Goal: Information Seeking & Learning: Learn about a topic

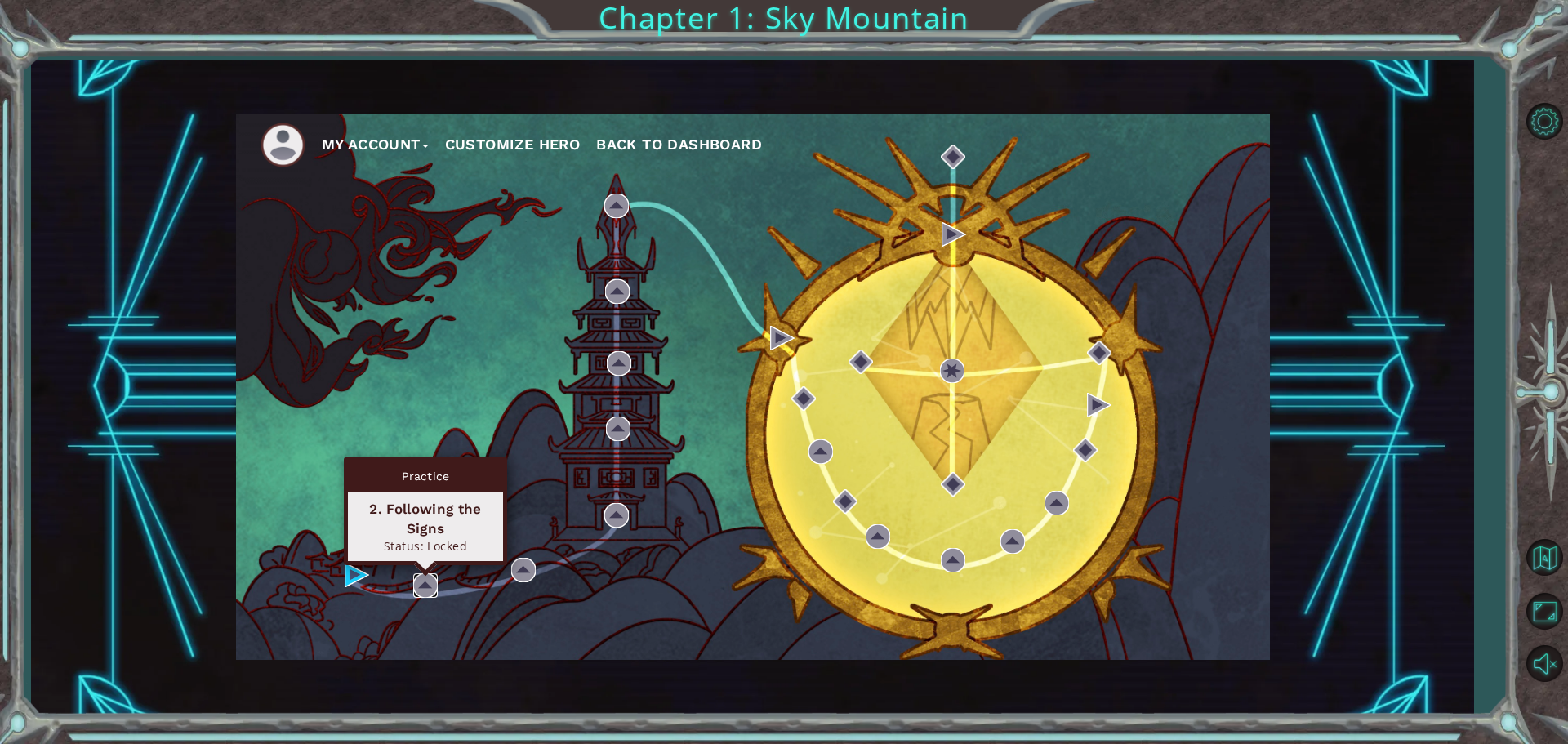
click at [419, 588] on img at bounding box center [425, 585] width 25 height 25
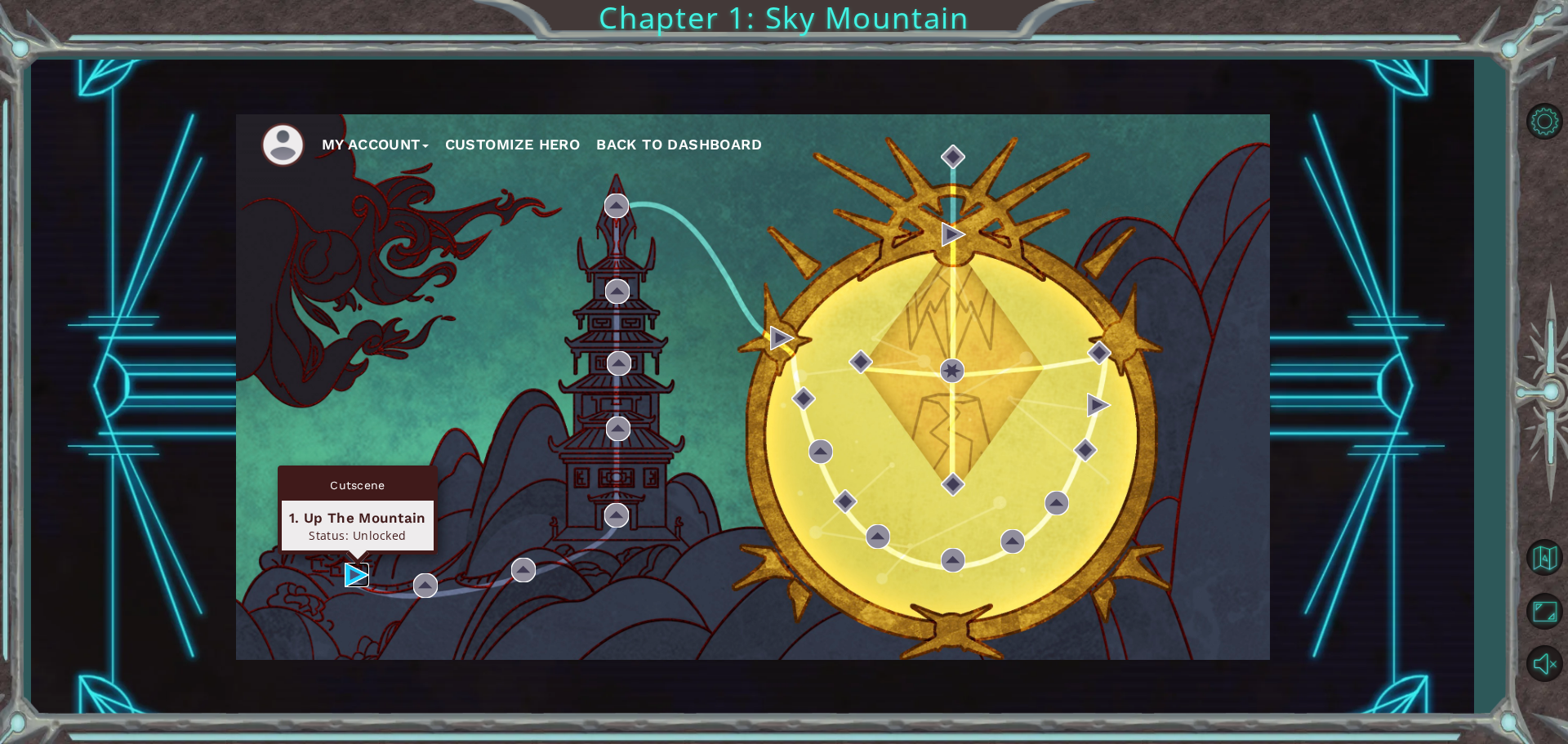
click at [361, 566] on img at bounding box center [357, 574] width 25 height 25
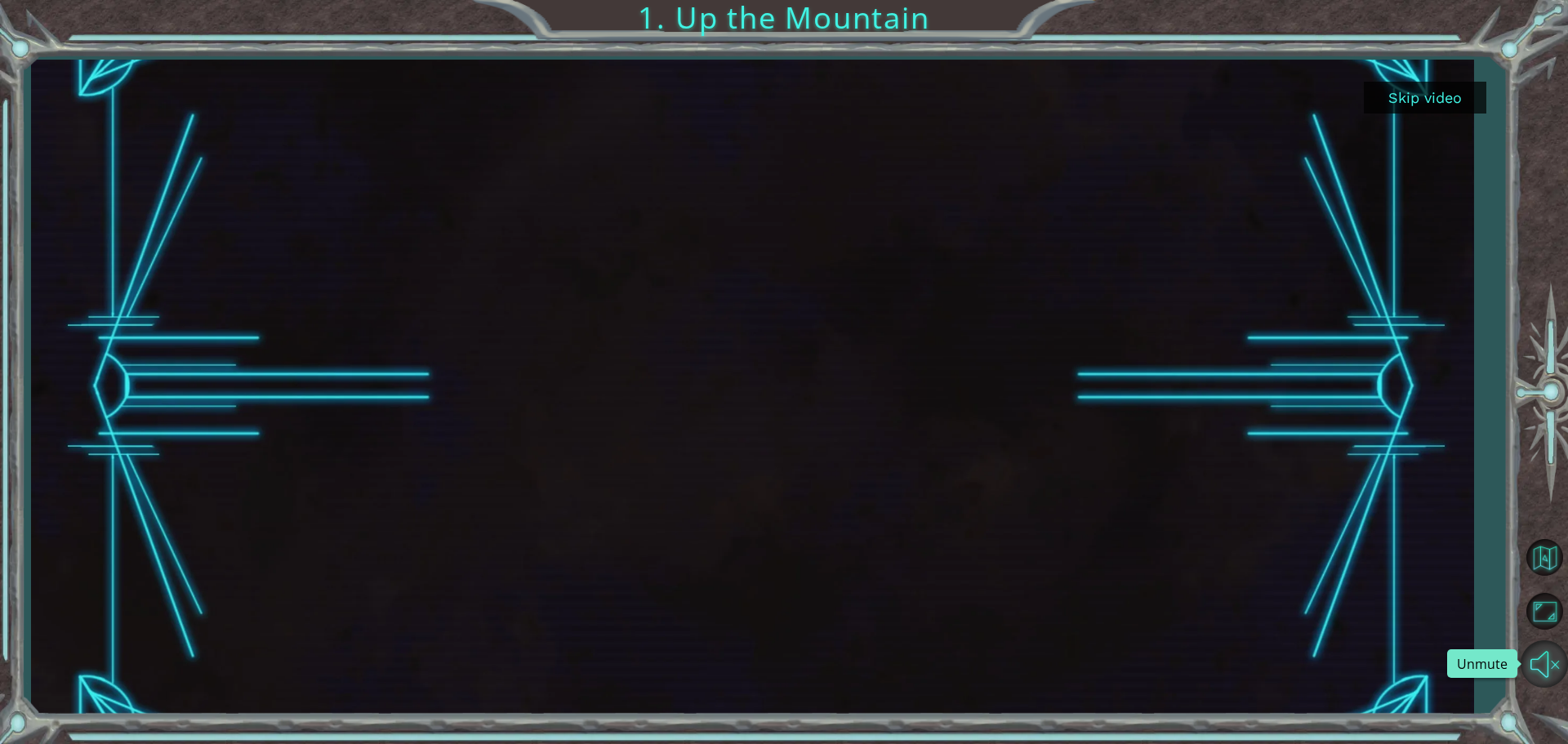
click at [1553, 640] on button "Unmute" at bounding box center [1544, 664] width 47 height 47
click at [1548, 553] on button "Back to Map" at bounding box center [1544, 558] width 47 height 47
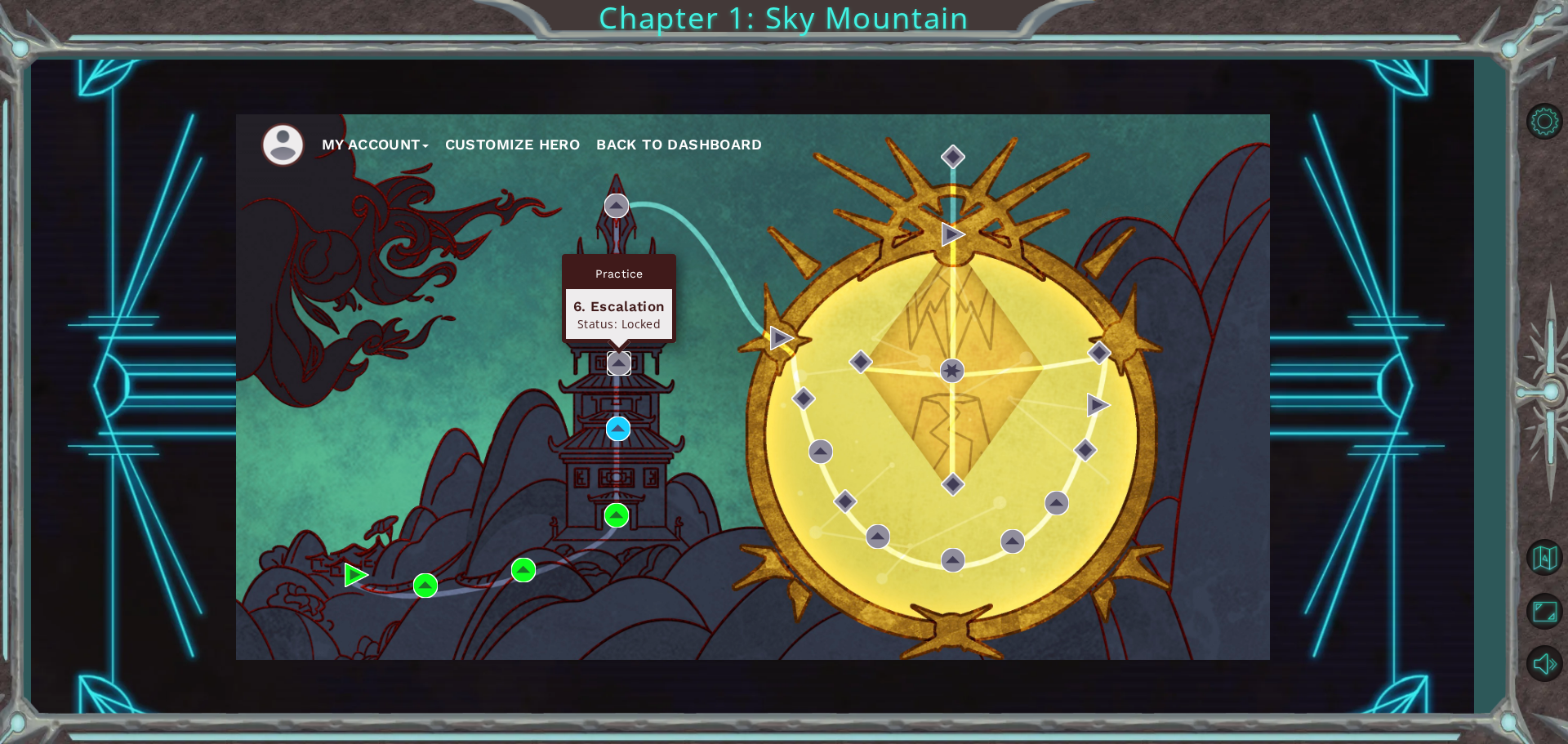
click at [618, 354] on img at bounding box center [619, 363] width 25 height 25
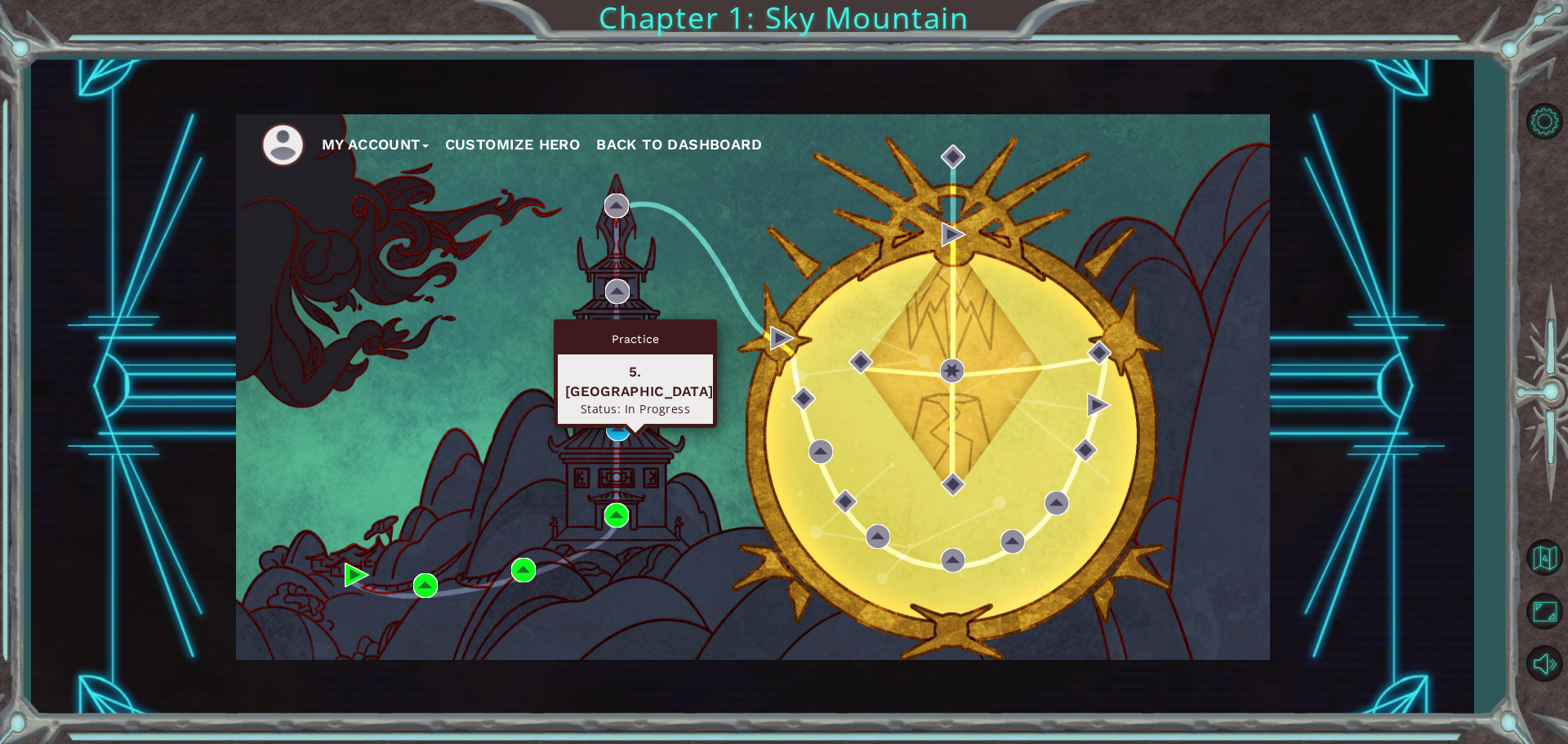
click at [618, 418] on div "Practice 5. [GEOGRAPHIC_DATA] Status: In Progress" at bounding box center [635, 373] width 163 height 108
click at [618, 426] on img at bounding box center [618, 428] width 25 height 25
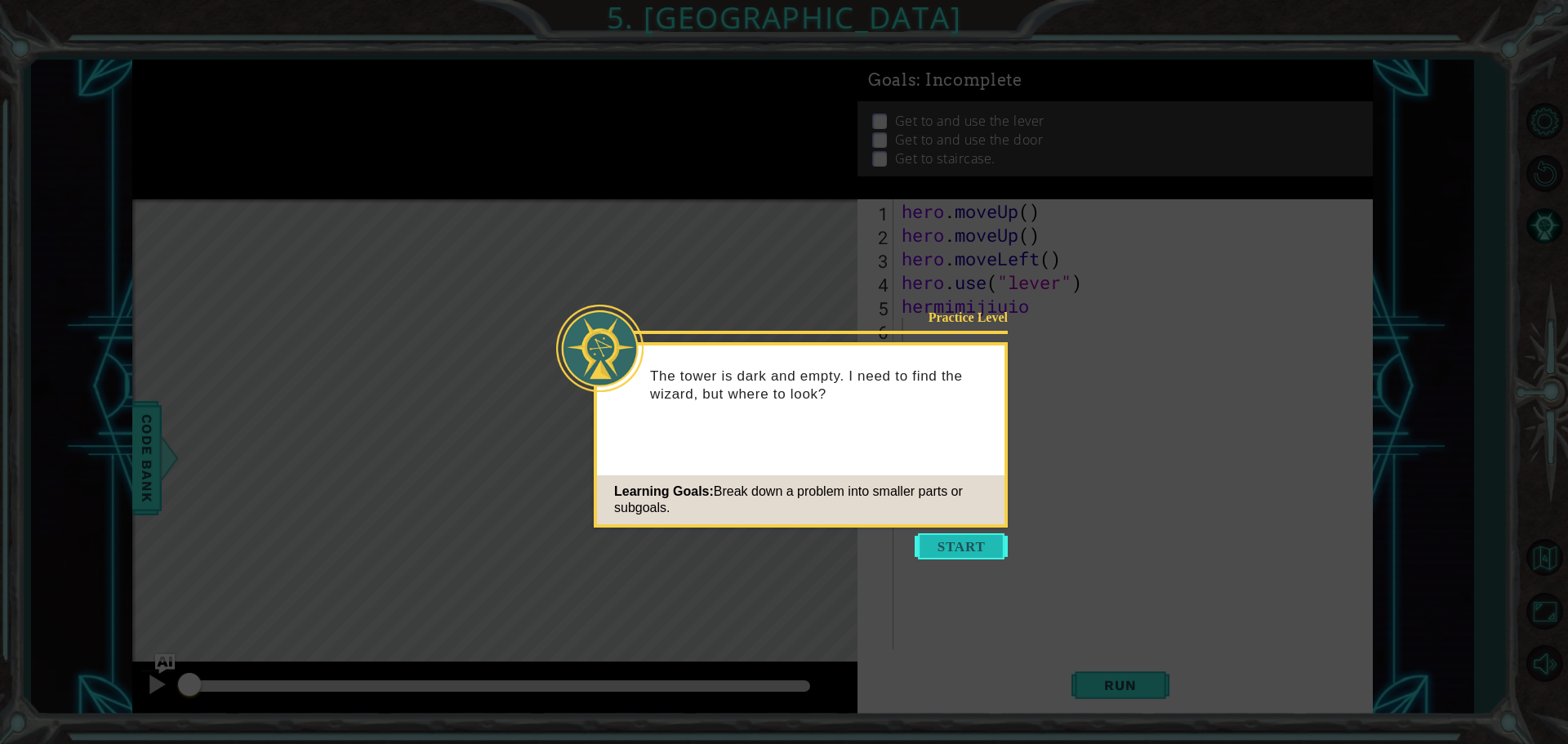
click at [952, 548] on button "Start" at bounding box center [961, 546] width 93 height 26
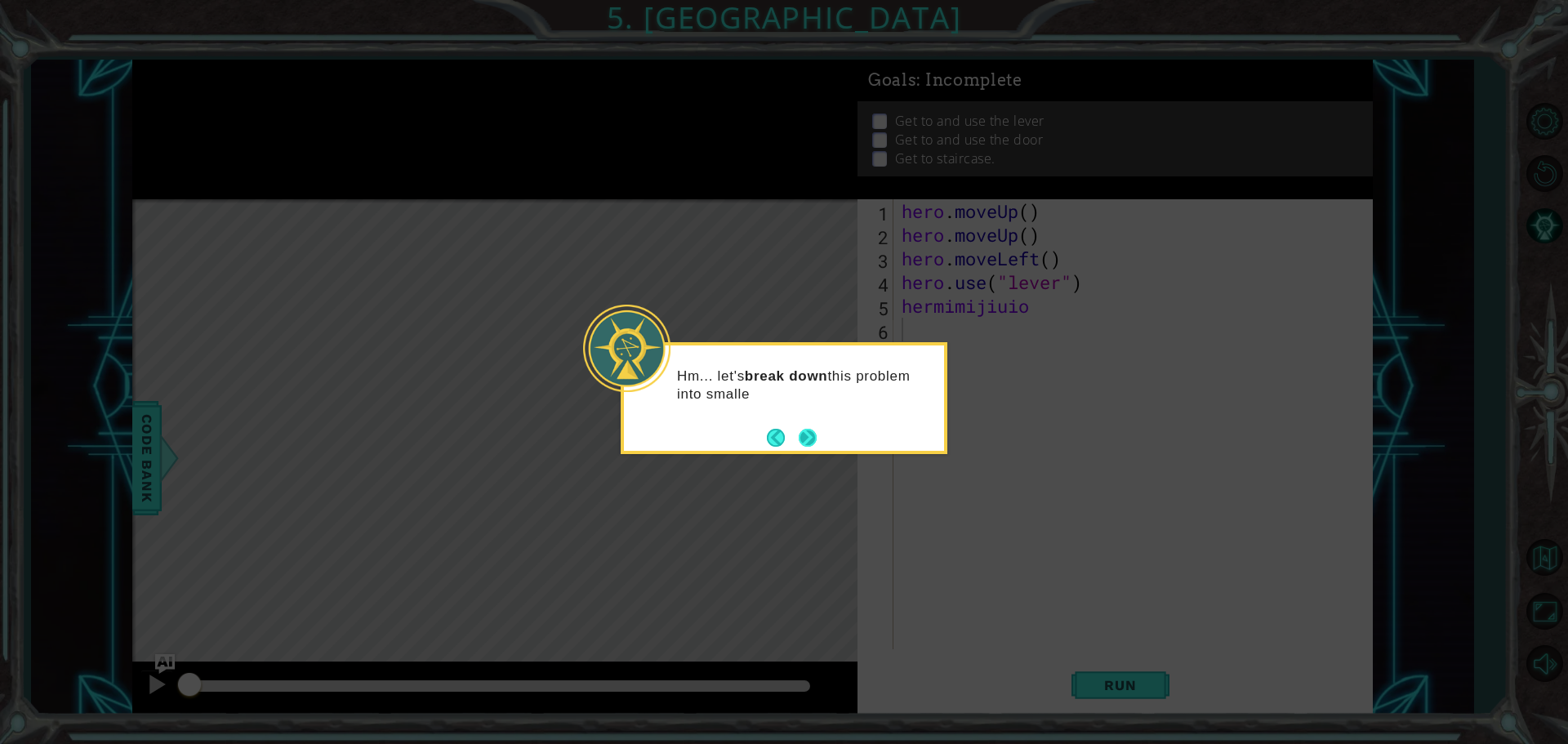
click at [816, 435] on button "Next" at bounding box center [808, 437] width 19 height 19
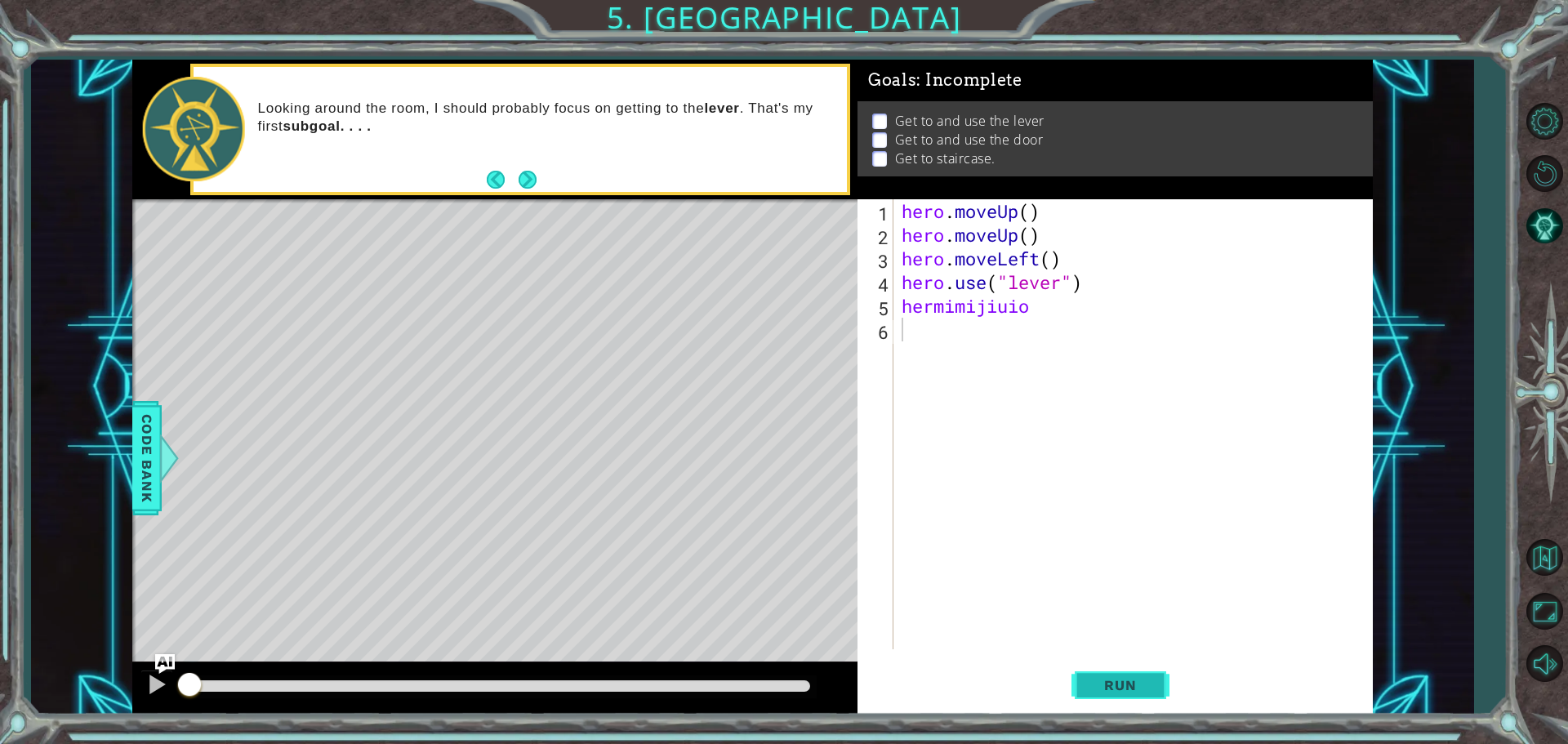
click at [1140, 683] on span "Run" at bounding box center [1119, 685] width 65 height 16
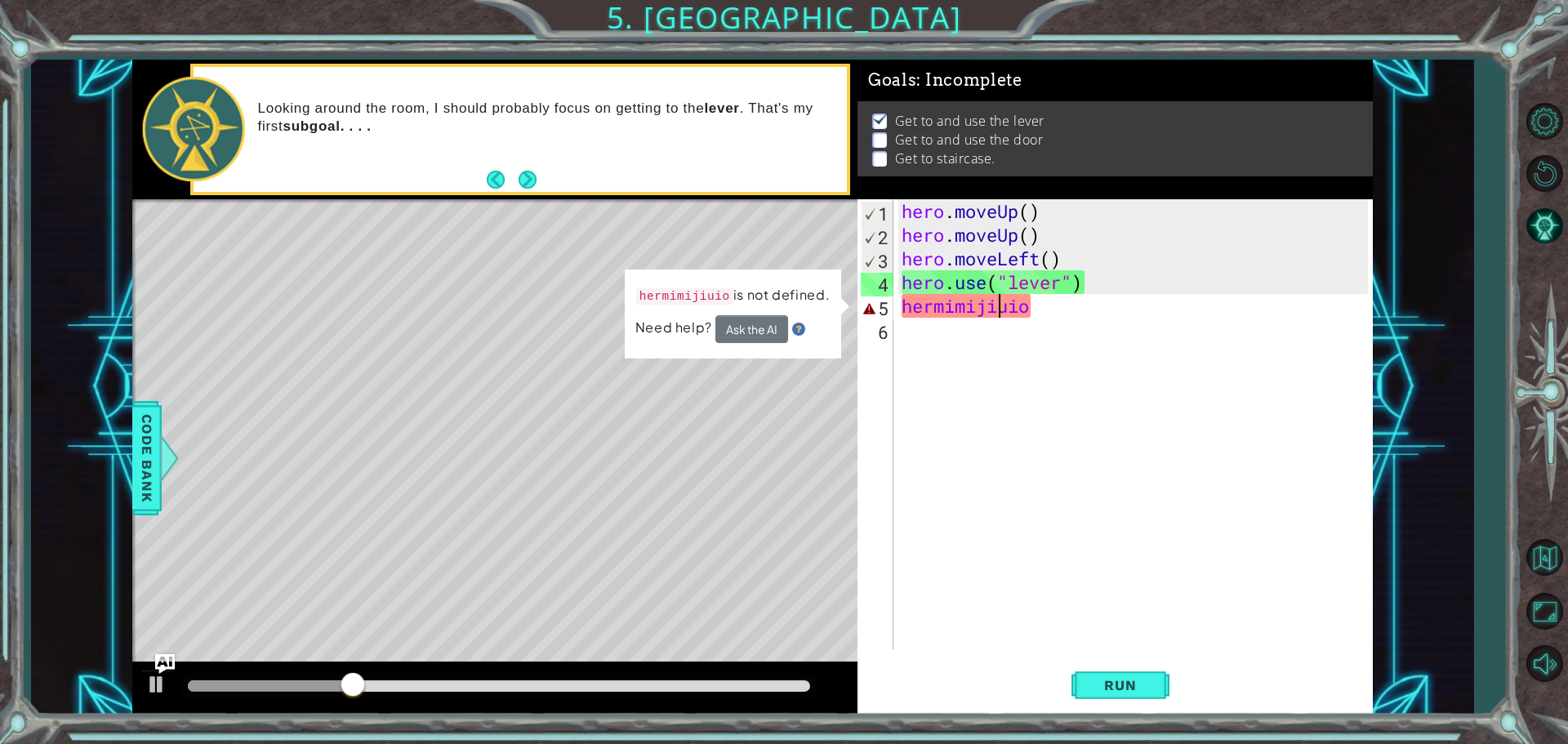
click at [1000, 315] on div "hero . moveUp ( ) hero . moveUp ( ) hero . moveLeft ( ) hero . use ( "lever" ) …" at bounding box center [1137, 447] width 478 height 498
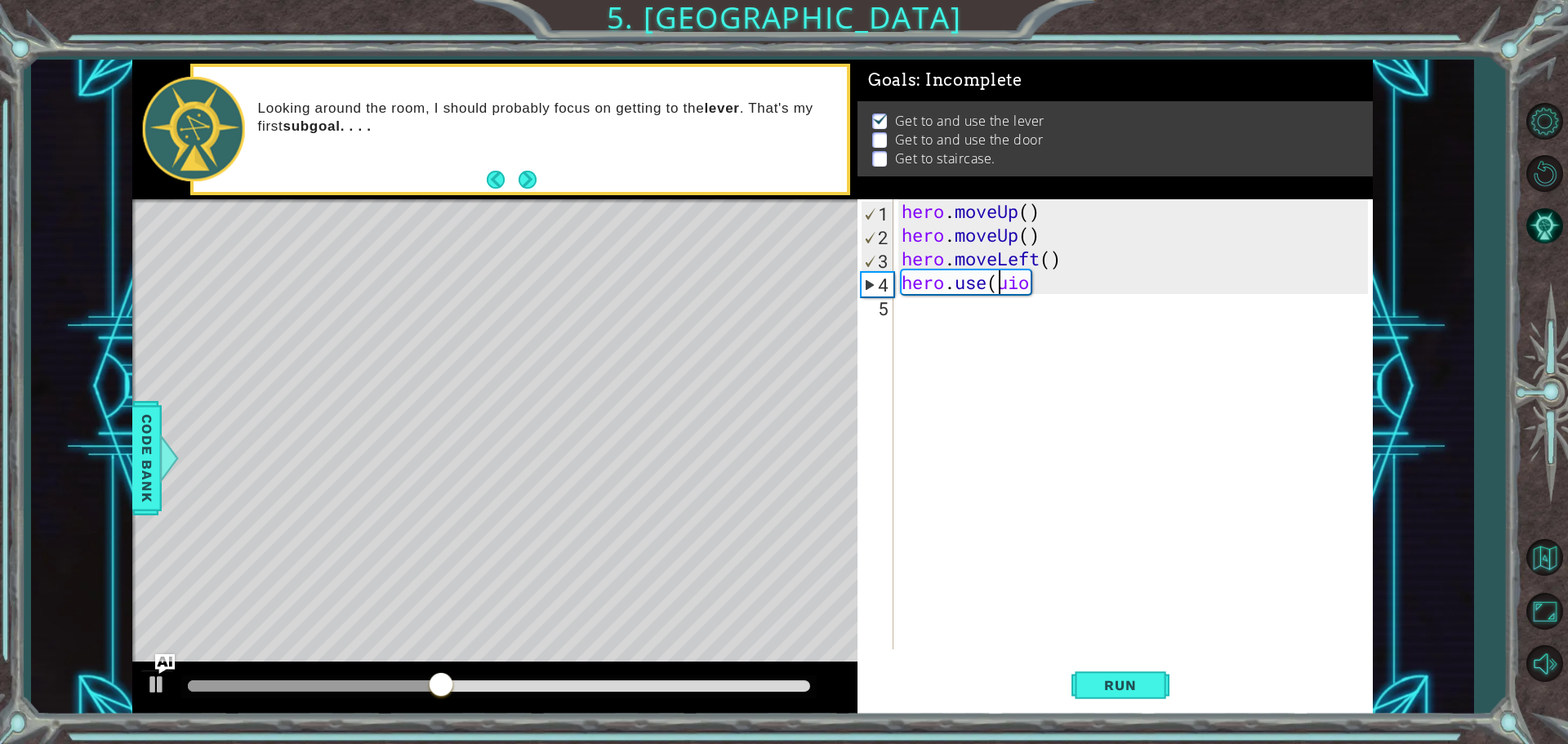
type textarea "hero.useuio"
click at [1220, 650] on div "hero.useuio 1 2 3 4 5 hero . moveUp ( ) hero . moveUp ( ) hero . moveLeft ( ) h…" at bounding box center [1115, 457] width 515 height 515
click at [1139, 709] on button "Run" at bounding box center [1121, 684] width 98 height 52
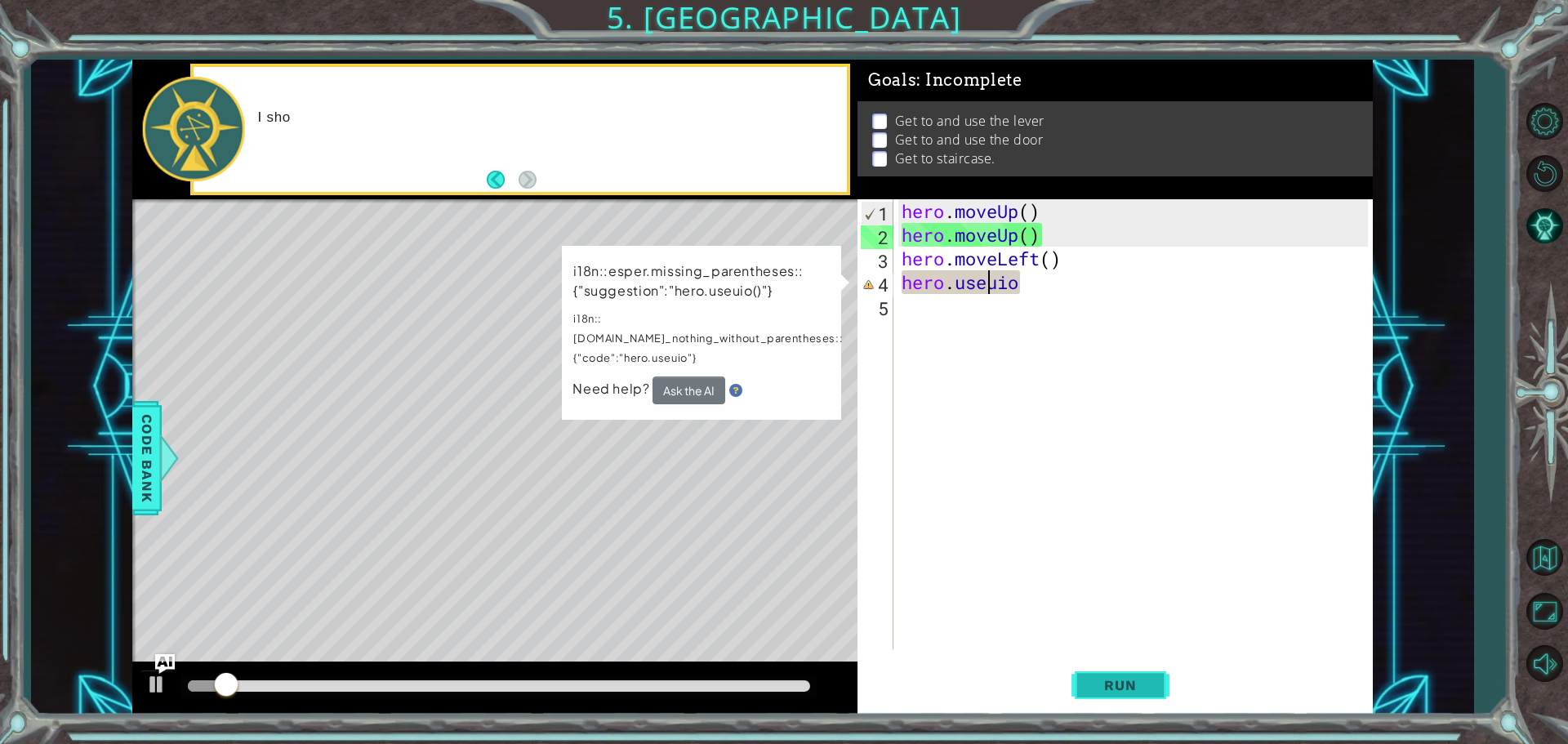
click at [1139, 709] on button "Run" at bounding box center [1121, 684] width 98 height 52
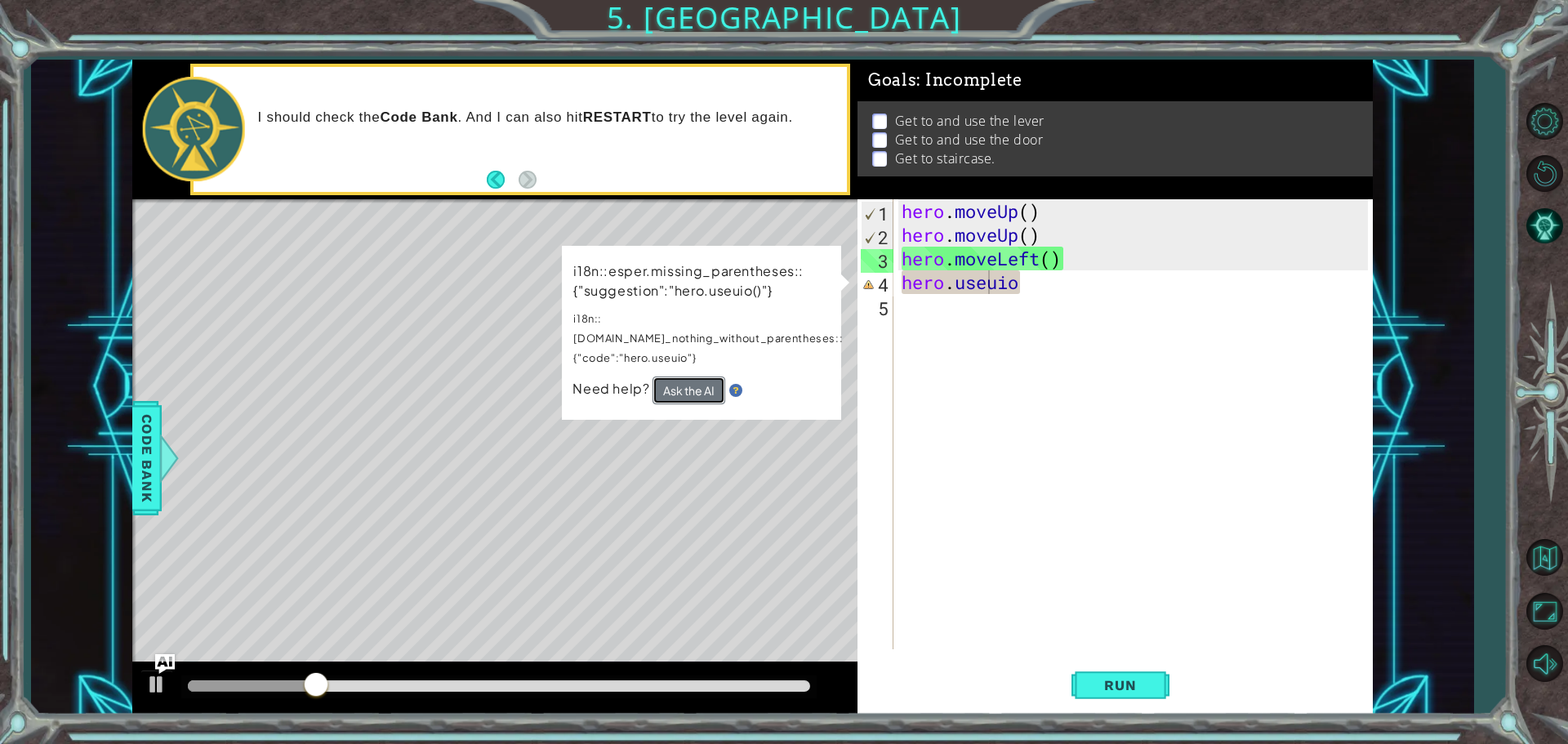
drag, startPoint x: 699, startPoint y: 364, endPoint x: 710, endPoint y: 386, distance: 24.6
click at [711, 385] on button "Ask the AI" at bounding box center [688, 389] width 73 height 28
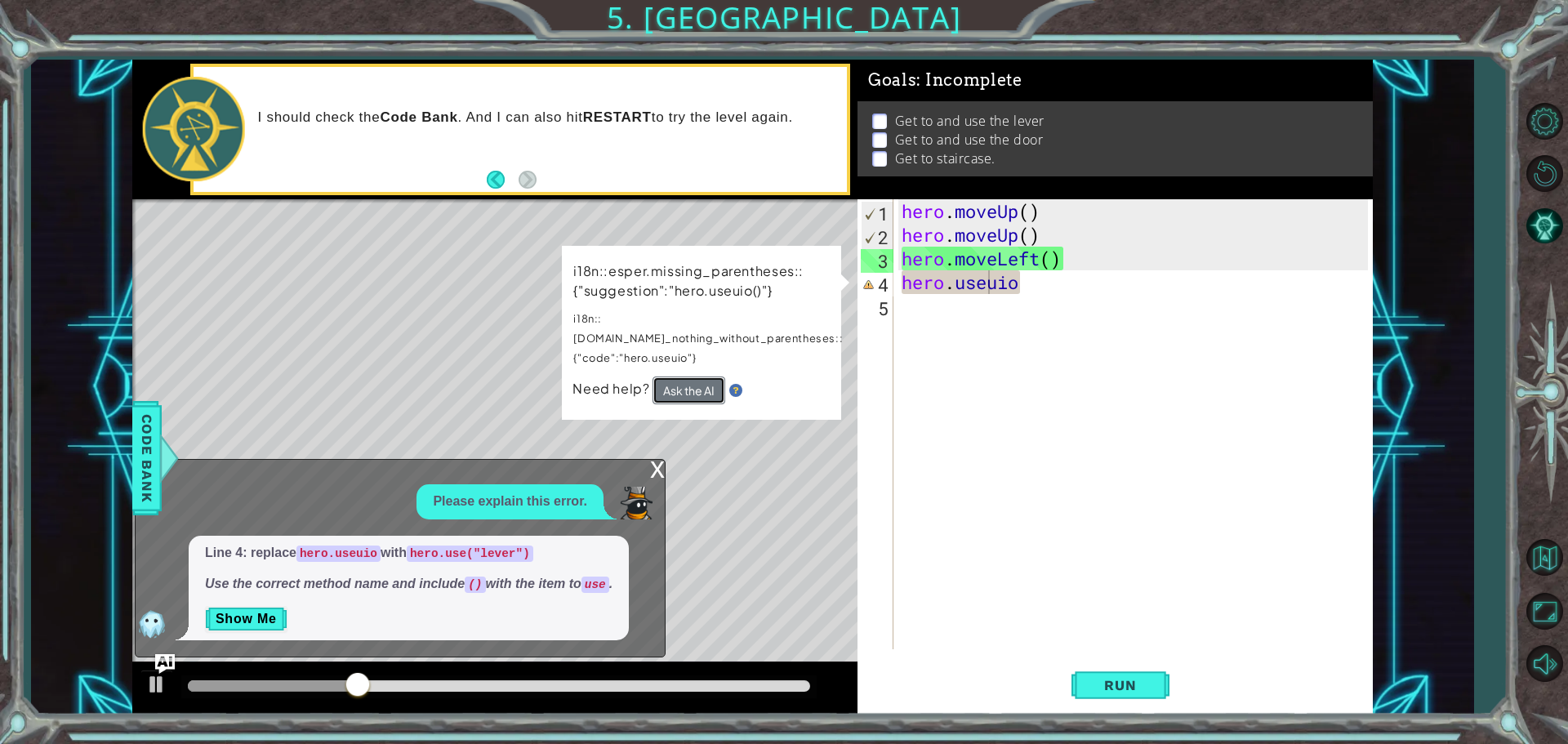
click at [713, 377] on button "Ask the AI" at bounding box center [689, 390] width 73 height 28
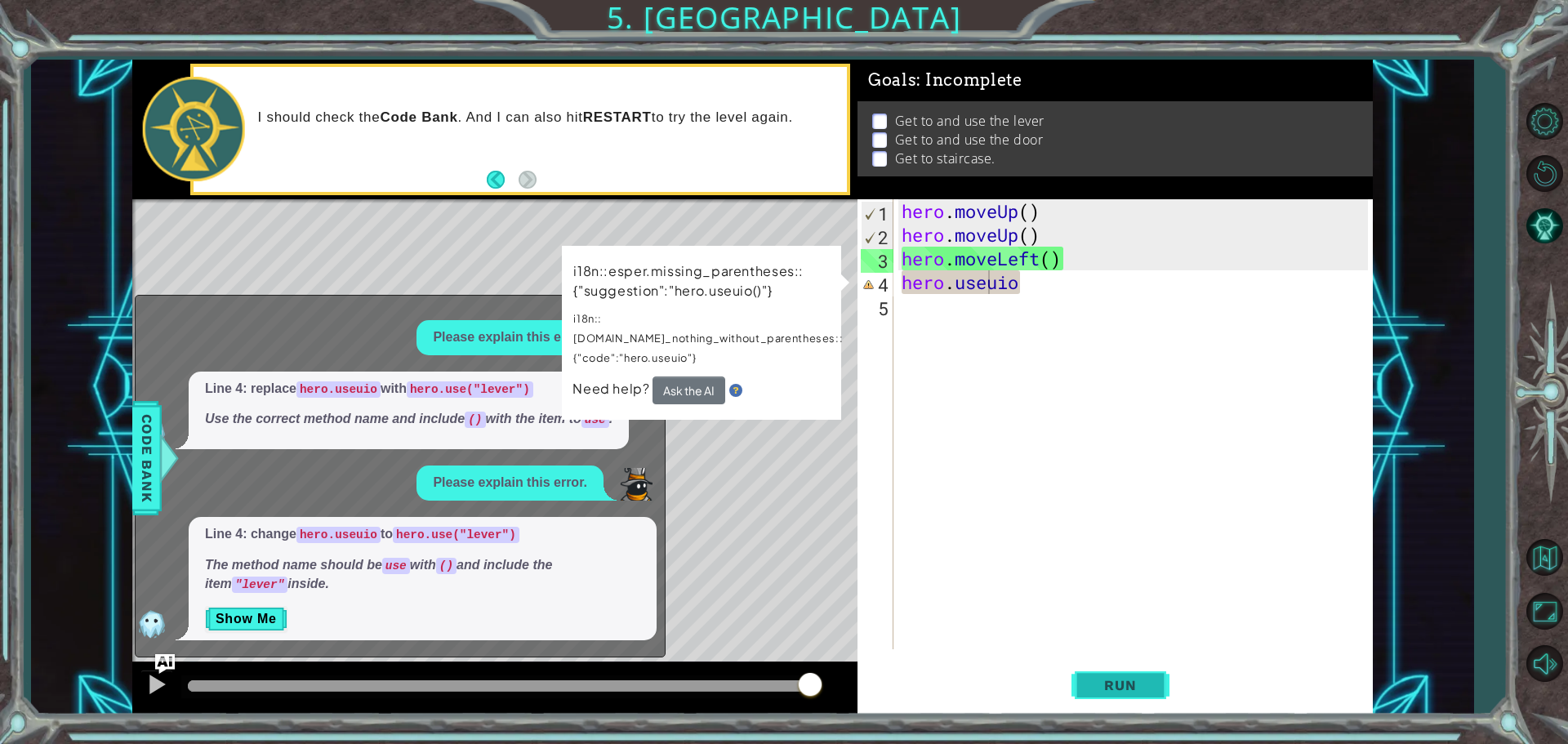
click at [1159, 687] on button "Run" at bounding box center [1121, 684] width 98 height 52
click at [705, 377] on button "Ask the AI" at bounding box center [689, 390] width 73 height 28
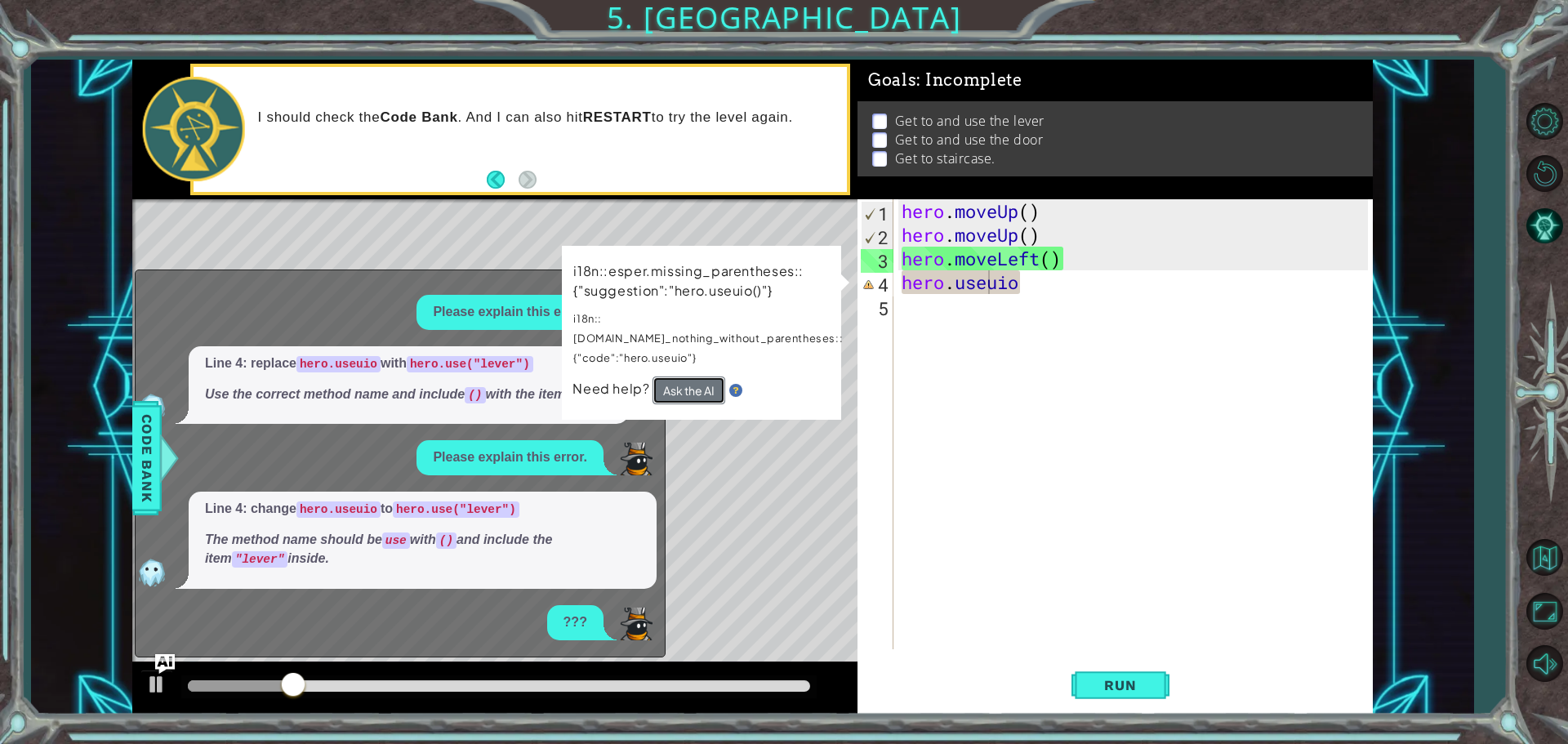
click at [705, 377] on button "Ask the AI" at bounding box center [689, 390] width 73 height 28
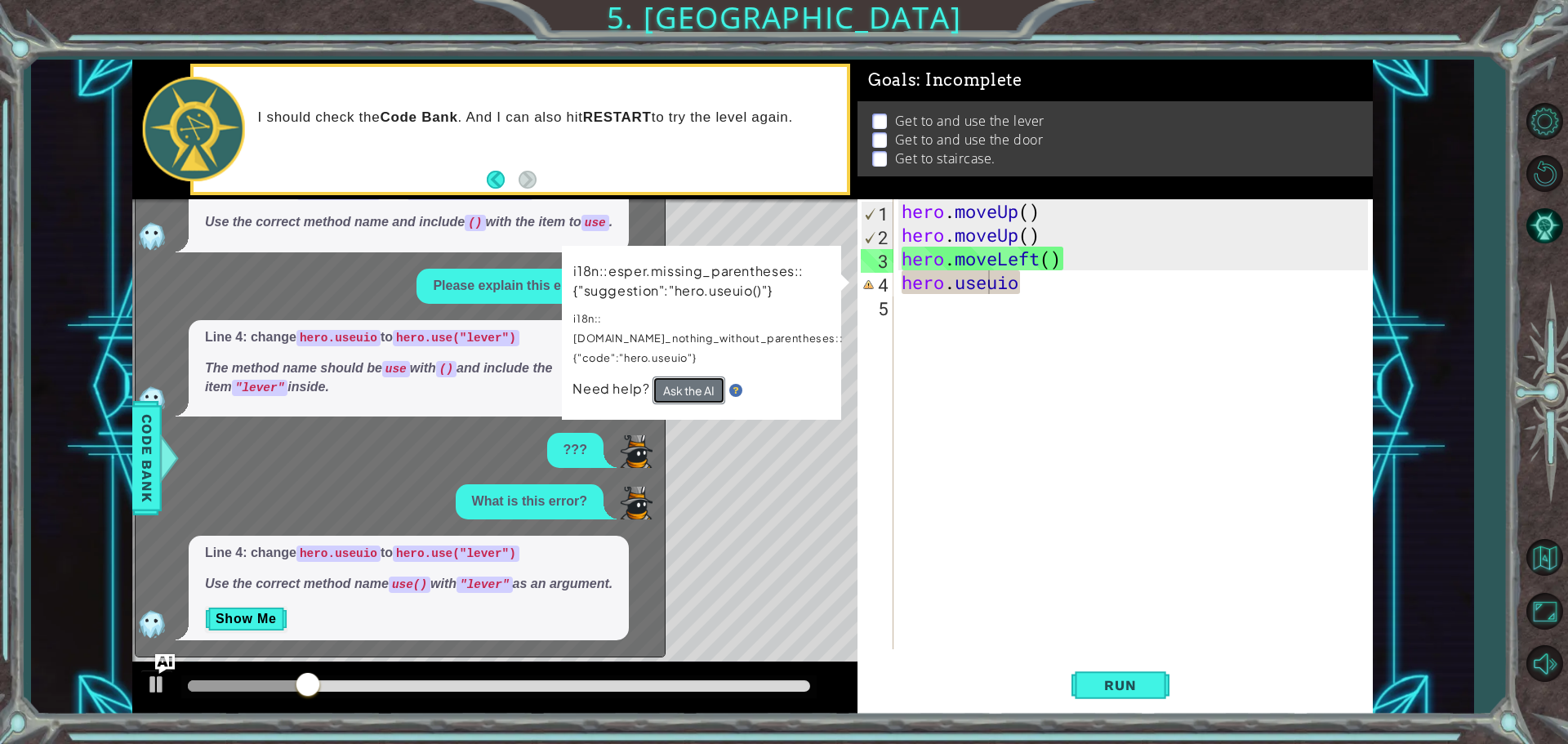
click at [705, 377] on button "Ask the AI" at bounding box center [689, 390] width 73 height 28
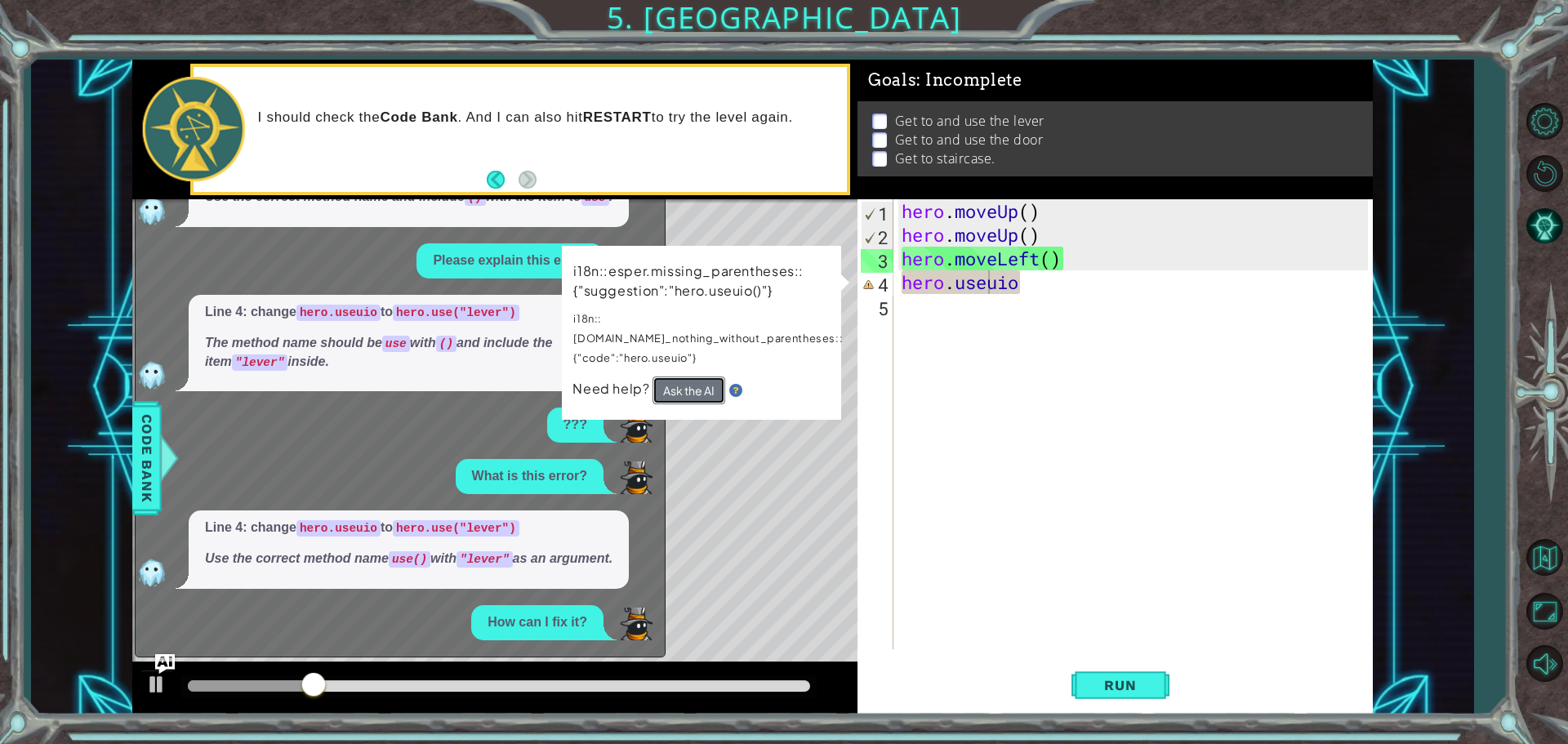
click at [705, 377] on button "Ask the AI" at bounding box center [689, 390] width 73 height 28
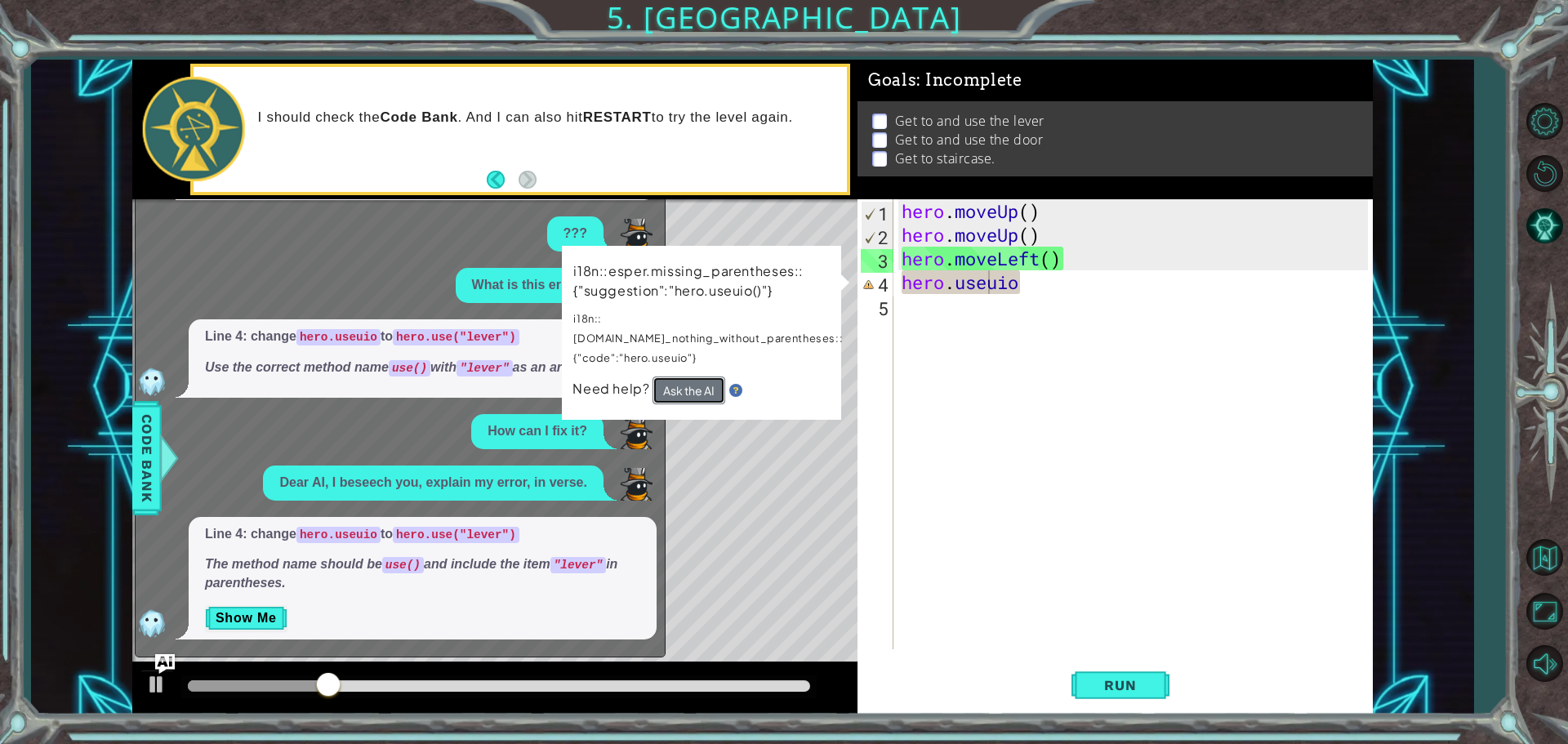
click at [705, 377] on button "Ask the AI" at bounding box center [689, 390] width 73 height 28
click at [703, 377] on button "Ask the AI" at bounding box center [689, 390] width 73 height 28
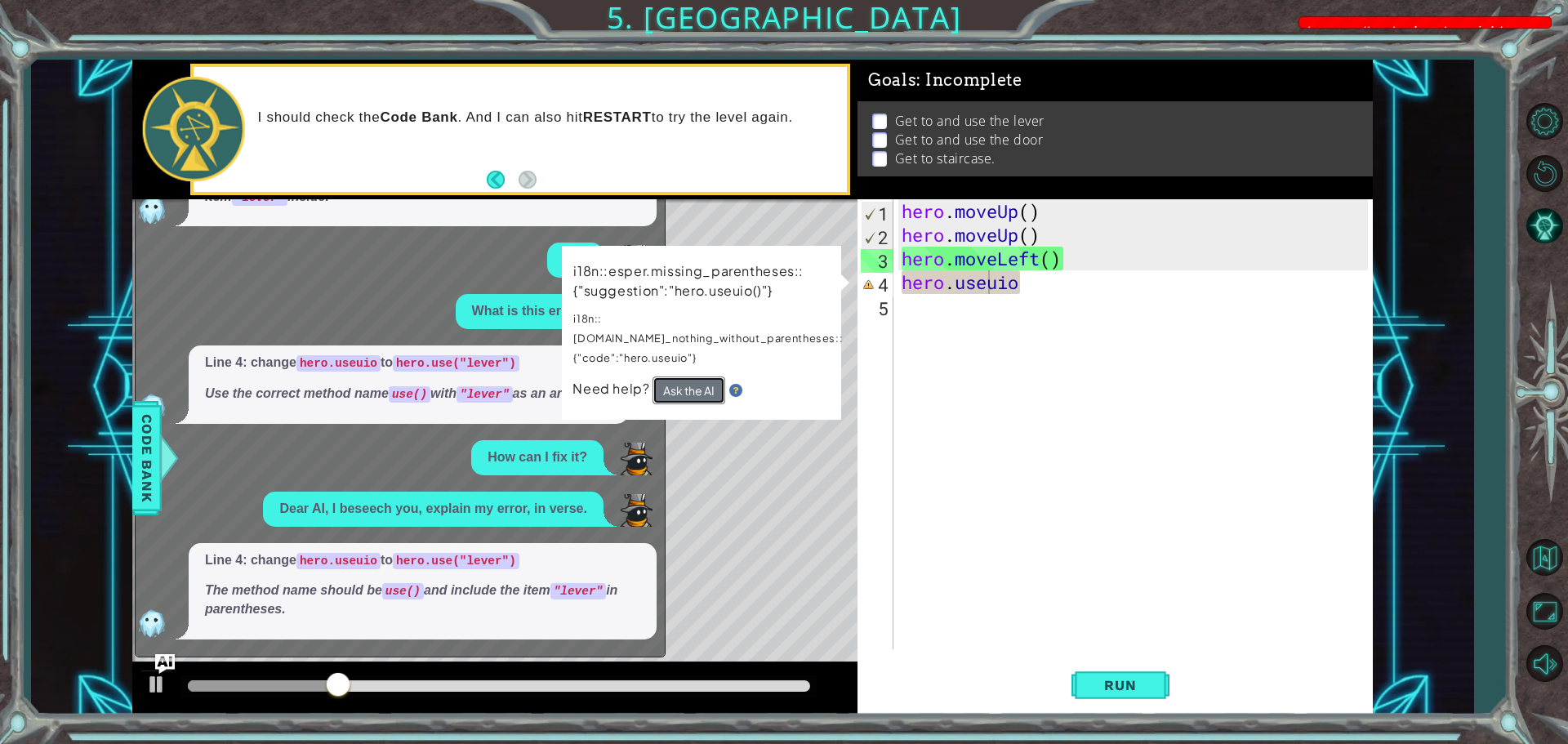
click at [703, 377] on button "Ask the AI" at bounding box center [689, 390] width 73 height 28
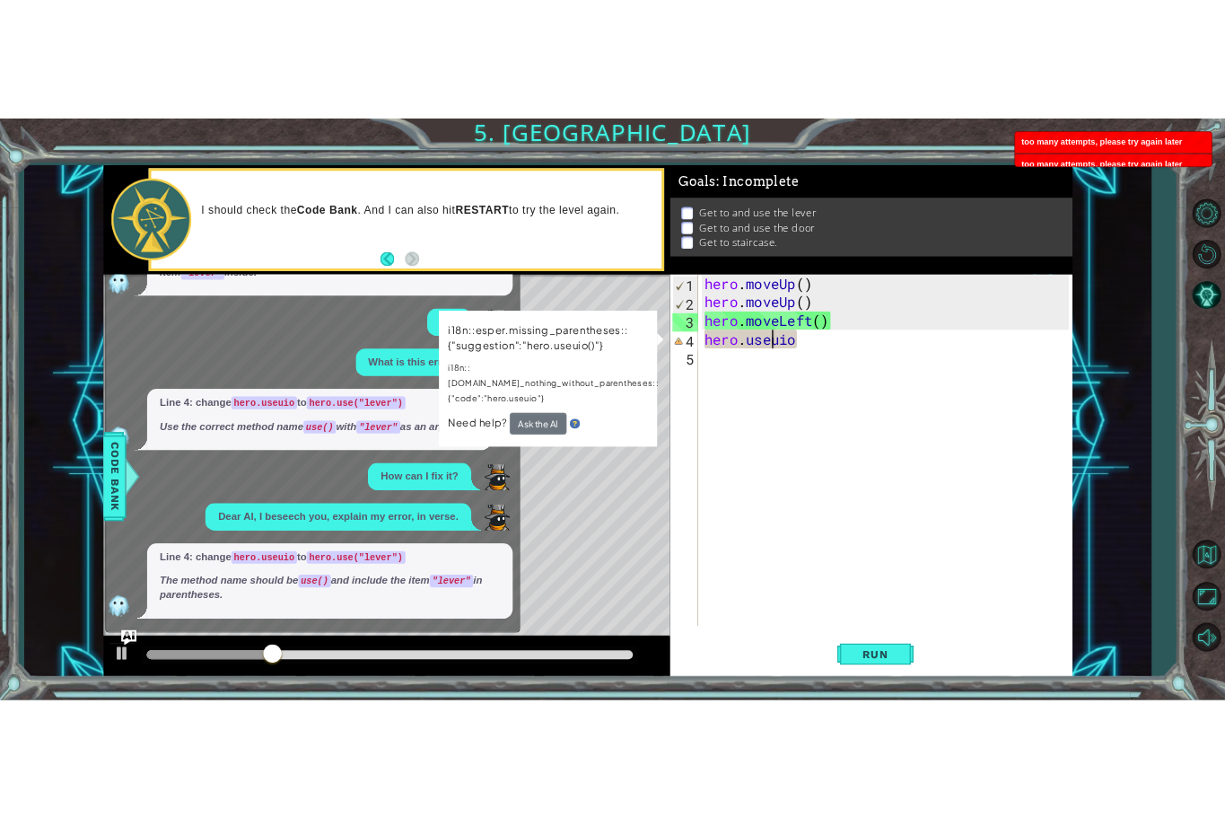
scroll to position [285, 0]
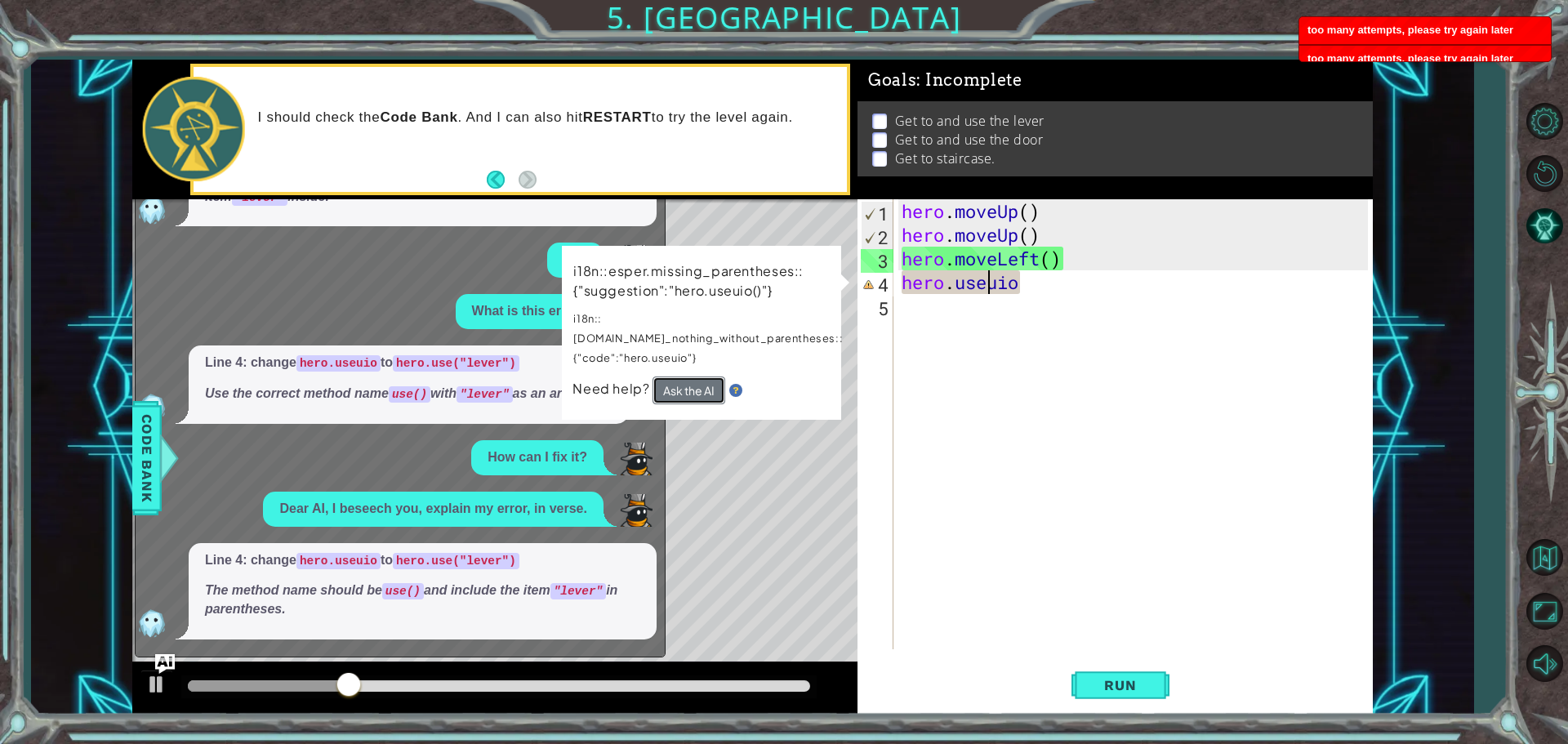
click at [693, 377] on button "Ask the AI" at bounding box center [689, 390] width 73 height 28
click at [691, 377] on button "Ask the AI" at bounding box center [689, 390] width 73 height 28
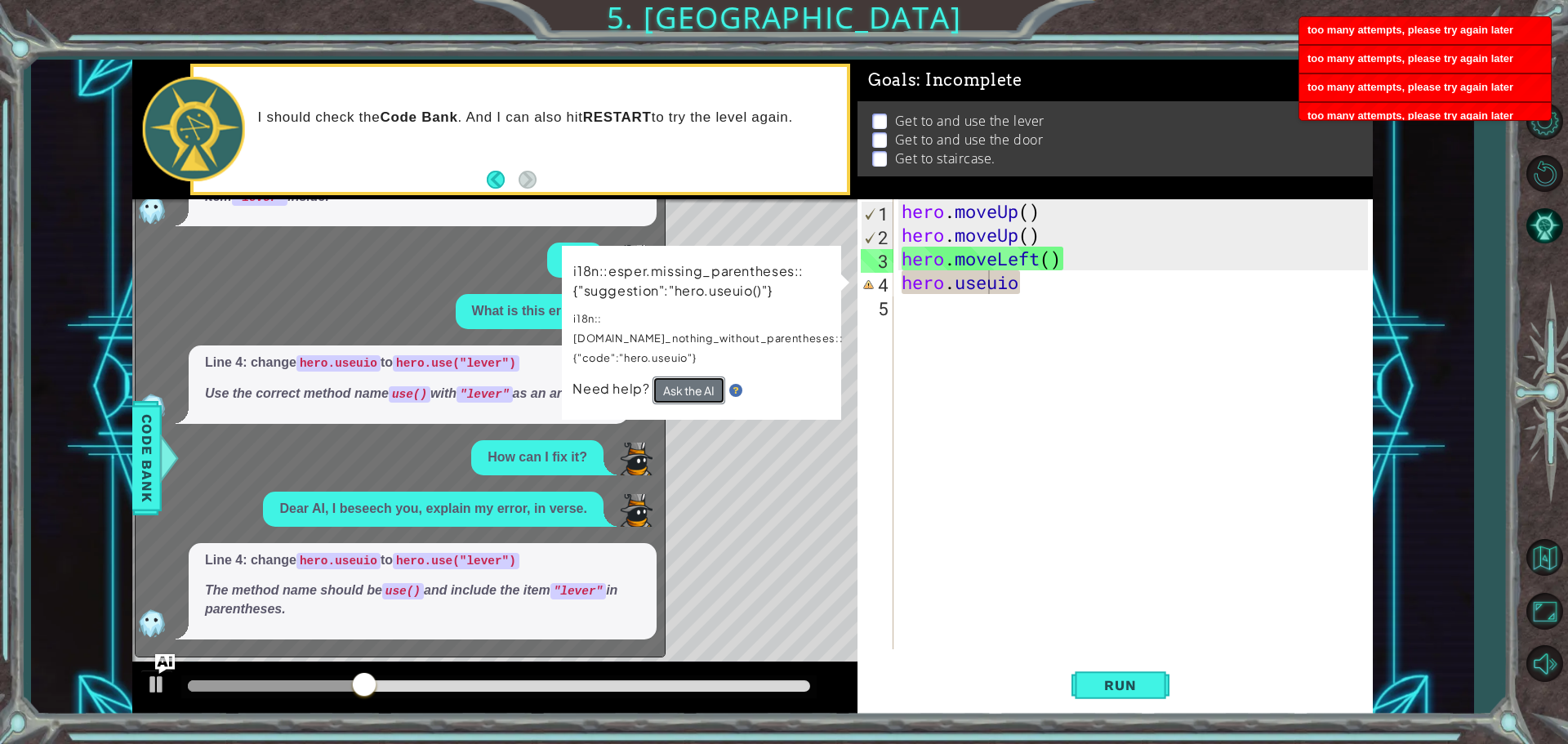
click at [689, 377] on button "Ask the AI" at bounding box center [689, 390] width 73 height 28
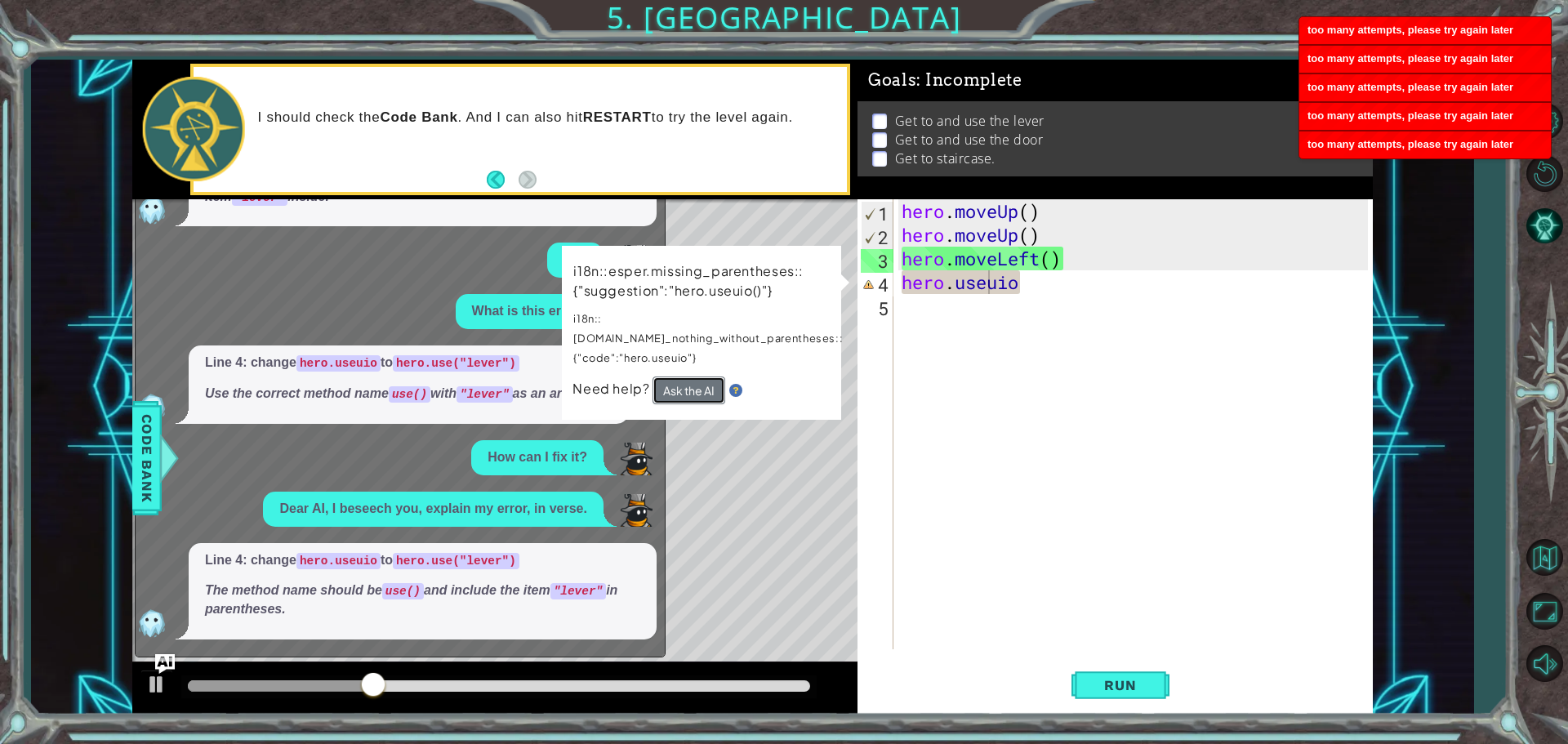
click at [689, 377] on button "Ask the AI" at bounding box center [689, 390] width 73 height 28
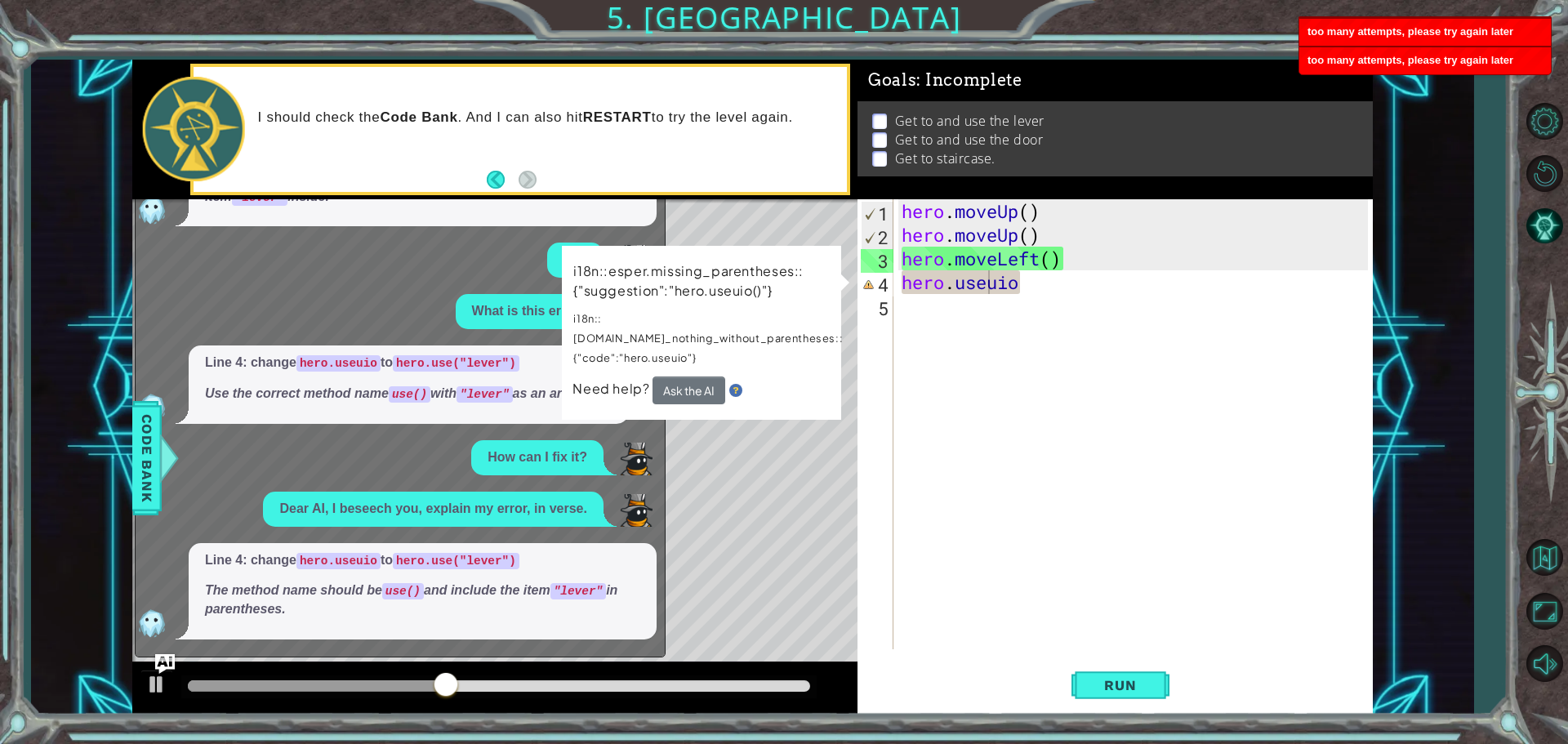
click at [876, 114] on p at bounding box center [880, 121] width 15 height 15
click at [896, 430] on div "hero.useuio 1 2 3 4 5 hero . moveUp ( ) hero . moveUp ( ) hero . moveLeft ( ) h…" at bounding box center [1112, 424] width 511 height 450
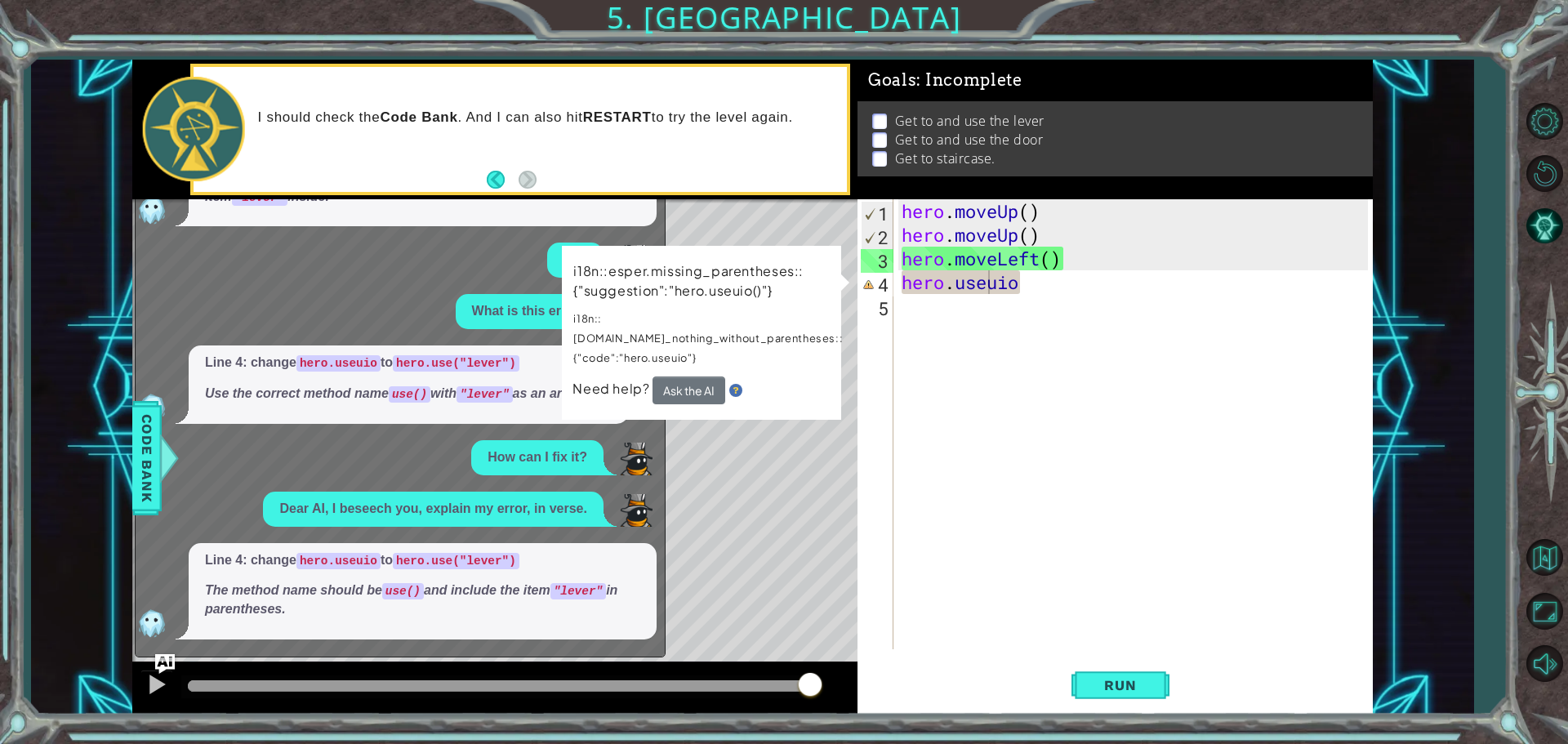
click at [172, 405] on div "Line 4: change hero.useuio to hero.use("lever") Use the correct method name use…" at bounding box center [396, 385] width 521 height 78
click at [137, 458] on span "Code Bank" at bounding box center [147, 457] width 26 height 99
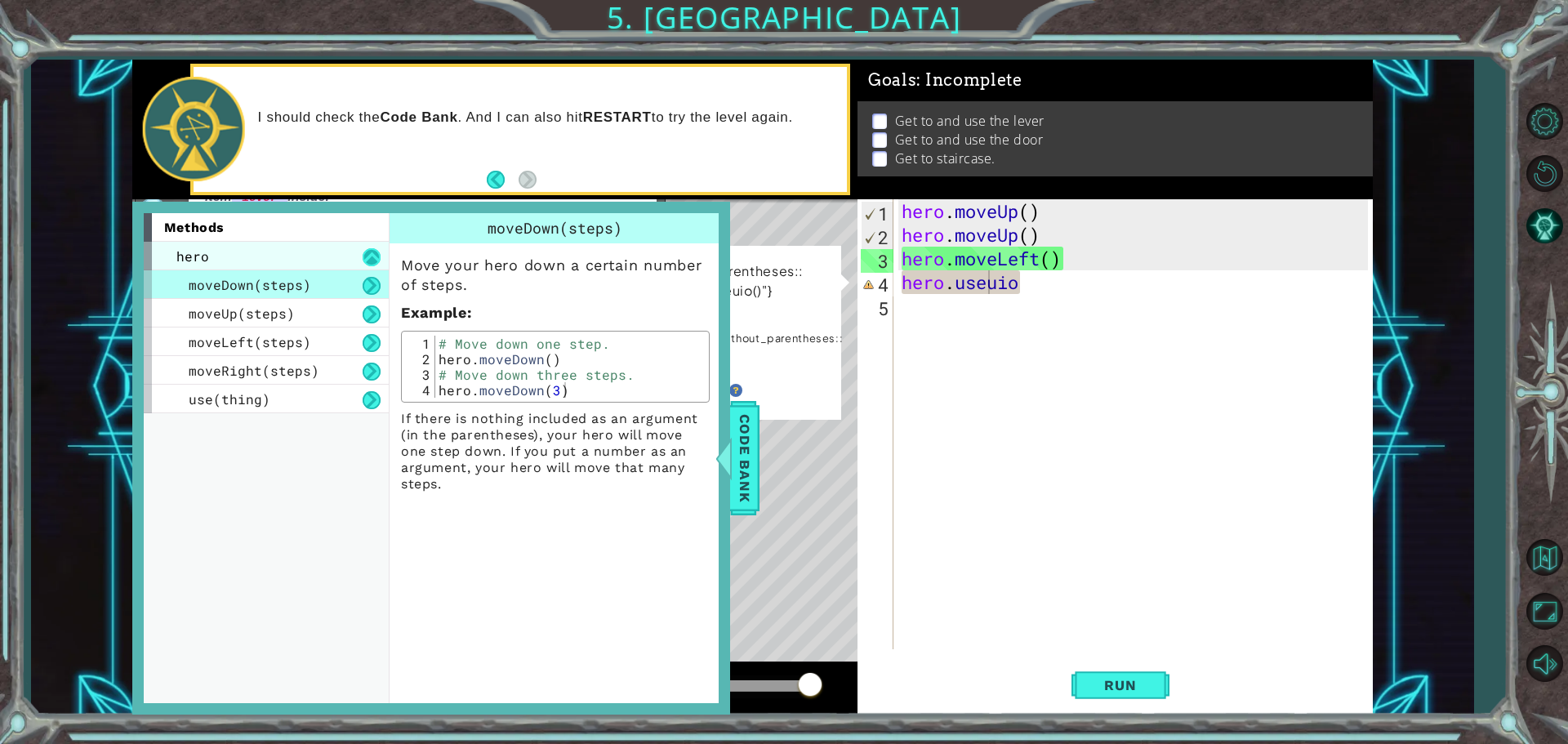
click at [369, 251] on button at bounding box center [371, 257] width 18 height 18
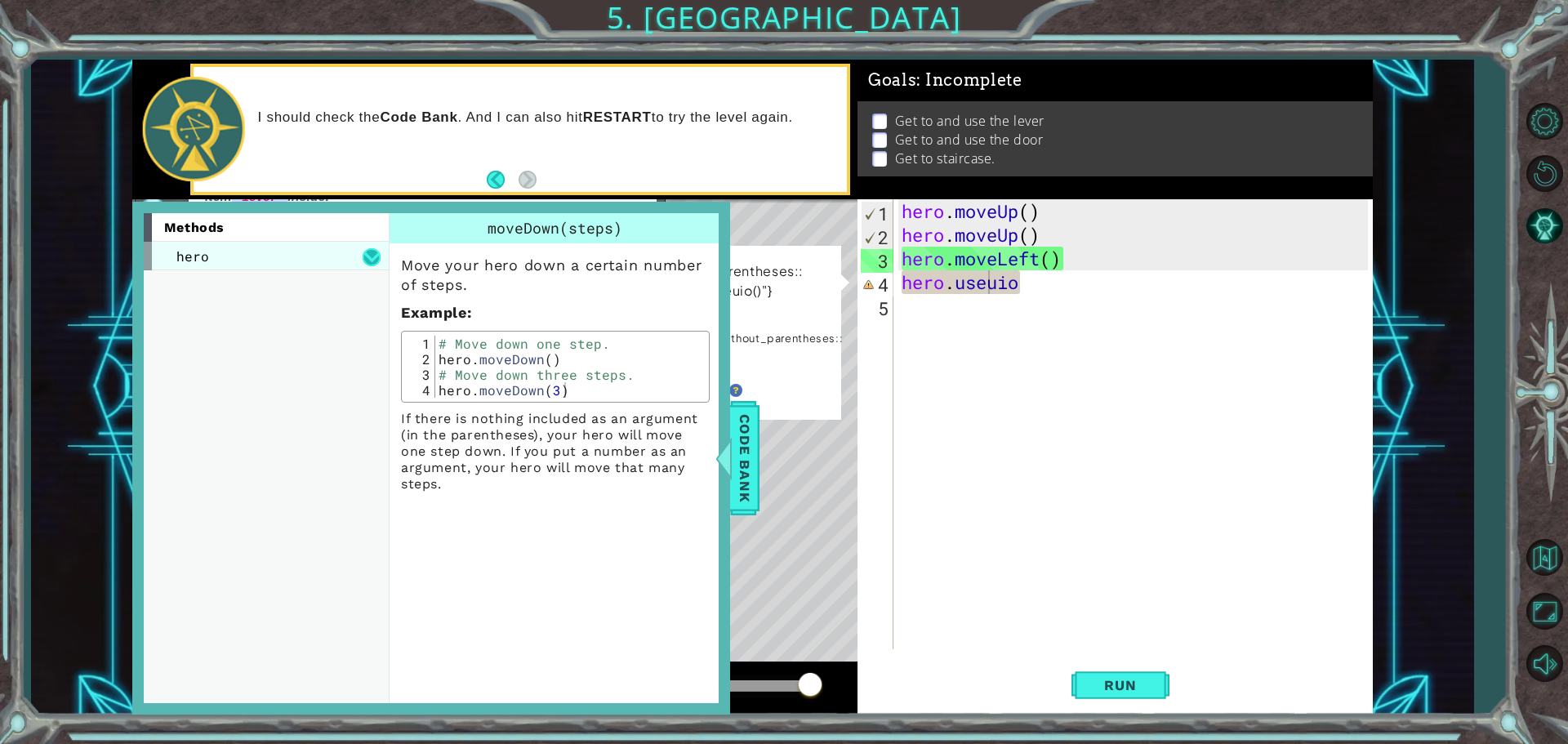
click at [369, 251] on button at bounding box center [371, 257] width 18 height 18
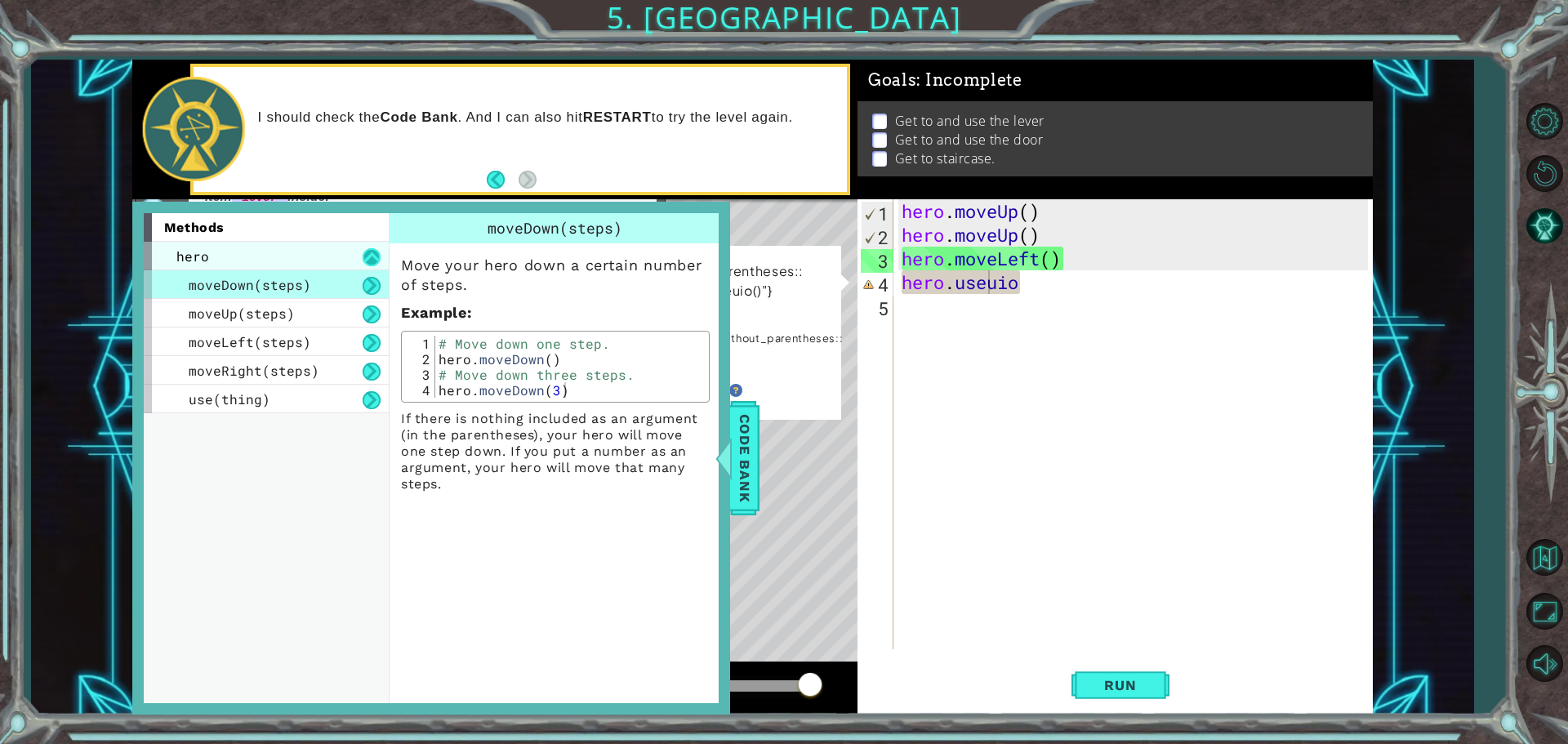
click at [369, 251] on button at bounding box center [371, 257] width 18 height 18
drag, startPoint x: 367, startPoint y: 291, endPoint x: 392, endPoint y: 297, distance: 25.7
click at [390, 281] on div "methods hero moveDown(steps) moveUp(steps) moveLeft(steps) moveRight(steps) use…" at bounding box center [431, 457] width 575 height 489
click at [363, 288] on button at bounding box center [371, 286] width 18 height 18
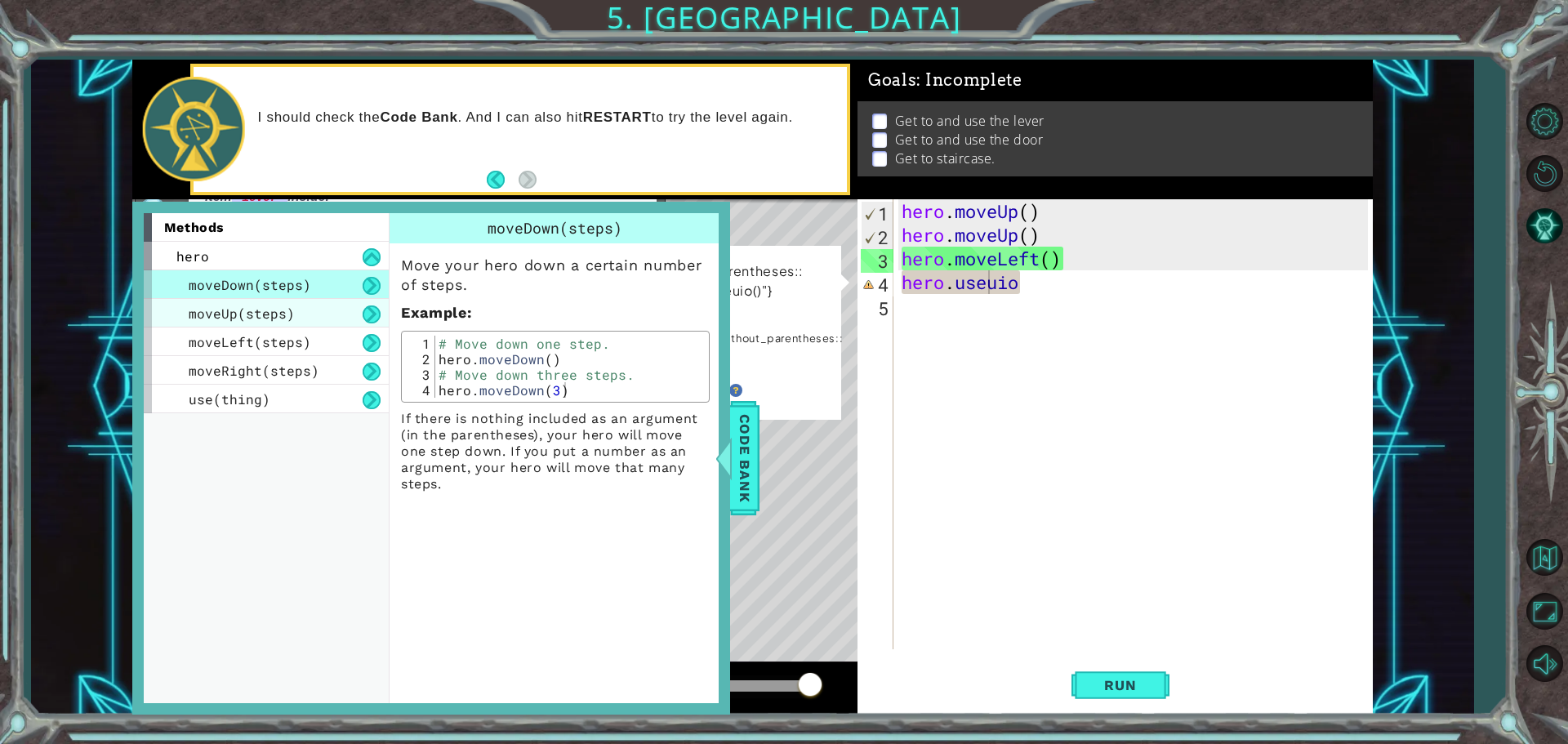
drag, startPoint x: 363, startPoint y: 293, endPoint x: 356, endPoint y: 310, distance: 18.4
click at [360, 298] on div "moveDown(steps) moveUp(steps) moveLeft(steps) moveRight(steps) use(thing)" at bounding box center [266, 341] width 245 height 143
drag, startPoint x: 370, startPoint y: 326, endPoint x: 461, endPoint y: 505, distance: 200.8
click at [451, 521] on div "methods hero moveDown(steps) moveUp(steps) moveLeft(steps) moveRight(steps) use…" at bounding box center [431, 457] width 575 height 489
type textarea "hero.moveDown(3)"
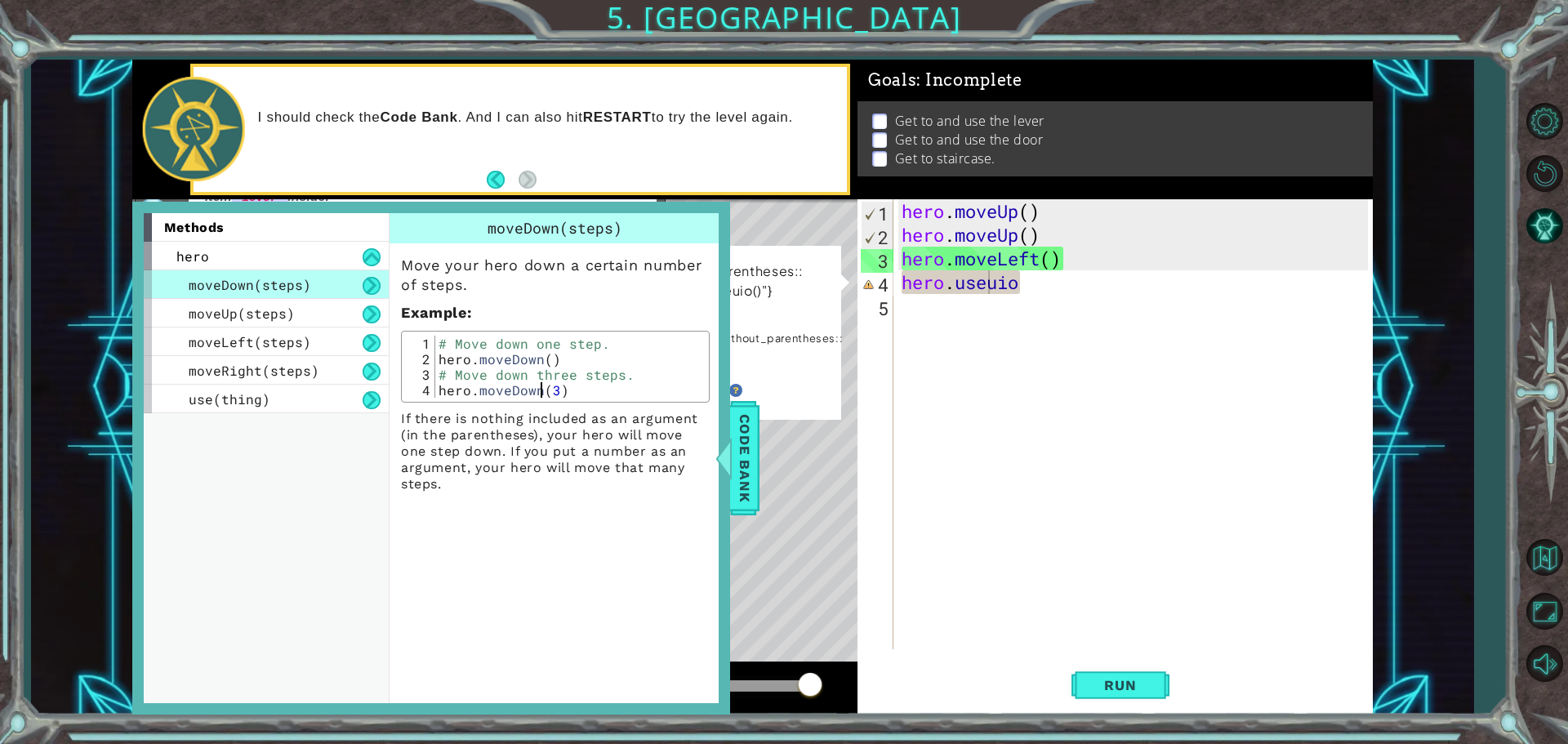
click at [542, 394] on div "# Move down one step. hero . moveDown ( ) # Move down three steps. hero . moveD…" at bounding box center [570, 382] width 269 height 93
drag, startPoint x: 567, startPoint y: 404, endPoint x: 604, endPoint y: 457, distance: 64.6
click at [569, 407] on div "Move your hero down a certain number of steps. Example : hero.moveDown(3) 1 2 3…" at bounding box center [555, 367] width 331 height 249
click at [608, 461] on p "If there is nothing included as an argument (in the parentheses), your hero wil…" at bounding box center [555, 451] width 309 height 82
drag, startPoint x: 748, startPoint y: 587, endPoint x: 632, endPoint y: 780, distance: 225.2
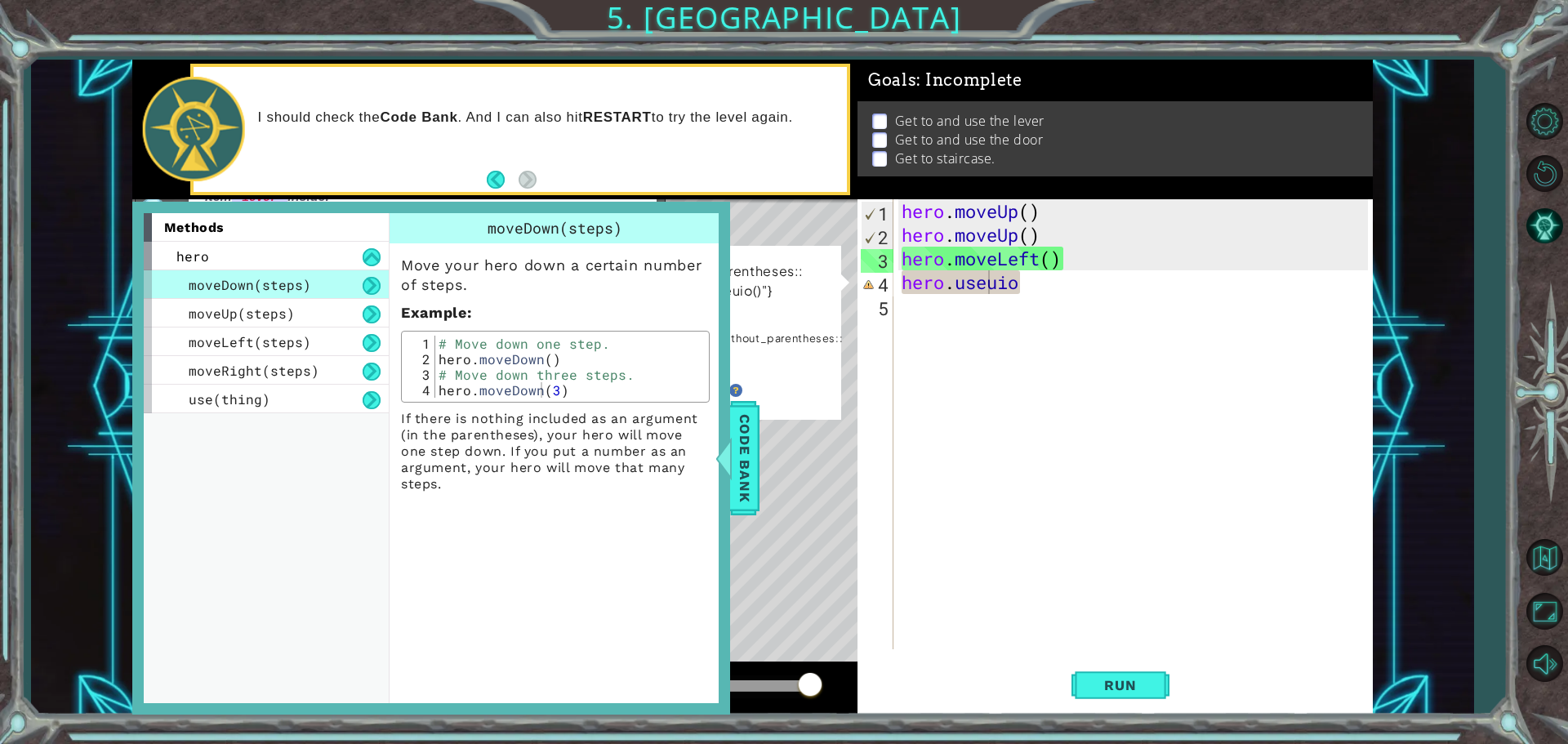
drag, startPoint x: 545, startPoint y: 597, endPoint x: 506, endPoint y: 662, distance: 75.8
drag, startPoint x: 511, startPoint y: 693, endPoint x: 546, endPoint y: 657, distance: 50.2
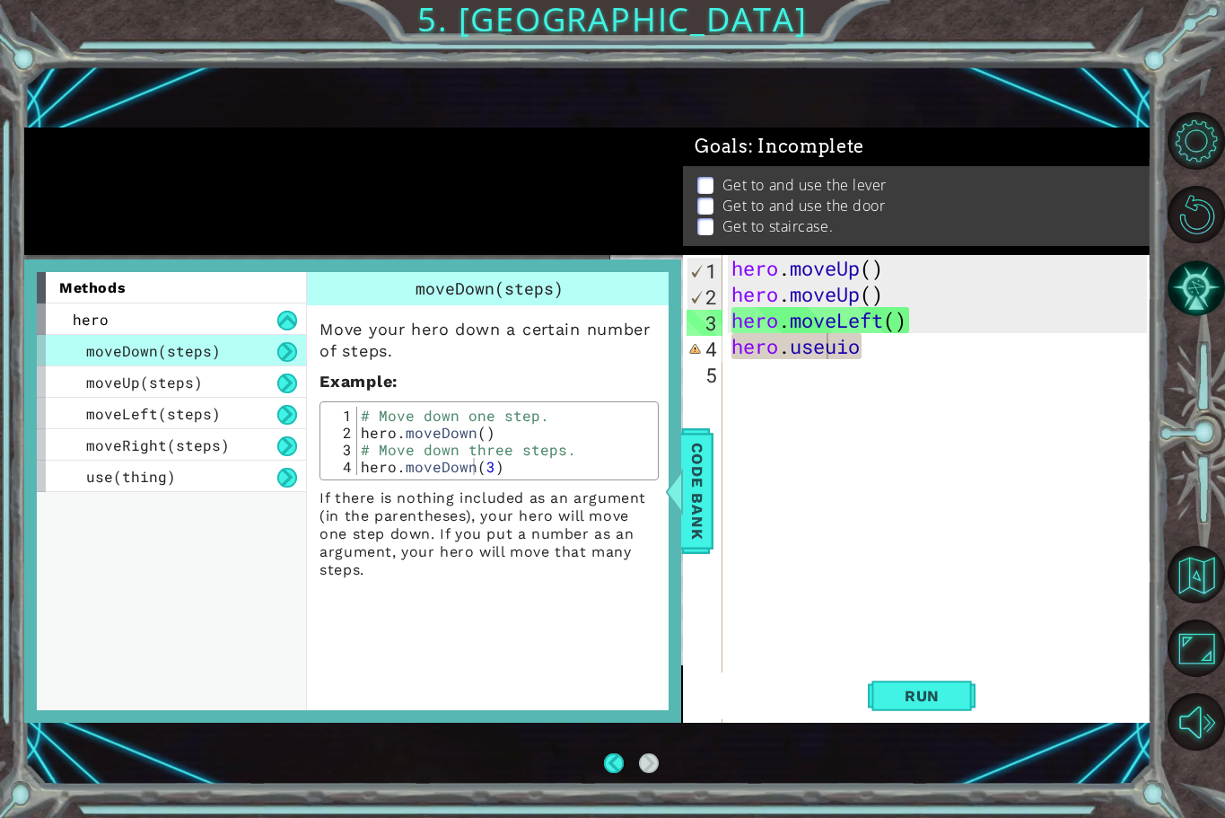
drag, startPoint x: 627, startPoint y: 705, endPoint x: 408, endPoint y: 698, distance: 219.1
click at [408, 698] on div "moveDown(steps) Move your hero down a certain number of steps. Example : hero.m…" at bounding box center [491, 491] width 370 height 438
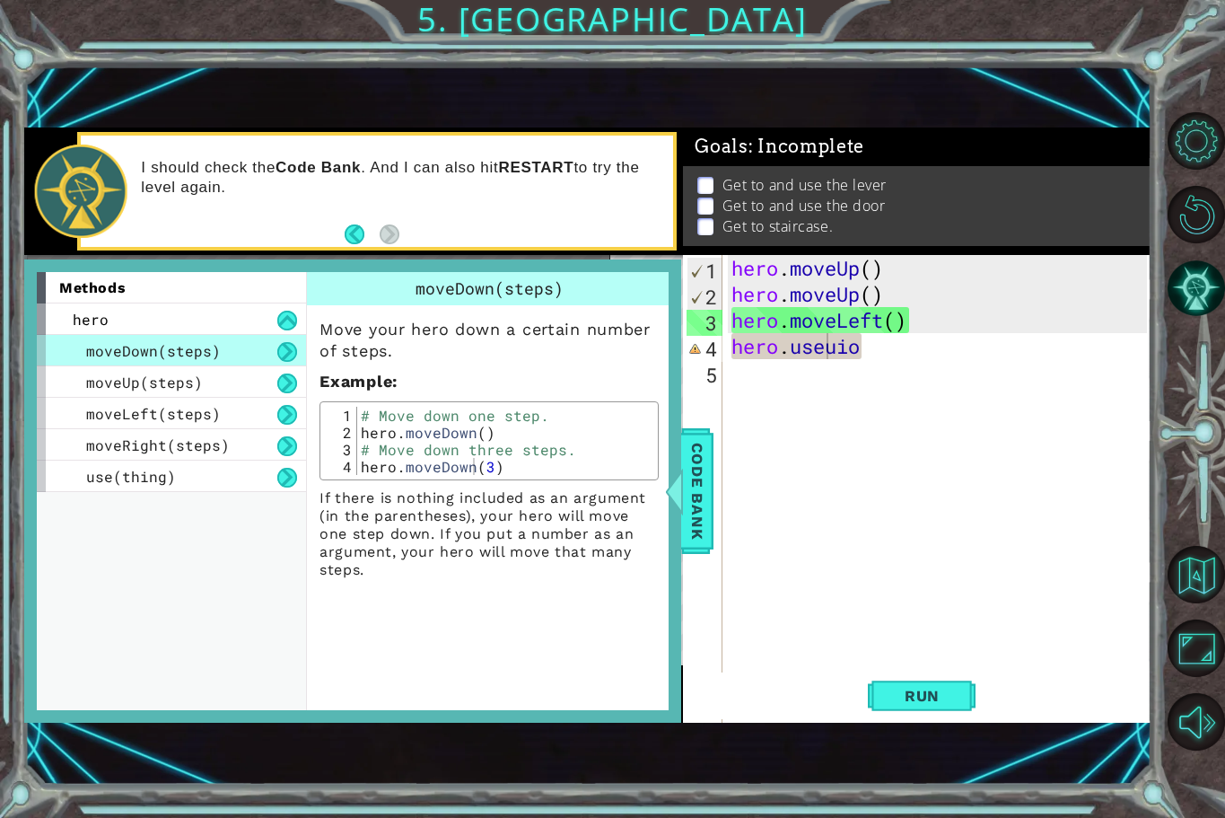
drag, startPoint x: 346, startPoint y: 740, endPoint x: 197, endPoint y: 680, distance: 161.5
drag, startPoint x: 919, startPoint y: 692, endPoint x: 989, endPoint y: 712, distance: 72.7
click at [989, 712] on div "Run" at bounding box center [922, 695] width 468 height 47
click at [1183, 278] on button "AI Hint" at bounding box center [1196, 287] width 57 height 57
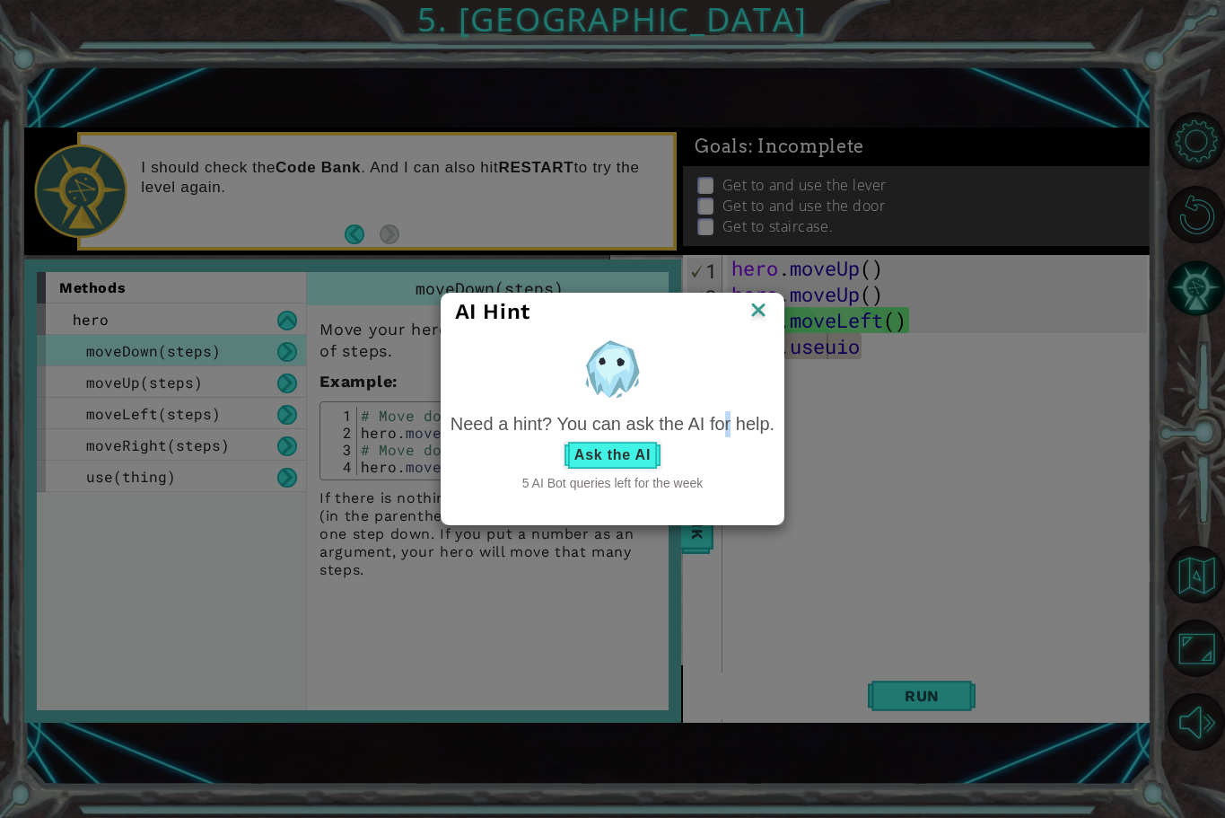
drag, startPoint x: 662, startPoint y: 420, endPoint x: 630, endPoint y: 455, distance: 47.6
click at [661, 413] on div "Need a hint? You can ask the AI for help." at bounding box center [613, 424] width 324 height 26
click at [635, 445] on button "Ask the AI" at bounding box center [613, 455] width 100 height 29
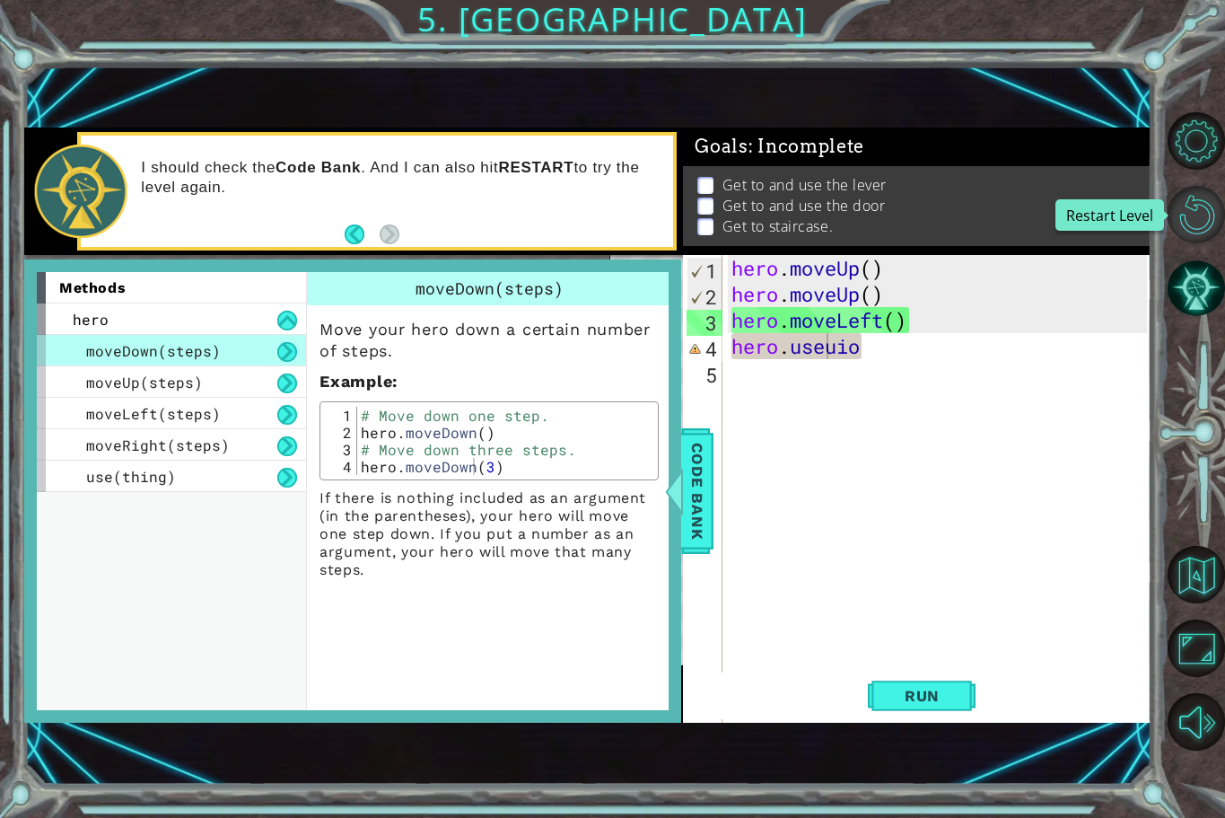
click at [1183, 217] on button "Restart Level" at bounding box center [1196, 214] width 57 height 57
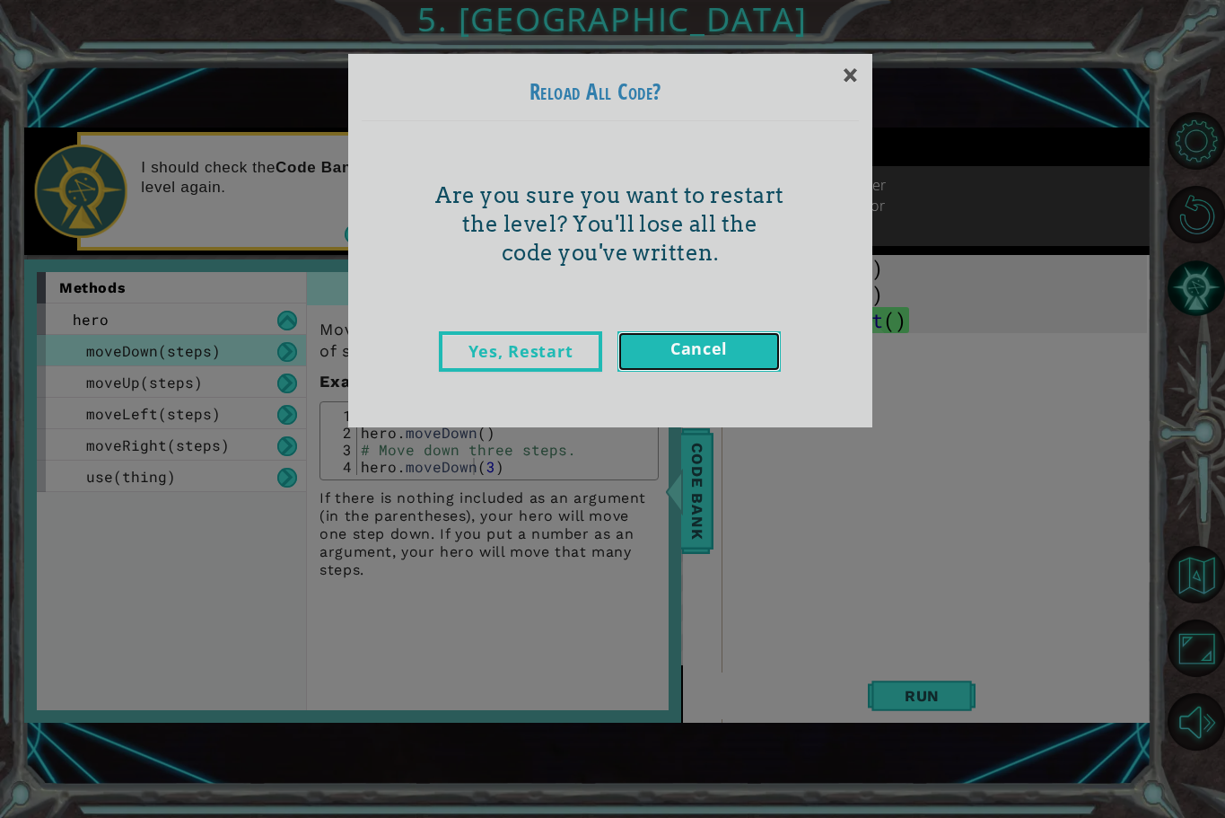
click at [748, 347] on link "Cancel" at bounding box center [698, 351] width 163 height 40
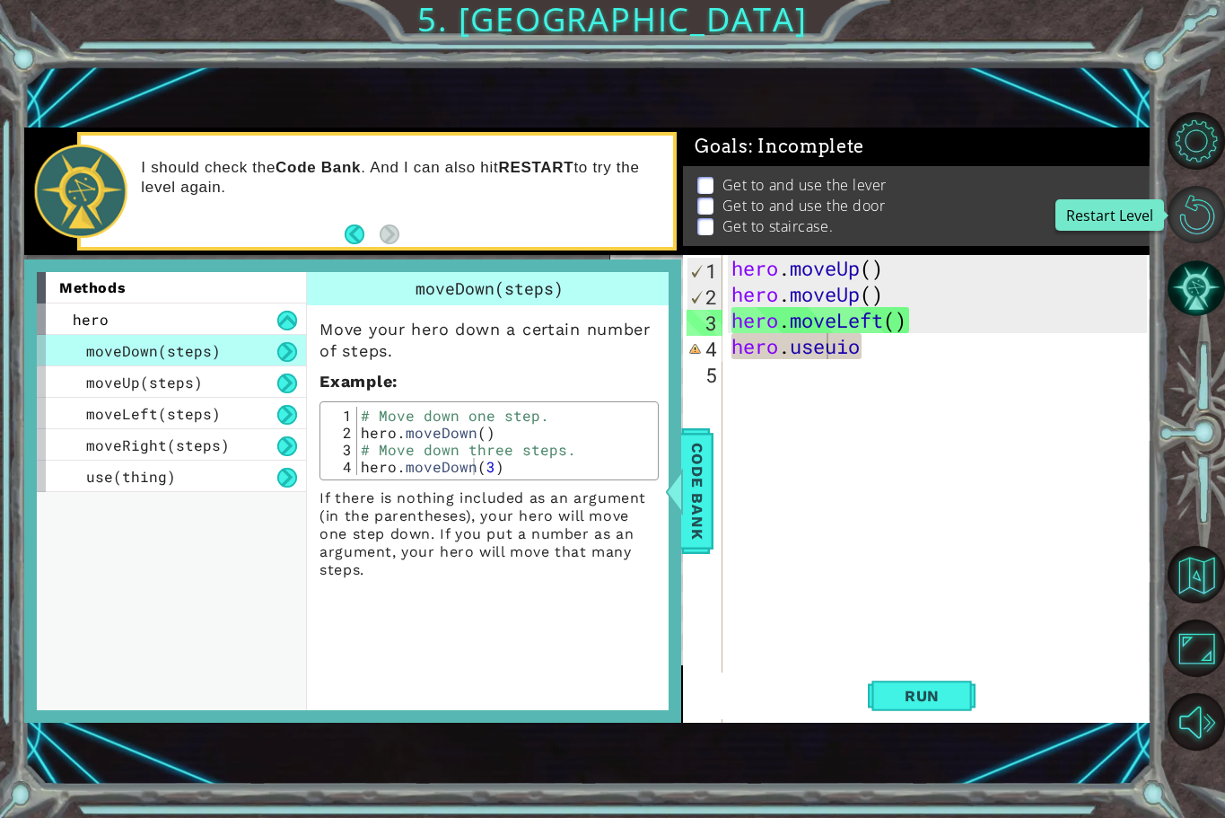
click at [1200, 201] on button "Restart Level" at bounding box center [1196, 214] width 57 height 57
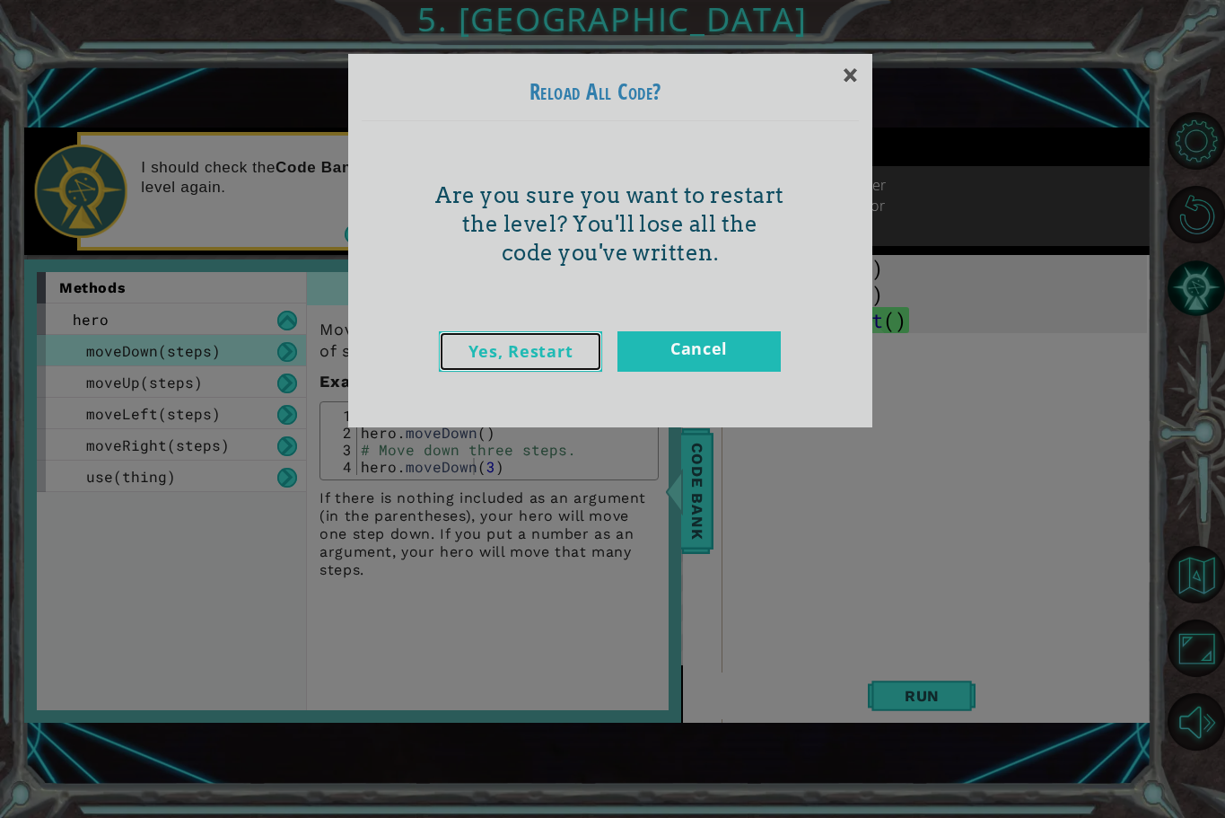
click at [575, 348] on link "Yes, Restart" at bounding box center [520, 351] width 163 height 40
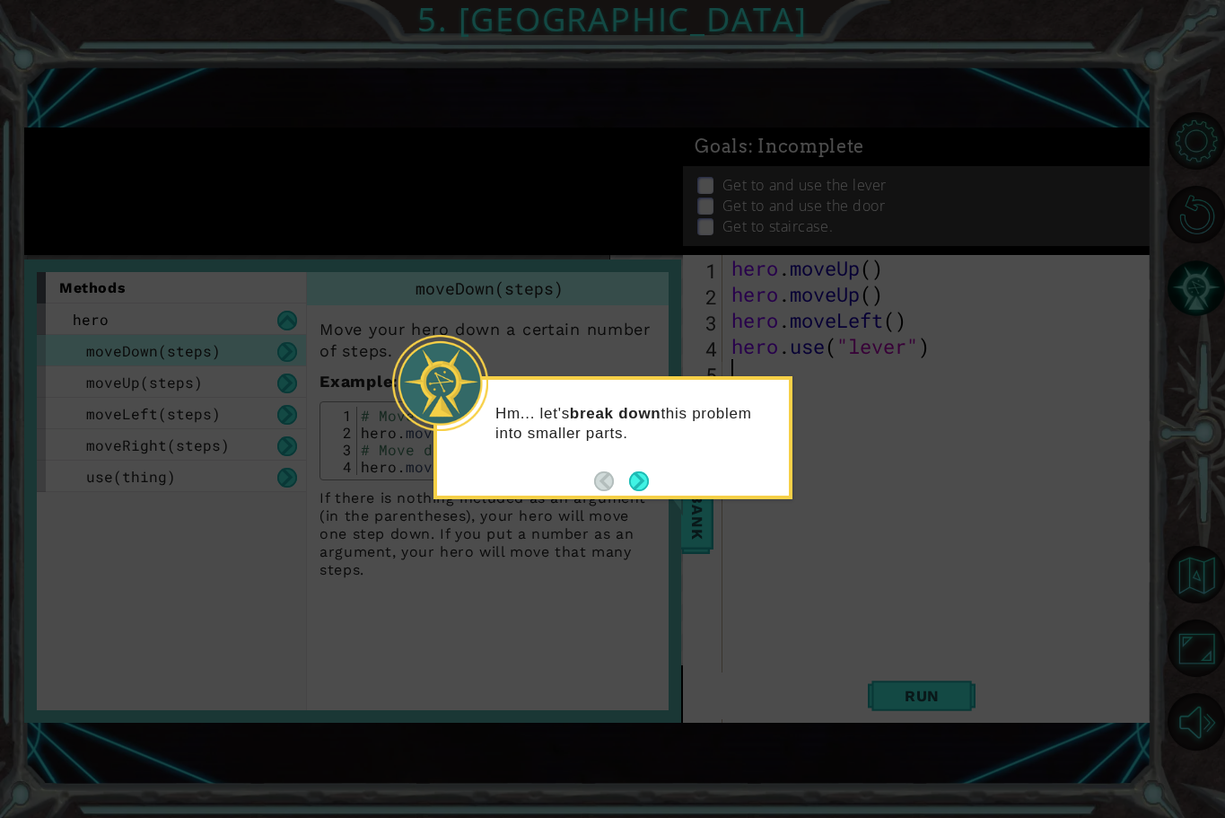
click at [636, 460] on div "Hm... let's break down this problem into smaller parts." at bounding box center [613, 432] width 352 height 91
click at [637, 471] on button "Next" at bounding box center [639, 481] width 20 height 20
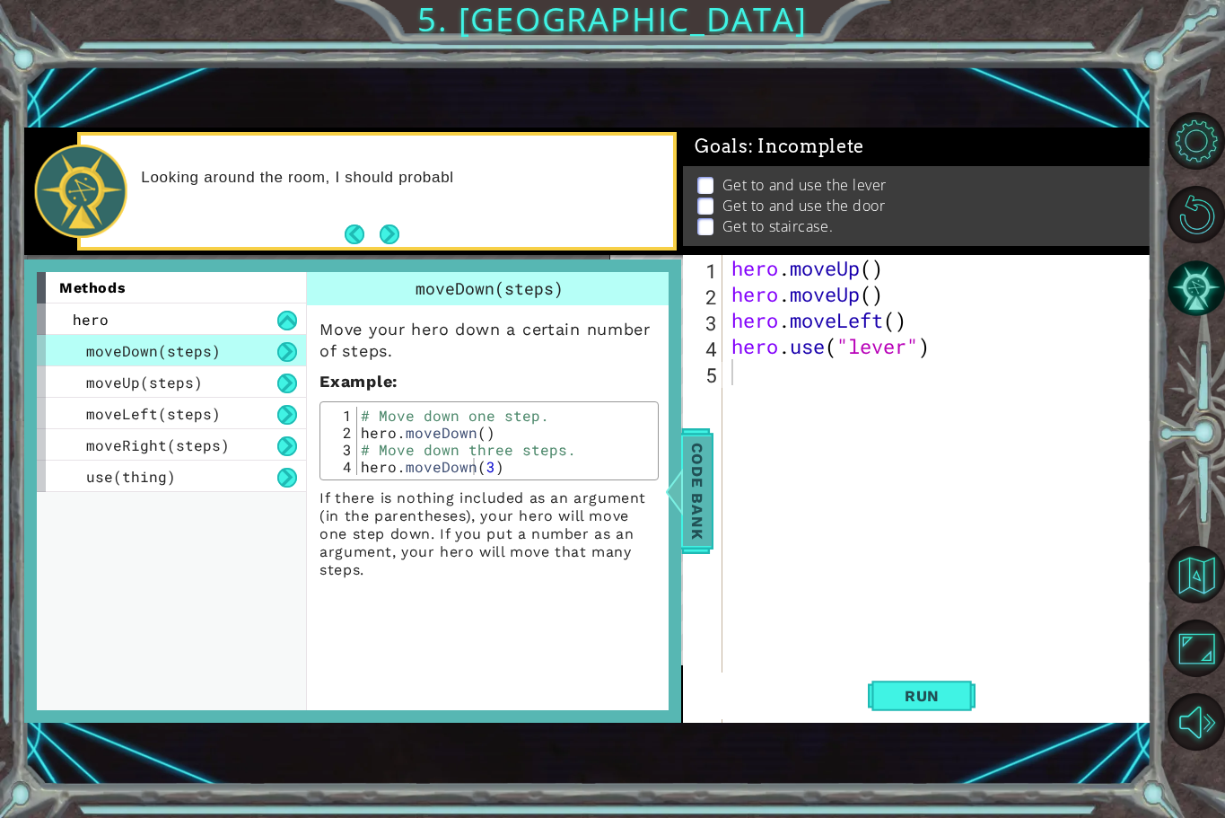
click at [695, 495] on span "Code Bank" at bounding box center [697, 490] width 29 height 109
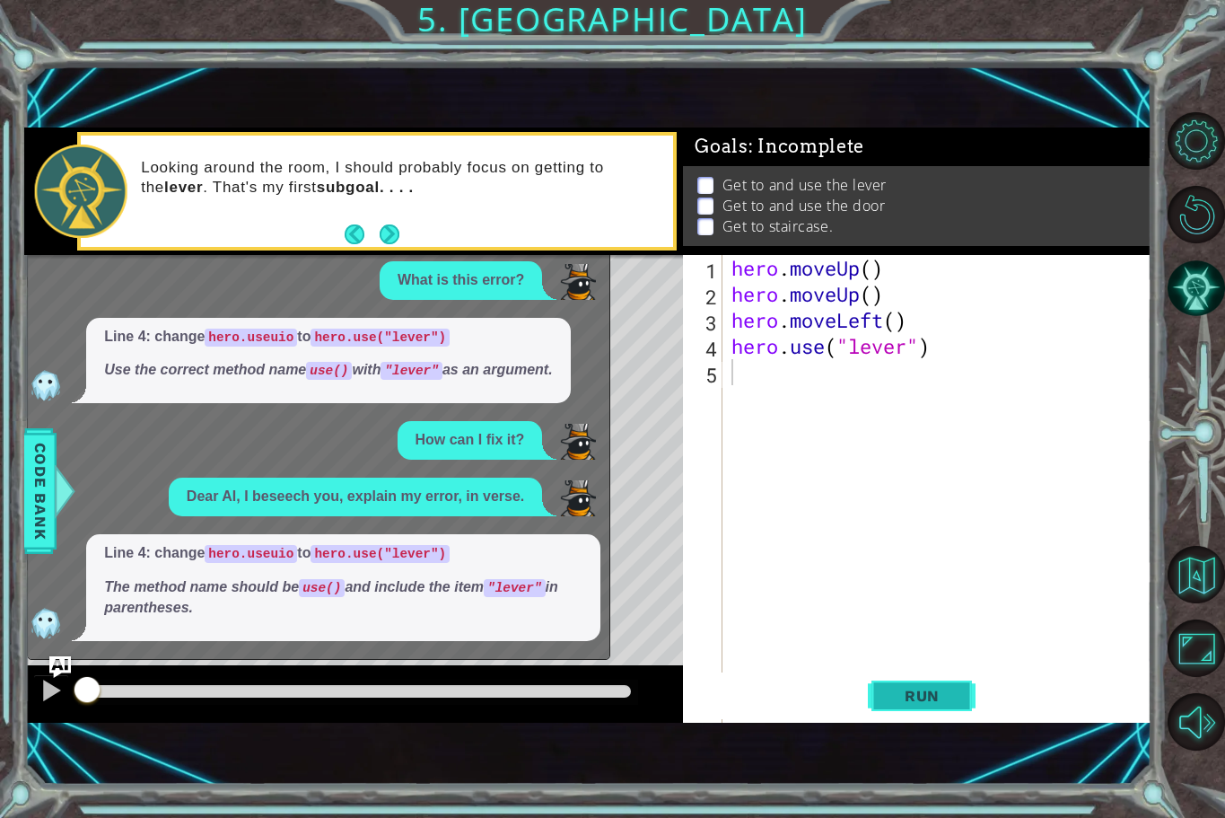
drag, startPoint x: 926, startPoint y: 706, endPoint x: 916, endPoint y: 691, distance: 18.2
click at [916, 691] on button "Run" at bounding box center [922, 695] width 108 height 47
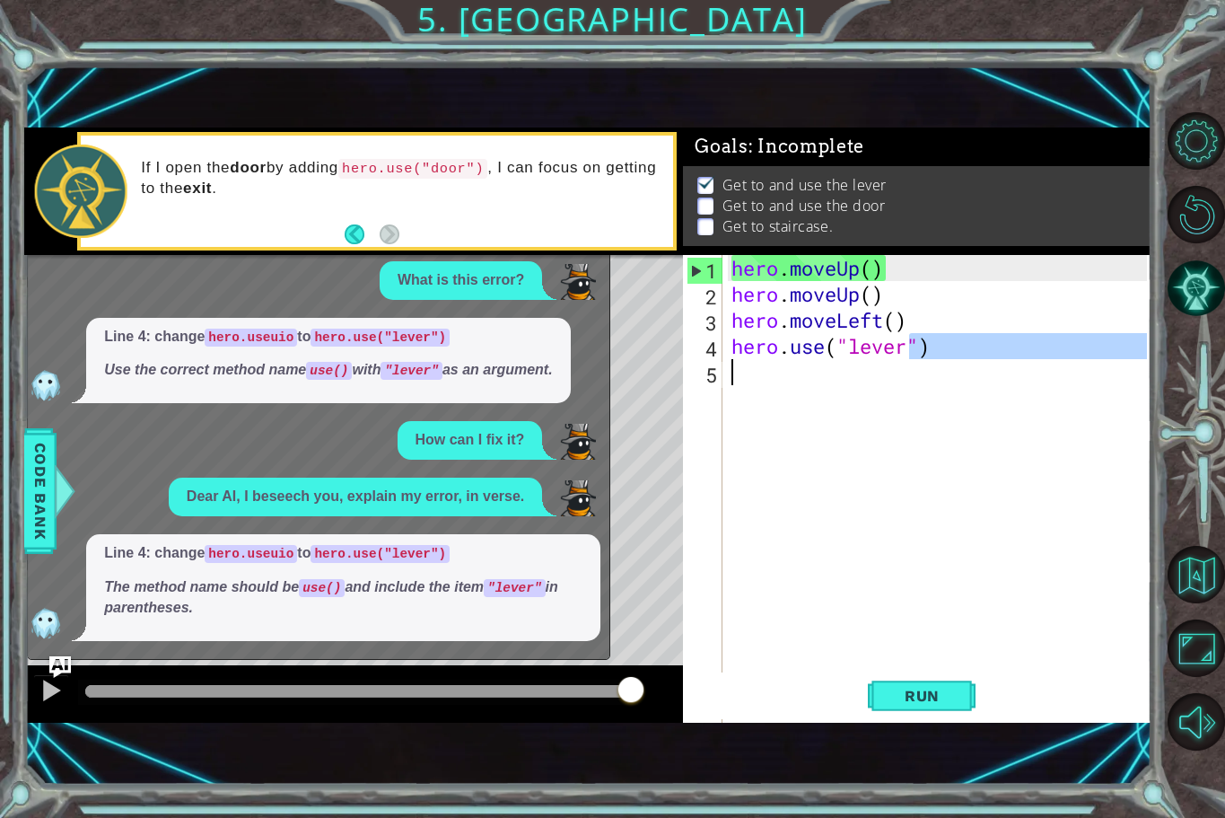
click at [906, 359] on div "hero . moveUp ( ) hero . moveUp ( ) hero . moveLeft ( ) hero . use ( "lever" )" at bounding box center [942, 528] width 428 height 547
click at [894, 346] on div "hero . moveUp ( ) hero . moveUp ( ) hero . moveLeft ( ) hero . use ( "lever" )" at bounding box center [942, 528] width 428 height 547
type textarea "hero.use("lever")"
click at [924, 696] on span "Run" at bounding box center [922, 696] width 71 height 18
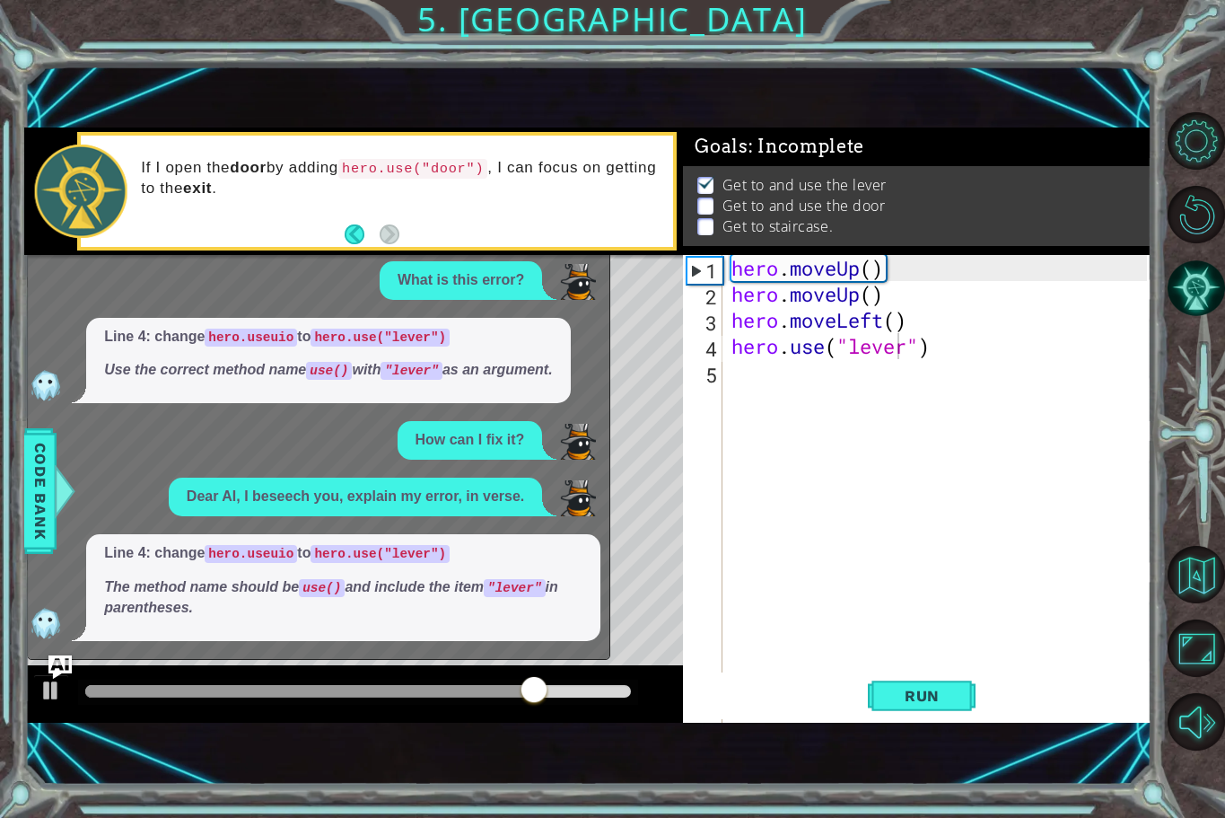
click at [61, 665] on img "Ask AI" at bounding box center [59, 666] width 23 height 23
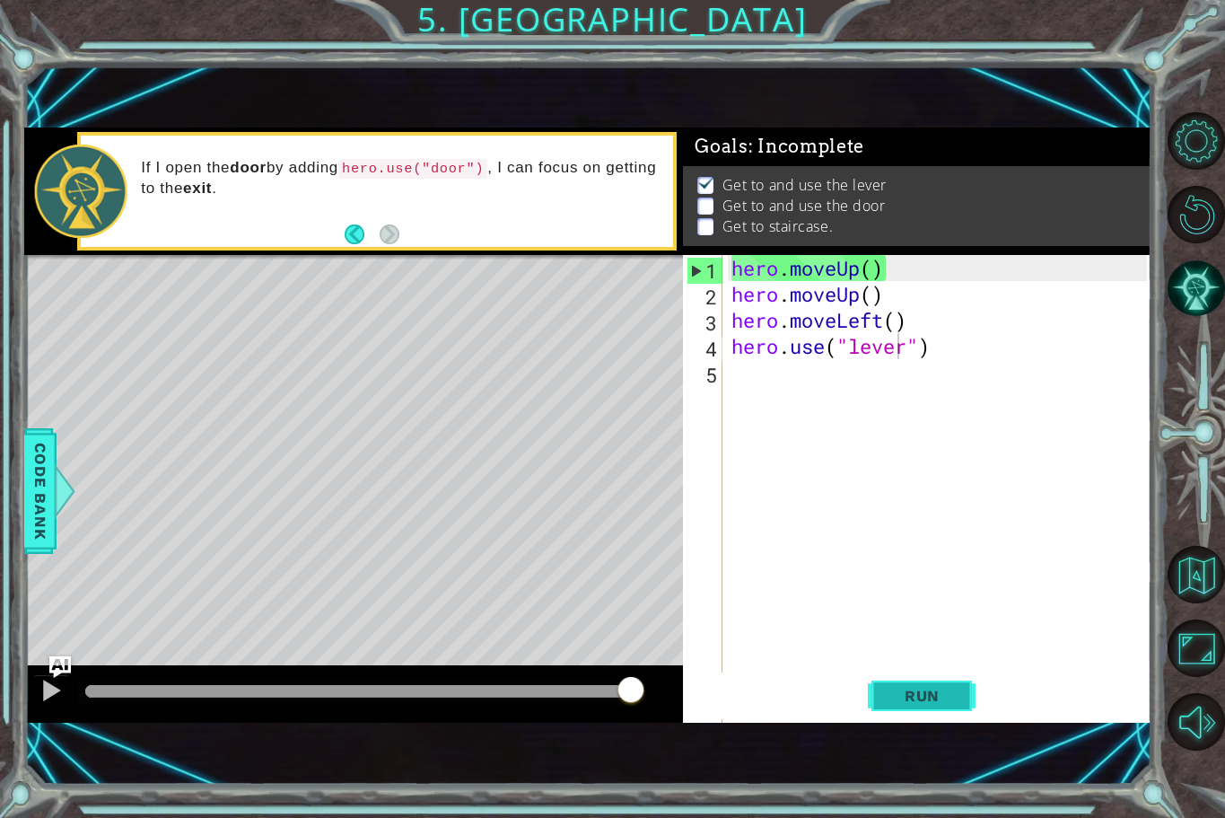
click at [881, 703] on button "Run" at bounding box center [922, 695] width 108 height 47
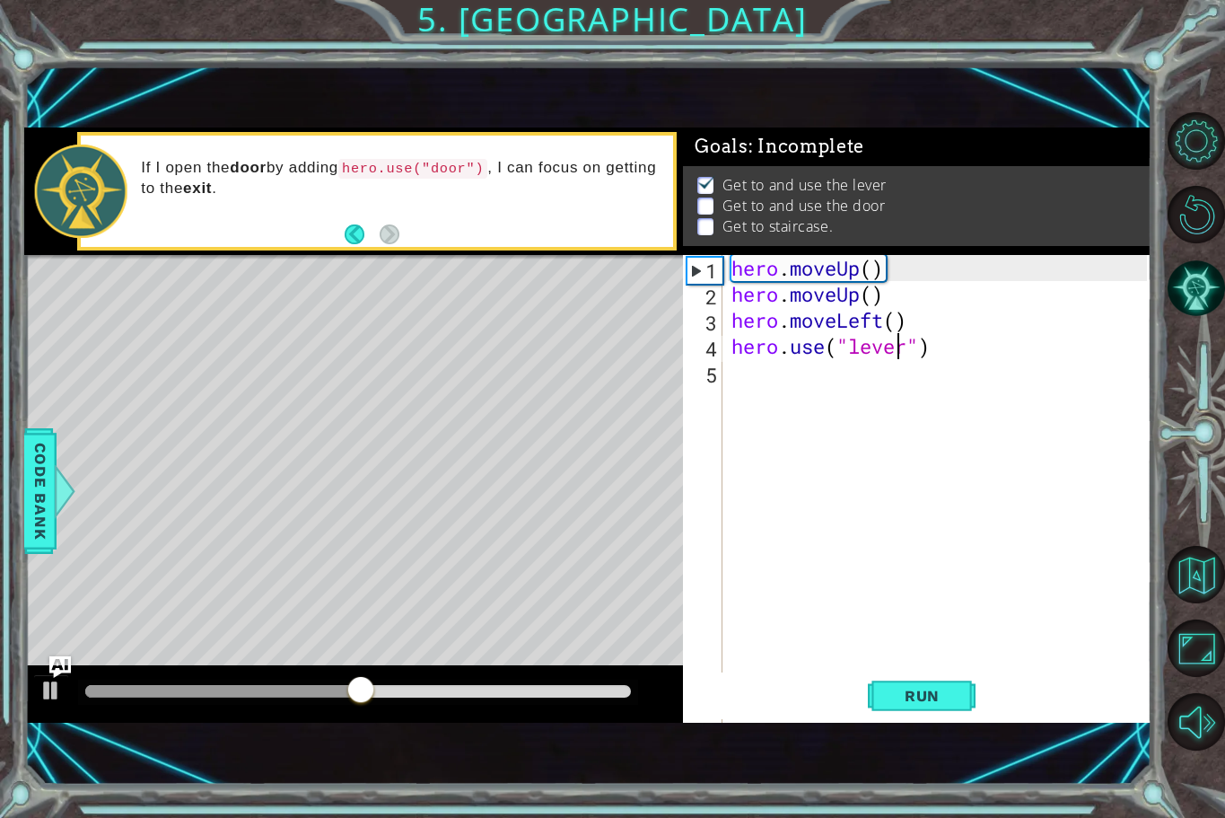
click at [815, 396] on div "hero . moveUp ( ) hero . moveUp ( ) hero . moveLeft ( ) hero . use ( "lever" )" at bounding box center [942, 528] width 428 height 547
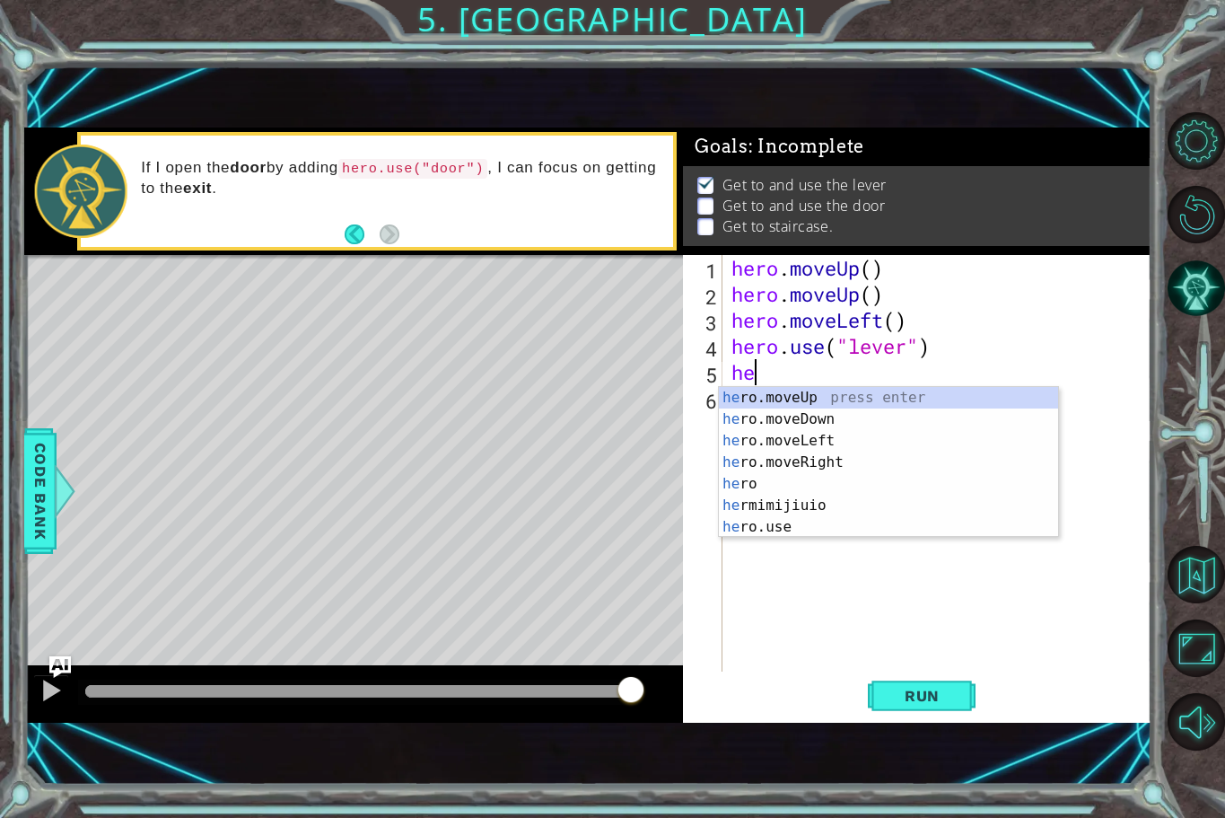
type textarea "hero"
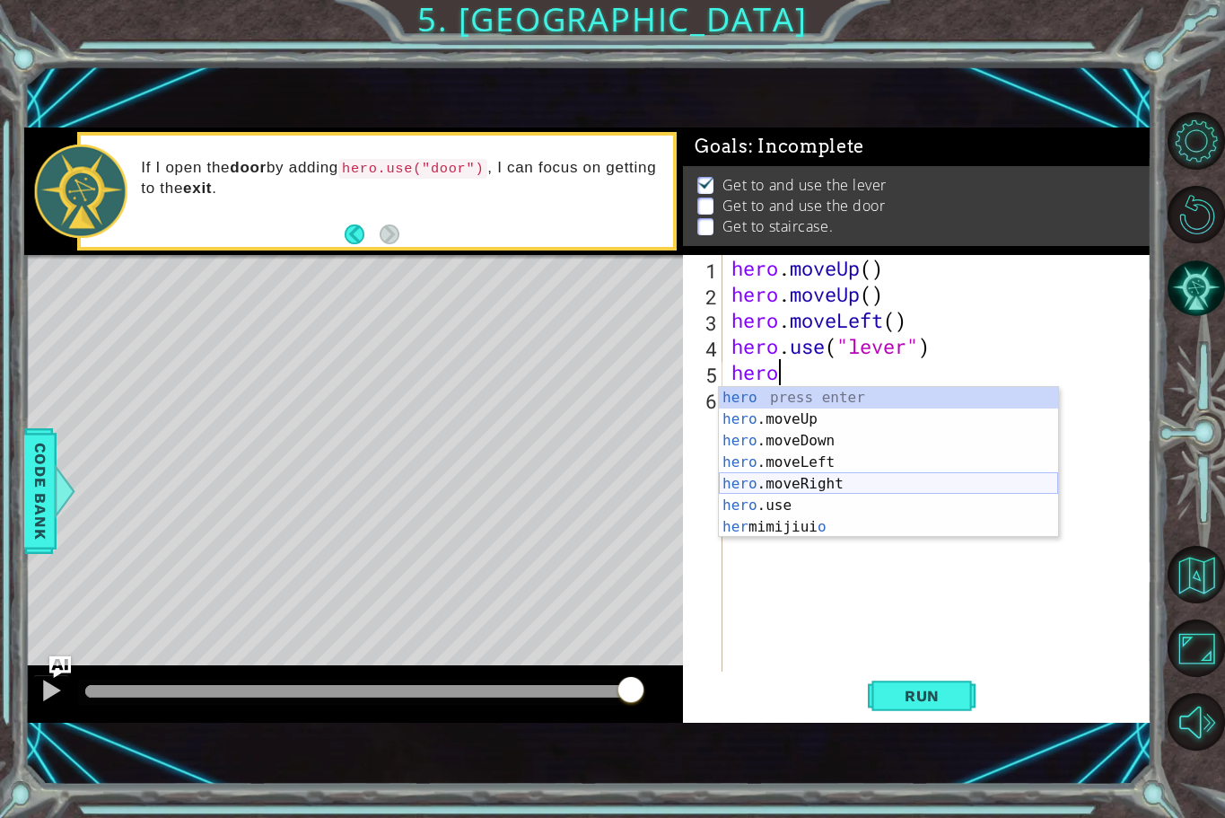
click at [784, 487] on div "hero press enter hero .moveUp press enter hero .moveDown press enter hero .move…" at bounding box center [888, 484] width 339 height 194
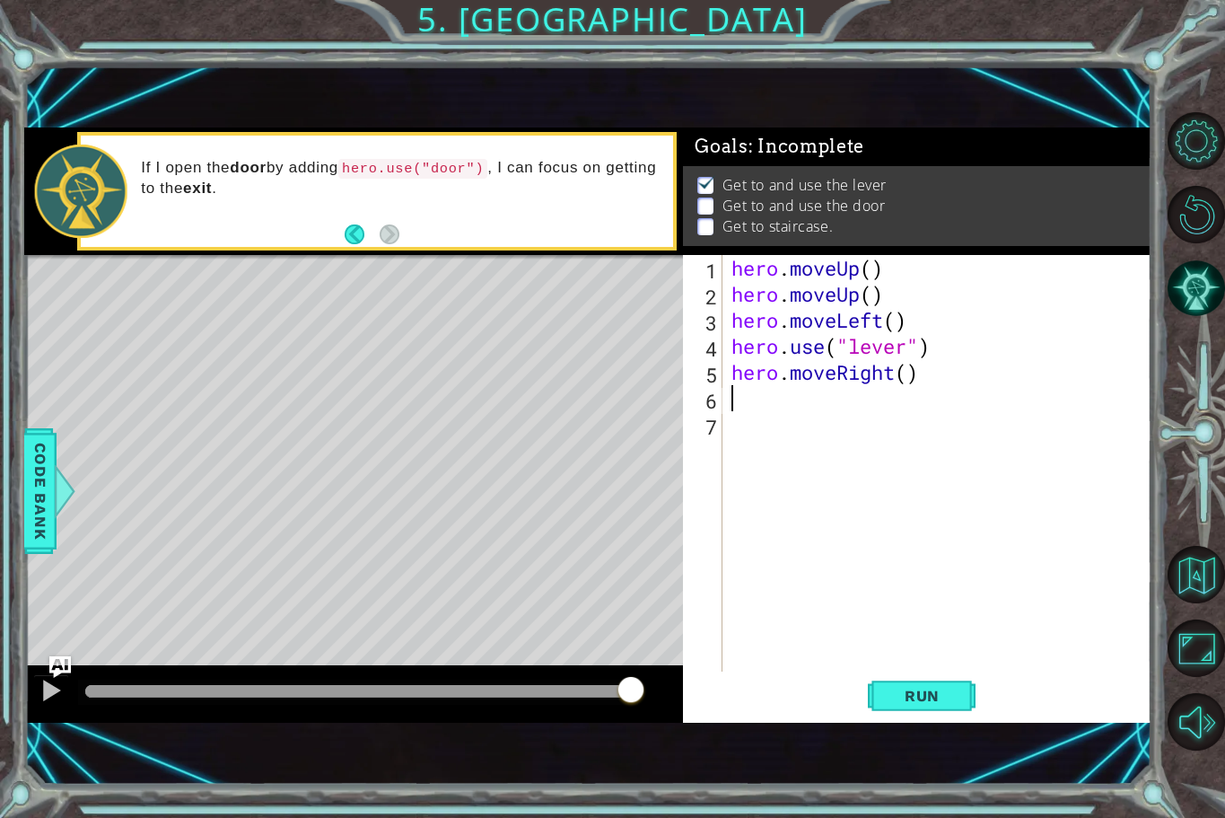
scroll to position [0, 0]
drag, startPoint x: 914, startPoint y: 381, endPoint x: 924, endPoint y: 382, distance: 10.0
click at [924, 382] on div "hero . moveUp ( ) hero . moveUp ( ) hero . moveLeft ( ) hero . use ( "lever" ) …" at bounding box center [942, 489] width 428 height 468
click at [912, 372] on div "hero . moveUp ( ) hero . moveUp ( ) hero . moveLeft ( ) hero . use ( "lever" ) …" at bounding box center [937, 463] width 419 height 416
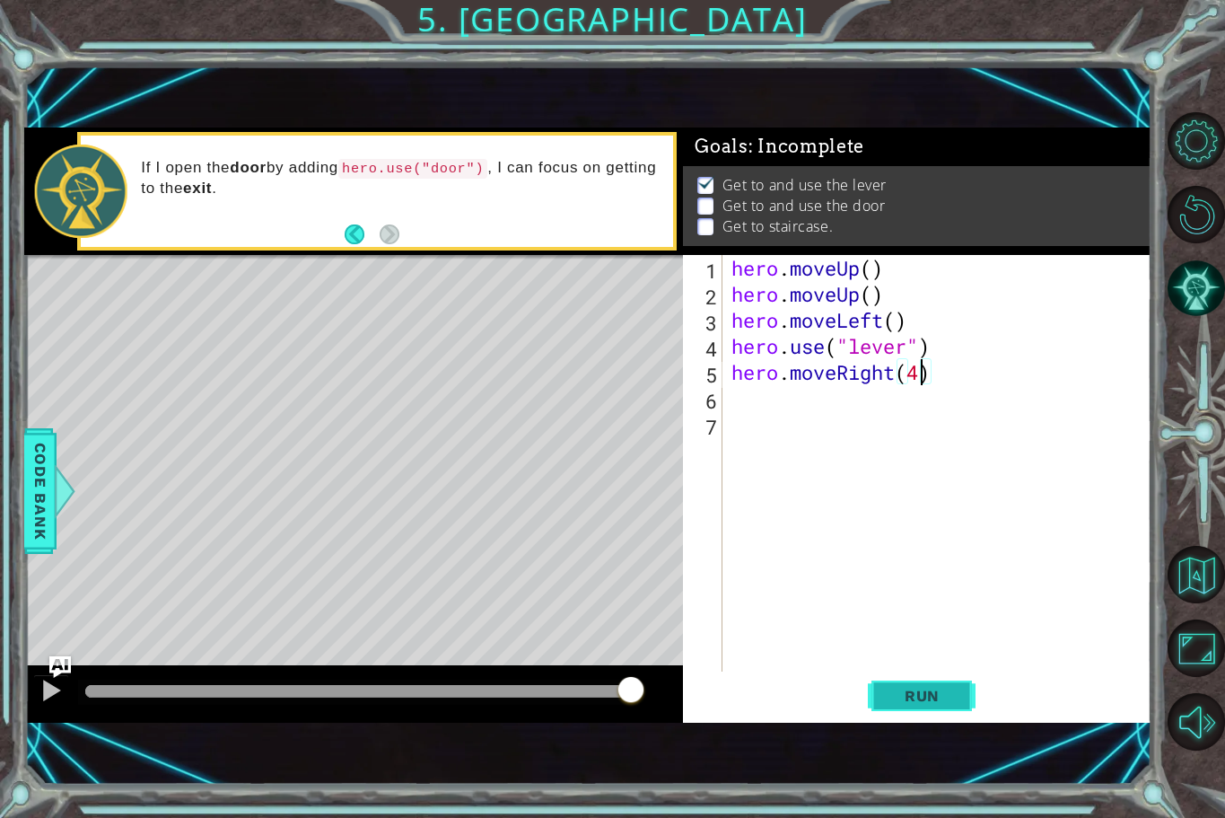
type textarea "hero.moveRight(4)"
drag, startPoint x: 886, startPoint y: 686, endPoint x: 923, endPoint y: 639, distance: 59.4
click at [916, 648] on div "hero.moveRight(4) 1 2 3 4 5 6 7 hero . moveUp ( ) hero . moveUp ( ) hero . move…" at bounding box center [917, 489] width 468 height 468
click at [913, 696] on span "Run" at bounding box center [922, 696] width 71 height 18
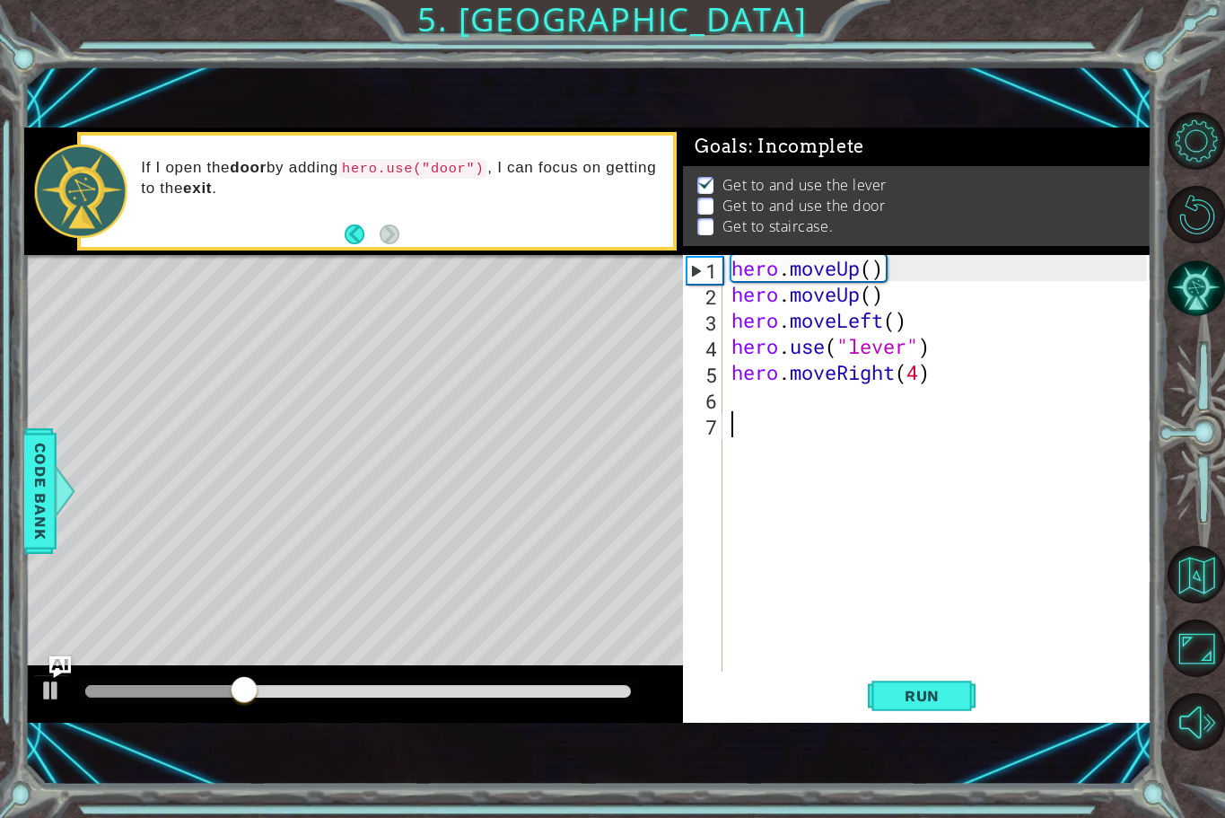
click at [777, 411] on div "hero . moveUp ( ) hero . moveUp ( ) hero . moveLeft ( ) hero . use ( "lever" ) …" at bounding box center [942, 489] width 428 height 468
click at [758, 394] on div "hero . moveUp ( ) hero . moveUp ( ) hero . moveLeft ( ) hero . use ( "lever" ) …" at bounding box center [942, 489] width 428 height 468
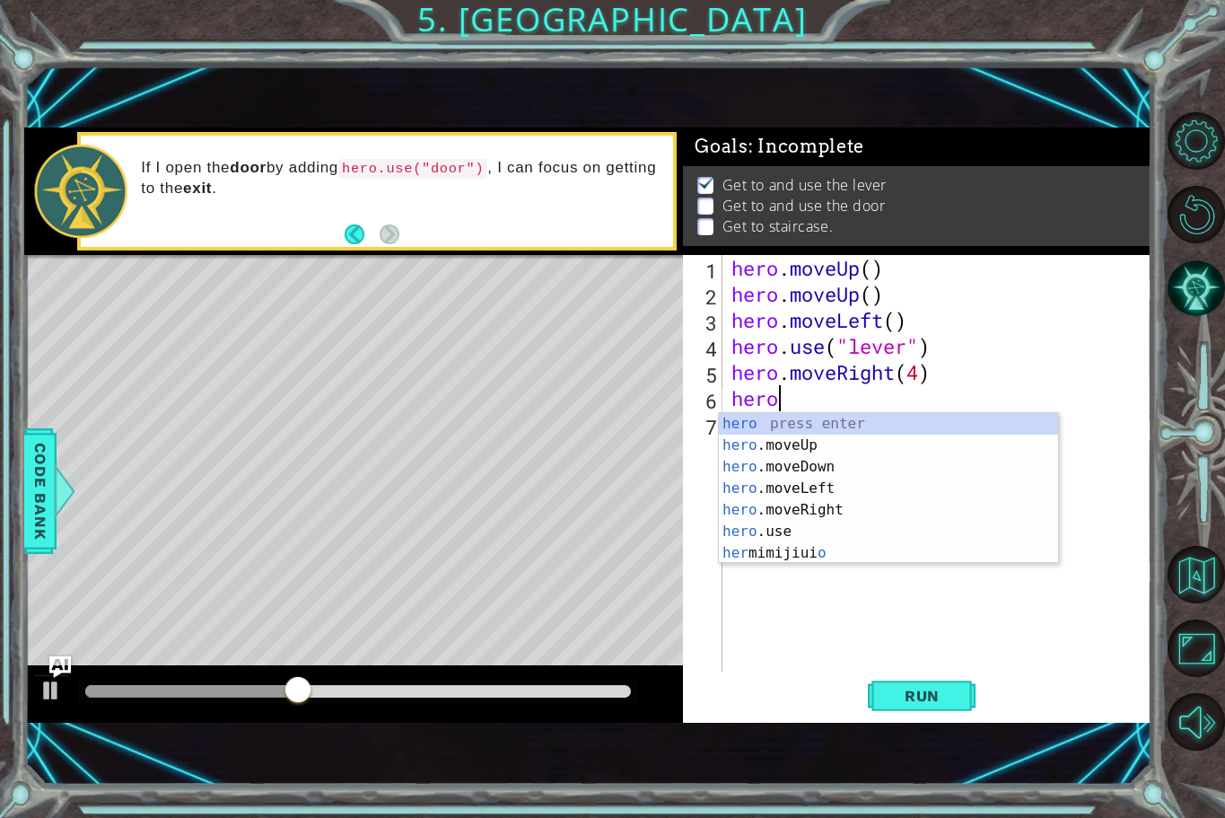
type textarea "hero."
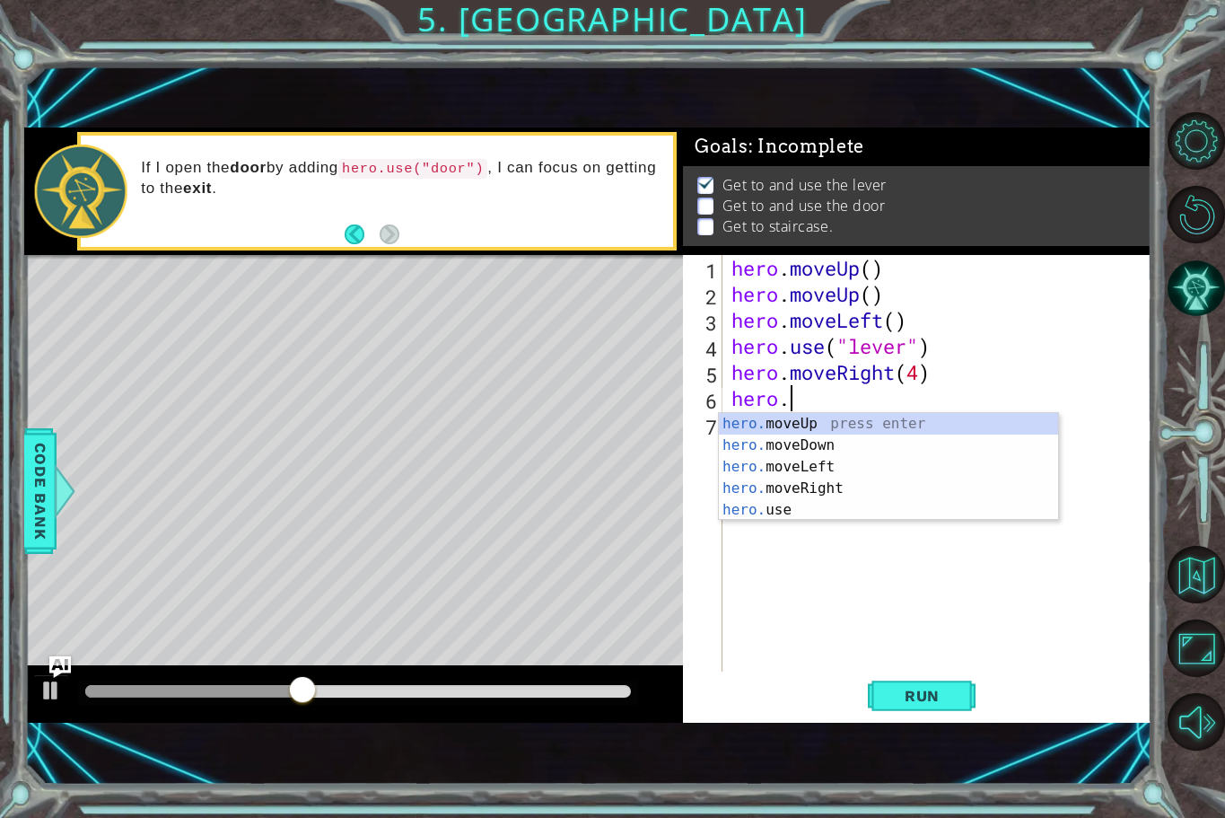
scroll to position [0, 2]
click at [780, 526] on div "hero . moveUp ( ) hero . moveUp ( ) hero . moveLeft ( ) hero . use ( "lever" ) …" at bounding box center [942, 489] width 428 height 468
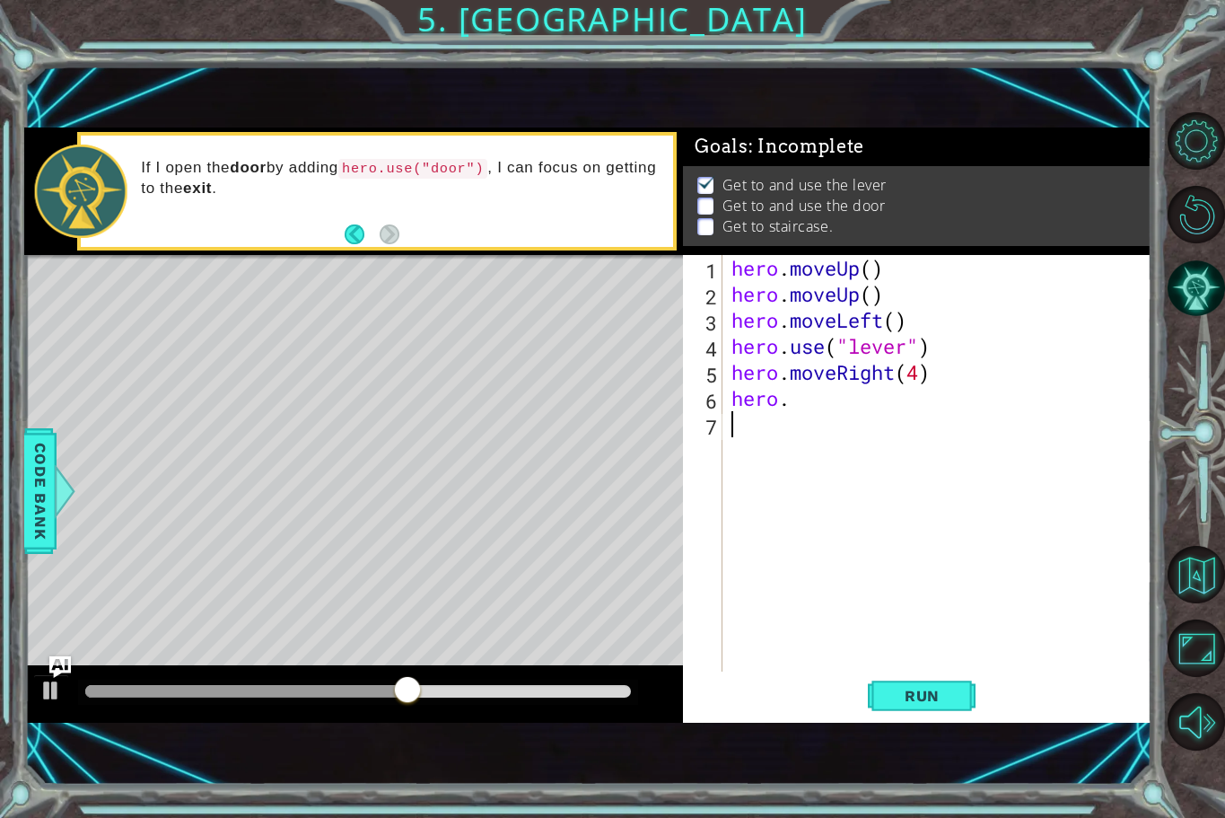
scroll to position [0, 0]
click at [829, 408] on div "hero . moveUp ( ) hero . moveUp ( ) hero . moveLeft ( ) hero . use ( "lever" ) …" at bounding box center [942, 489] width 428 height 468
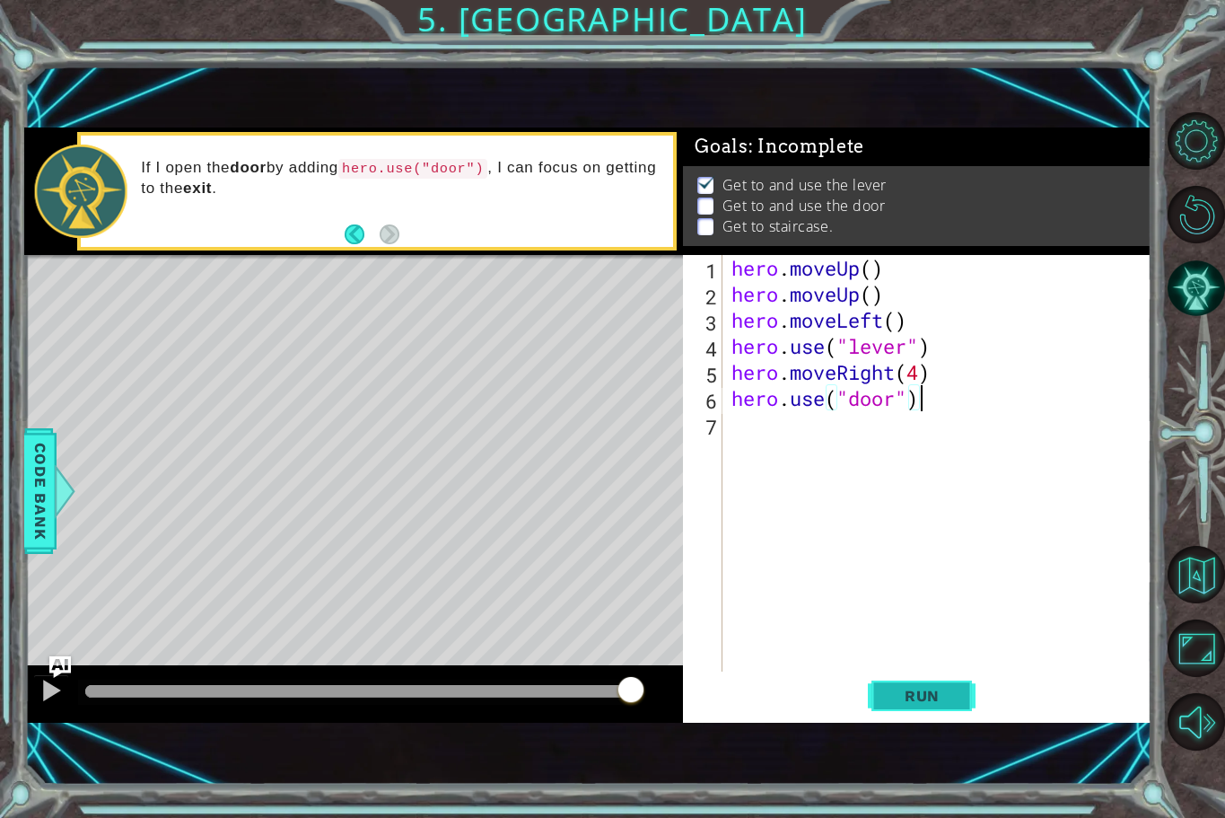
type textarea "hero.use("door")"
click at [949, 699] on span "Run" at bounding box center [922, 696] width 71 height 18
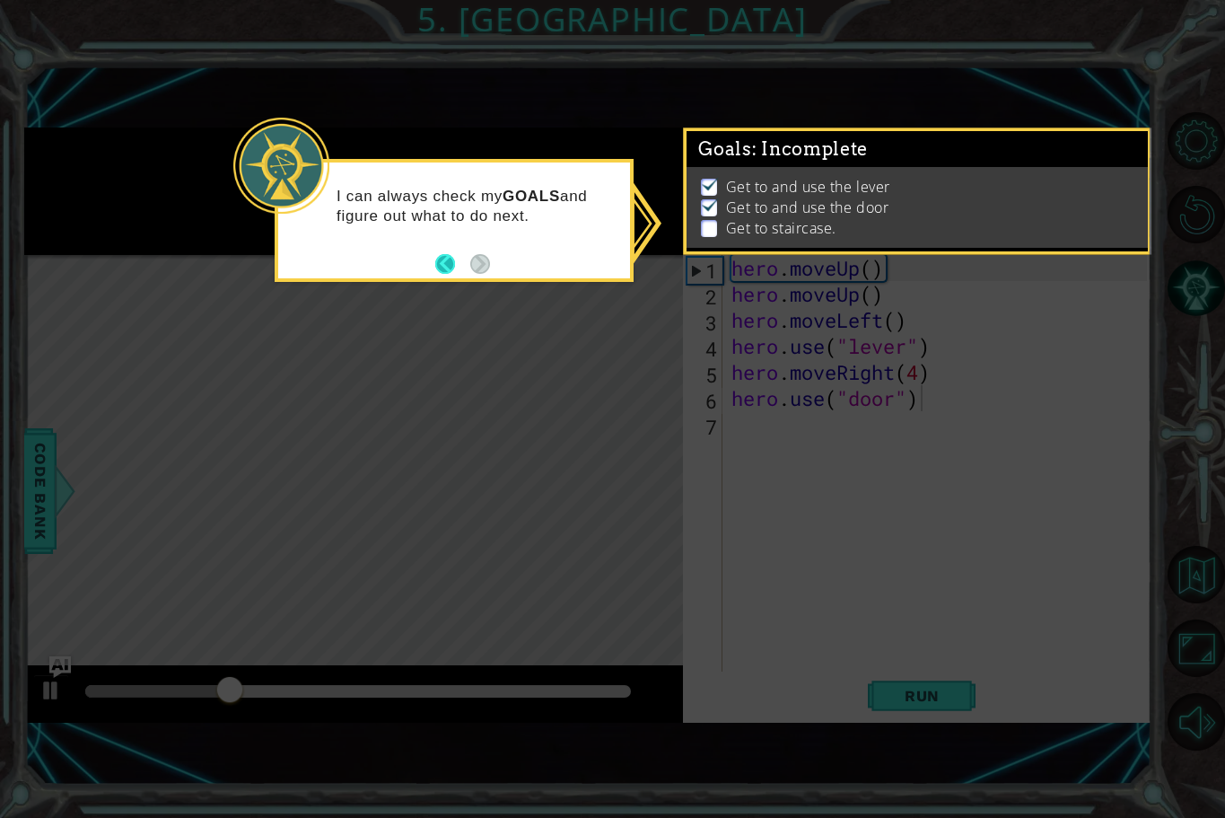
click at [438, 257] on button "Back" at bounding box center [452, 264] width 35 height 20
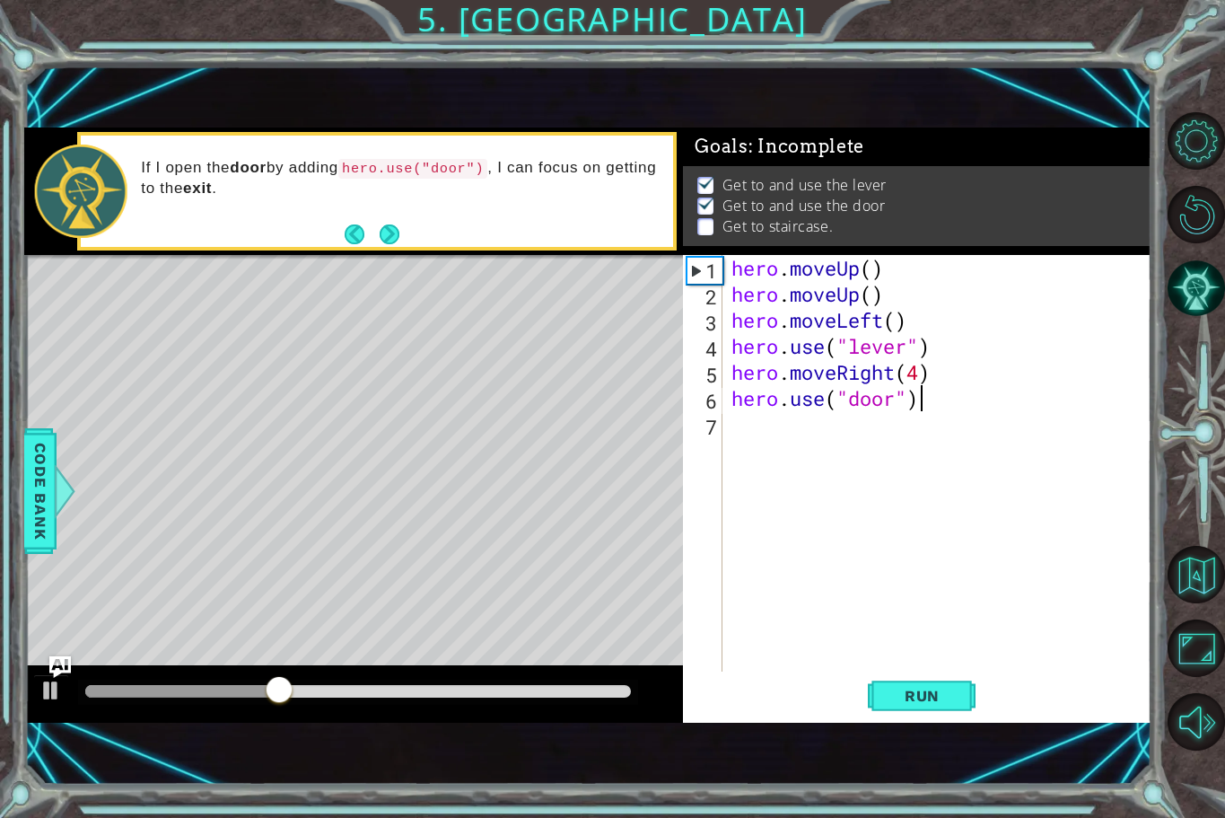
drag, startPoint x: 744, startPoint y: 427, endPoint x: 706, endPoint y: 441, distance: 40.0
click at [752, 431] on div "hero . moveUp ( ) hero . moveUp ( ) hero . moveLeft ( ) hero . use ( "lever" ) …" at bounding box center [942, 489] width 428 height 468
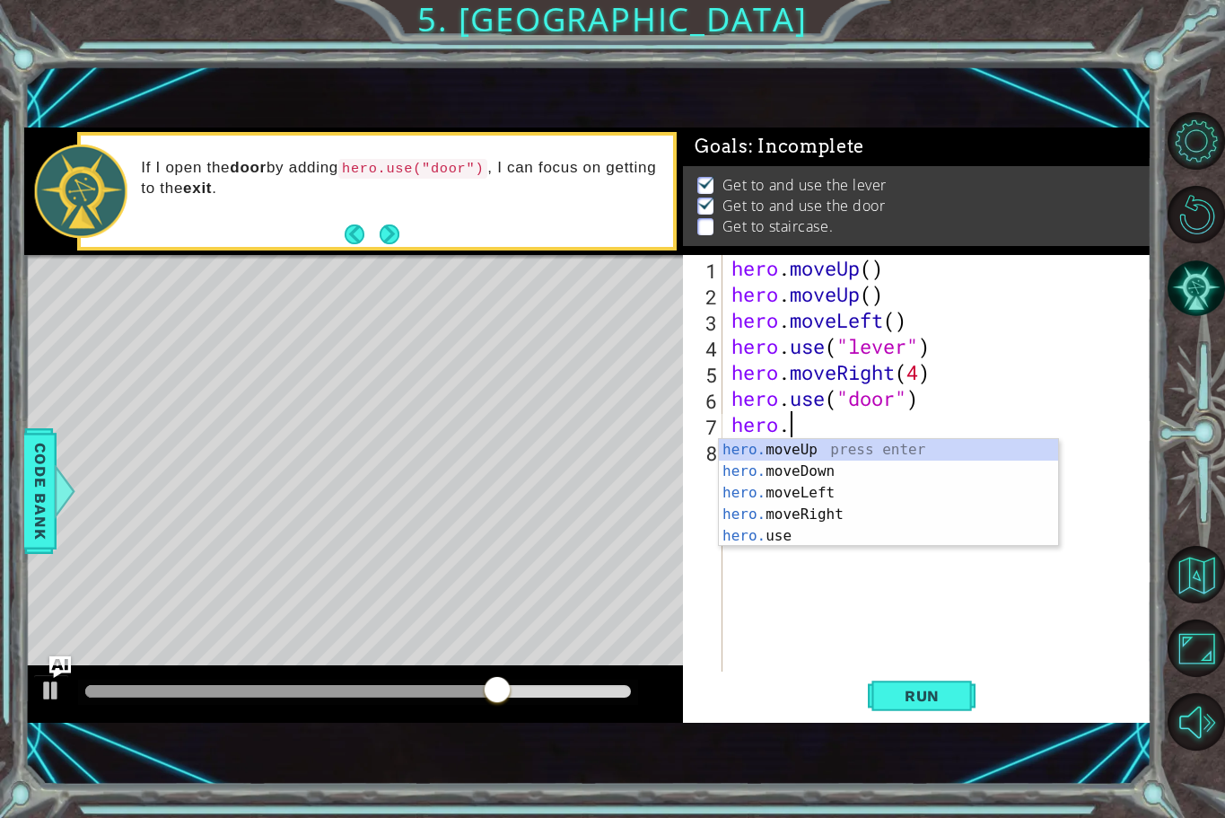
scroll to position [0, 3]
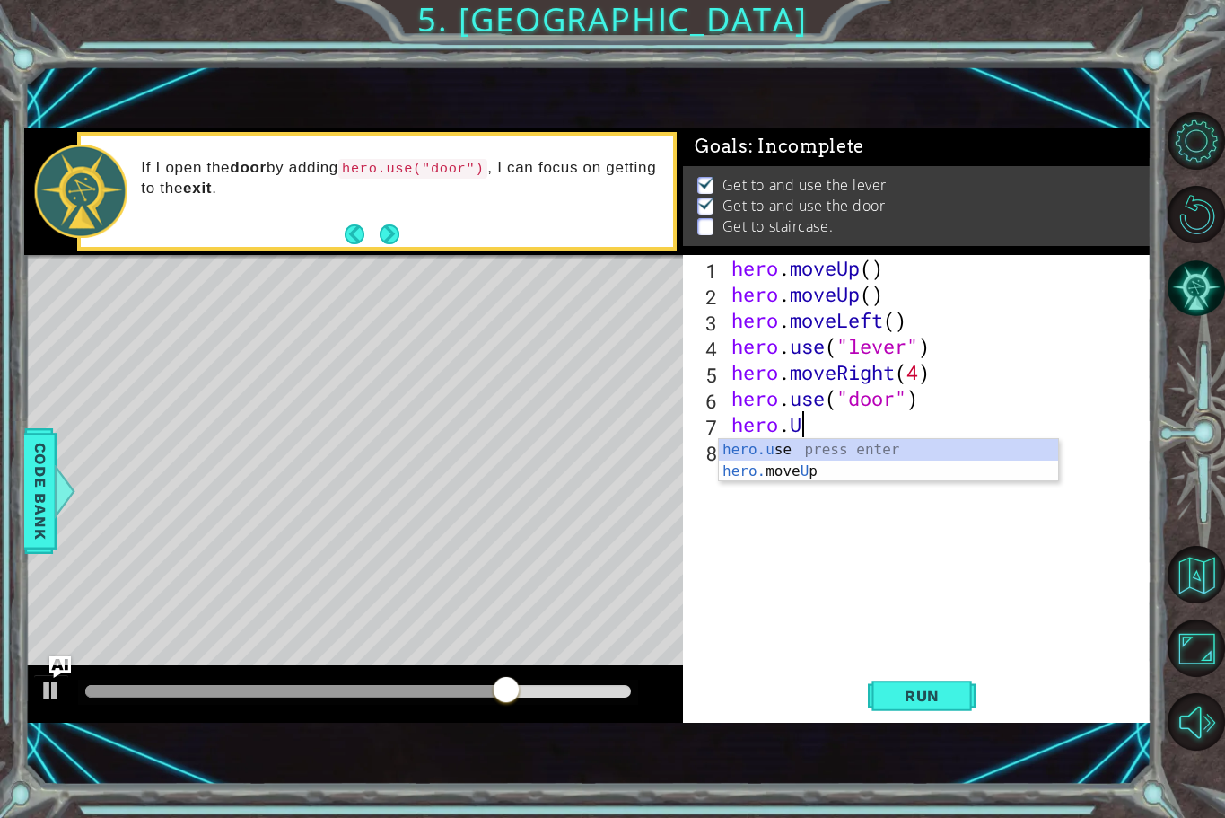
type textarea "hero.Up"
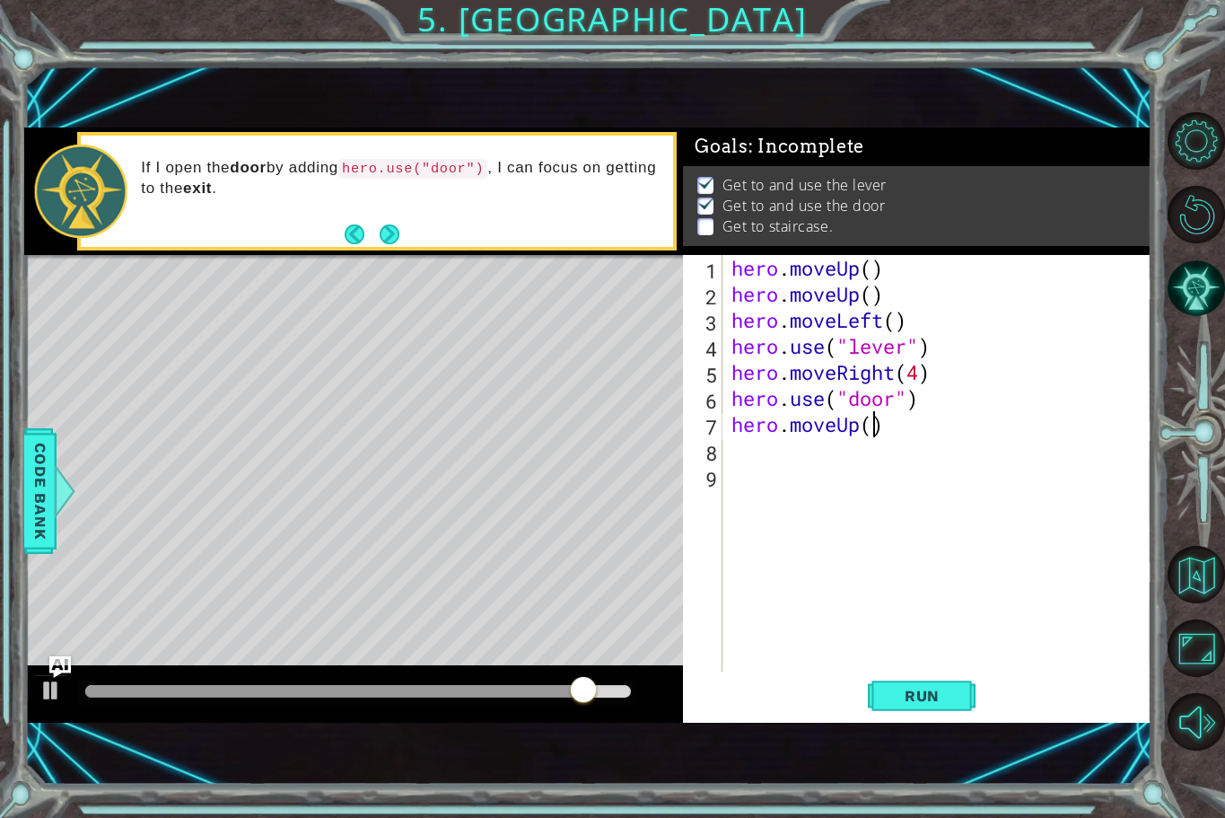
drag, startPoint x: 878, startPoint y: 425, endPoint x: 888, endPoint y: 422, distance: 10.5
click at [888, 422] on div "hero . moveUp ( ) hero . moveUp ( ) hero . moveLeft ( ) hero . use ( "lever" ) …" at bounding box center [942, 489] width 428 height 468
type textarea "hero.moveUp(2)"
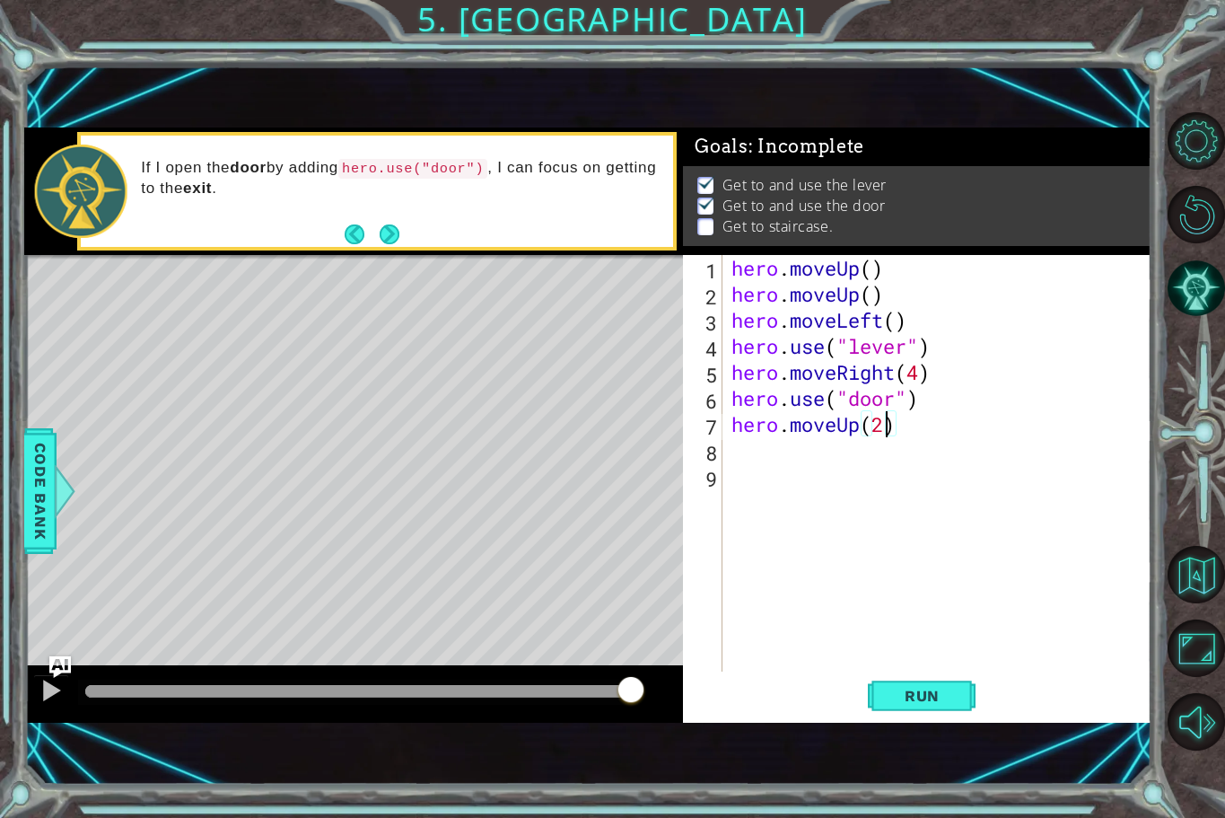
click at [808, 447] on div "hero . moveUp ( ) hero . moveUp ( ) hero . moveLeft ( ) hero . use ( "lever" ) …" at bounding box center [942, 489] width 428 height 468
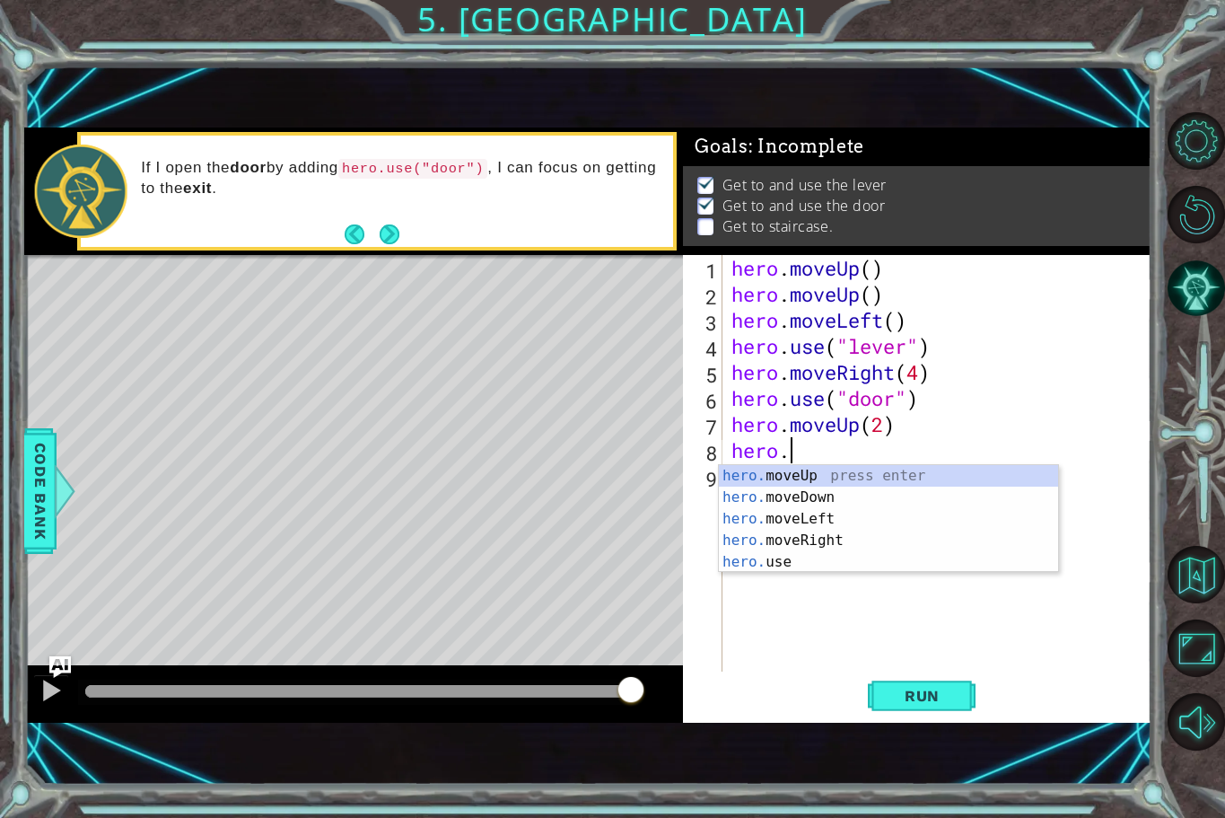
scroll to position [0, 3]
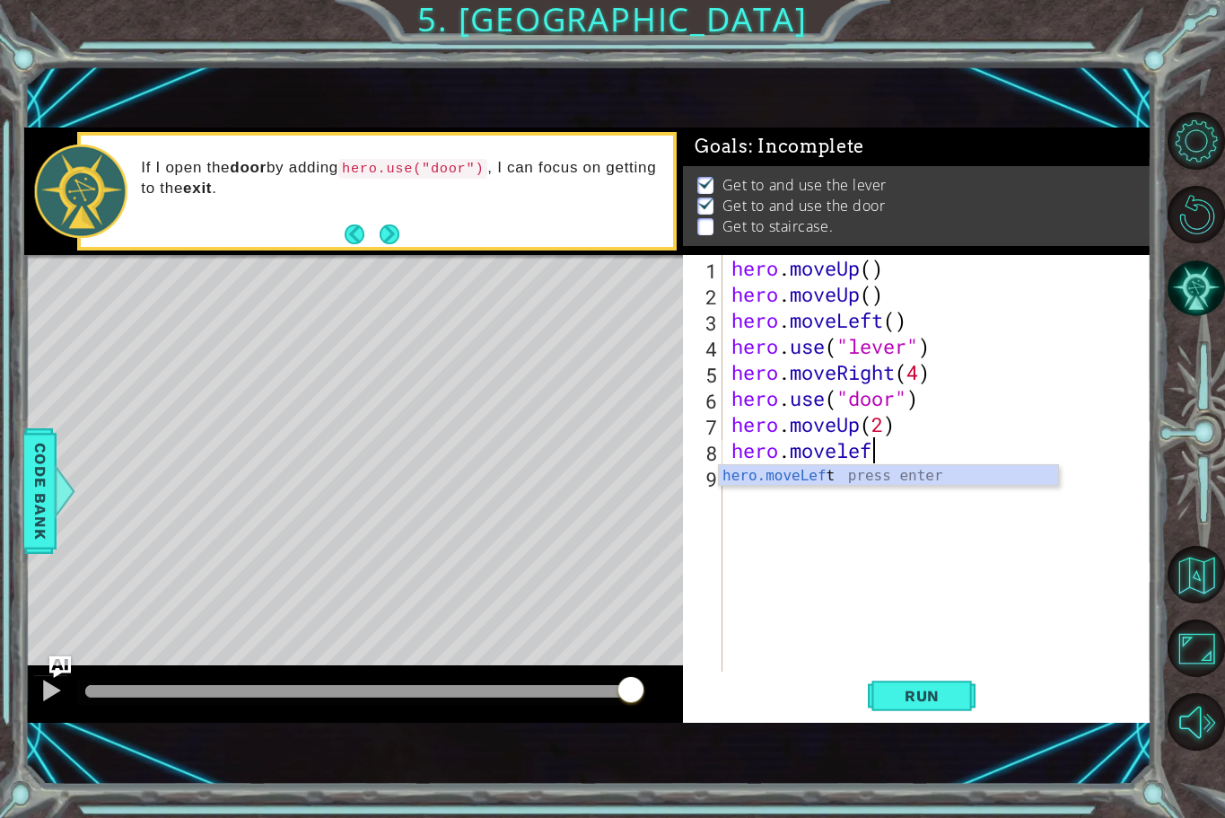
type textarea "hero.moveleft"
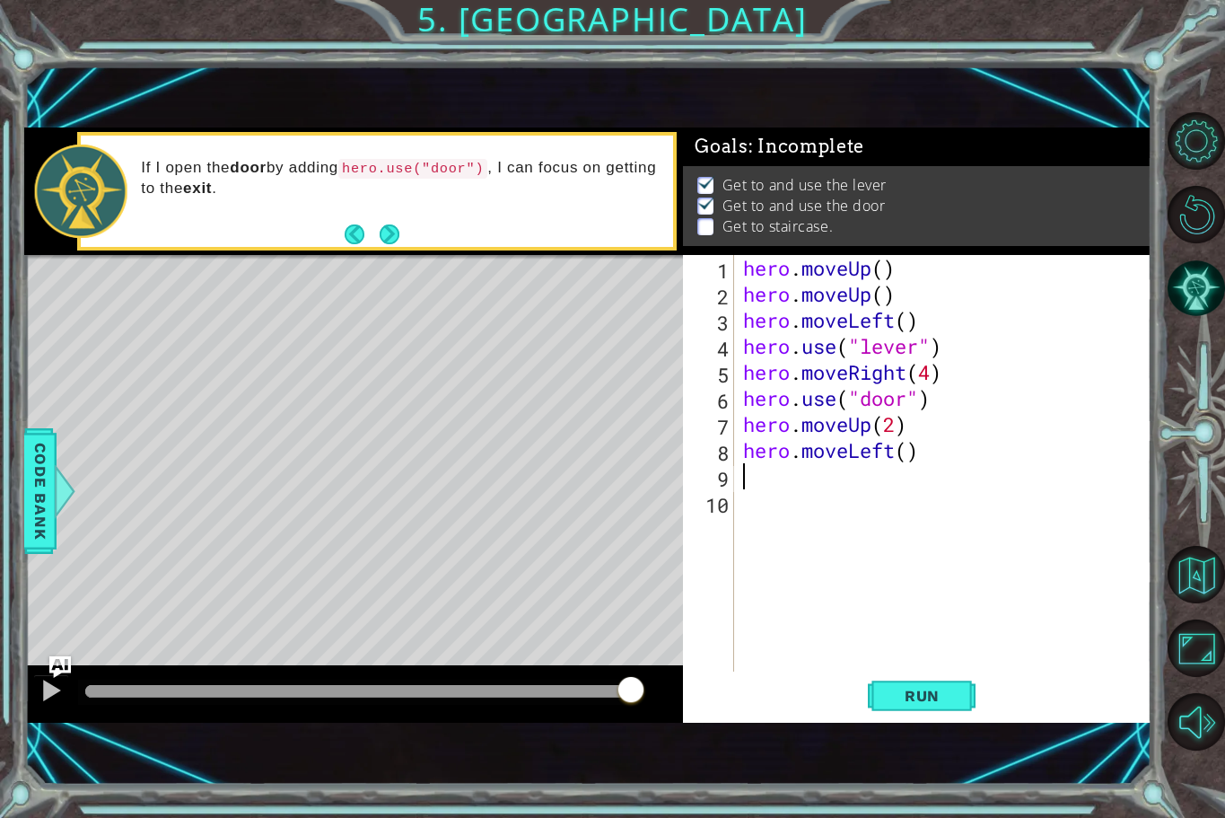
scroll to position [0, 0]
click at [912, 459] on div "hero . moveUp ( ) hero . moveUp ( ) hero . moveLeft ( ) hero . use ( "lever" ) …" at bounding box center [948, 489] width 417 height 468
type textarea "hero.moveLeft(3)"
drag, startPoint x: 861, startPoint y: 487, endPoint x: 841, endPoint y: 494, distance: 20.7
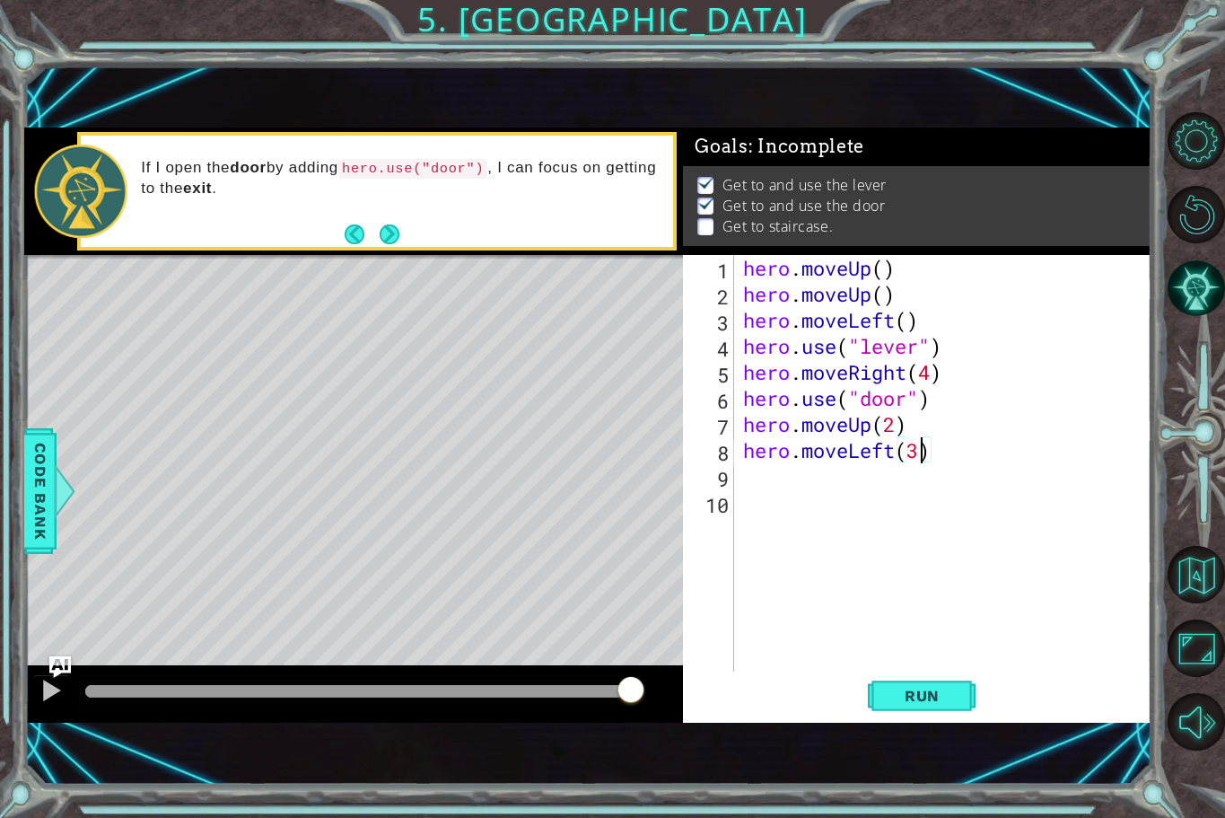
click at [842, 494] on div "hero . moveUp ( ) hero . moveUp ( ) hero . moveLeft ( ) hero . use ( "lever" ) …" at bounding box center [948, 489] width 417 height 468
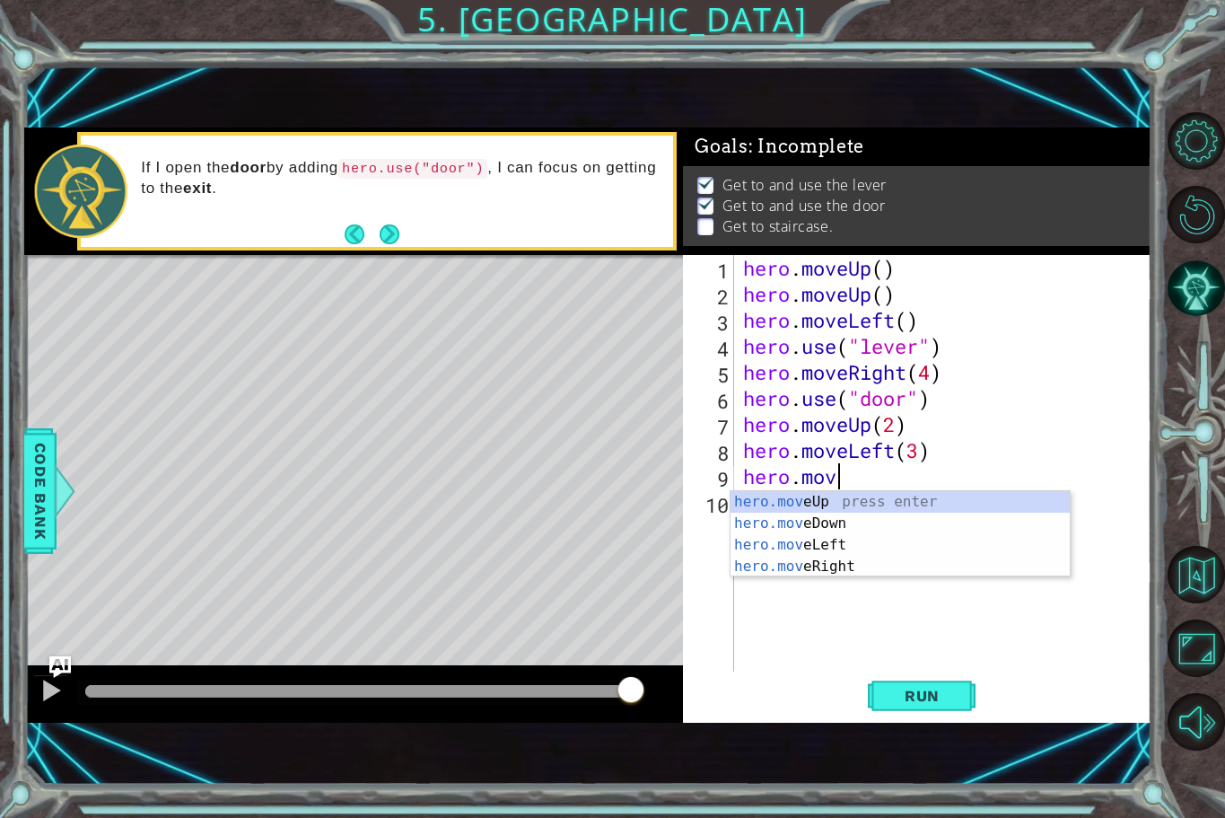
scroll to position [0, 4]
type textarea "hero.moveUp"
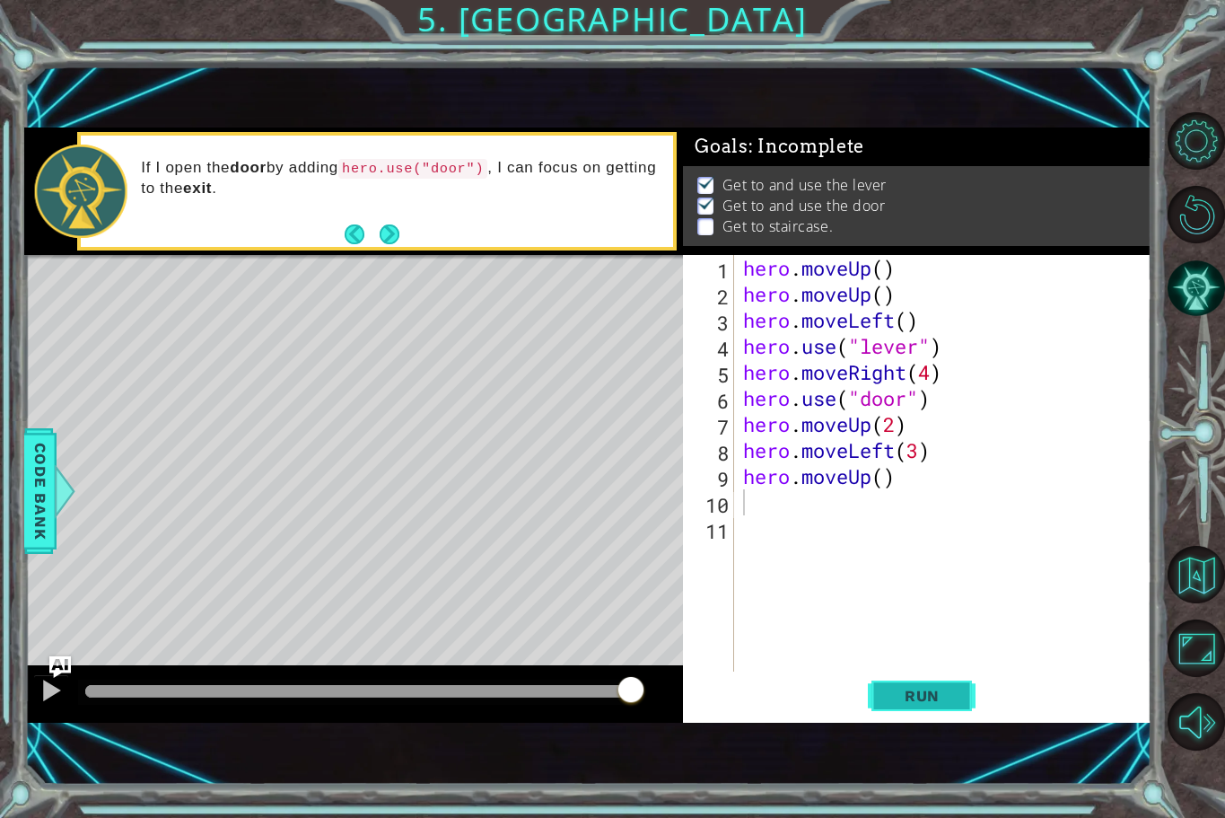
click at [924, 703] on span "Run" at bounding box center [922, 696] width 71 height 18
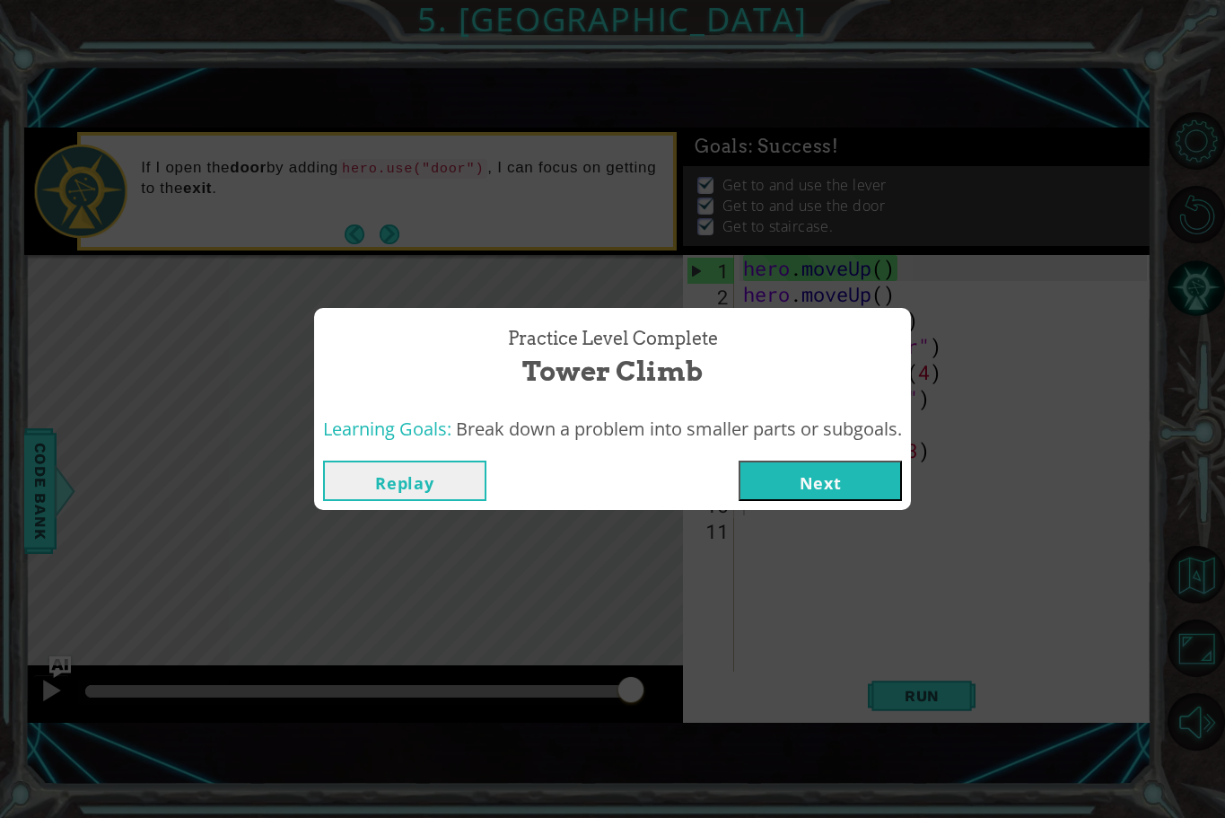
click at [851, 475] on button "Next" at bounding box center [820, 480] width 163 height 40
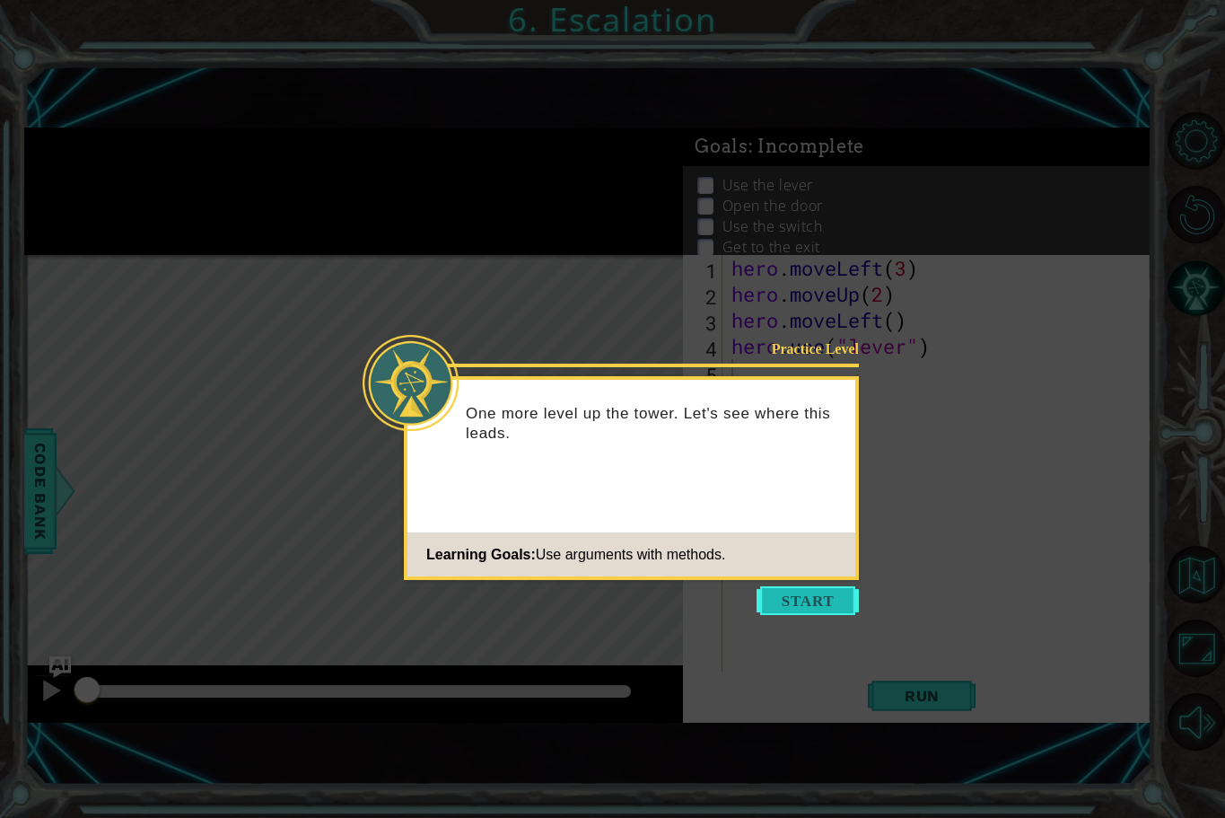
click at [828, 591] on button "Start" at bounding box center [808, 600] width 102 height 29
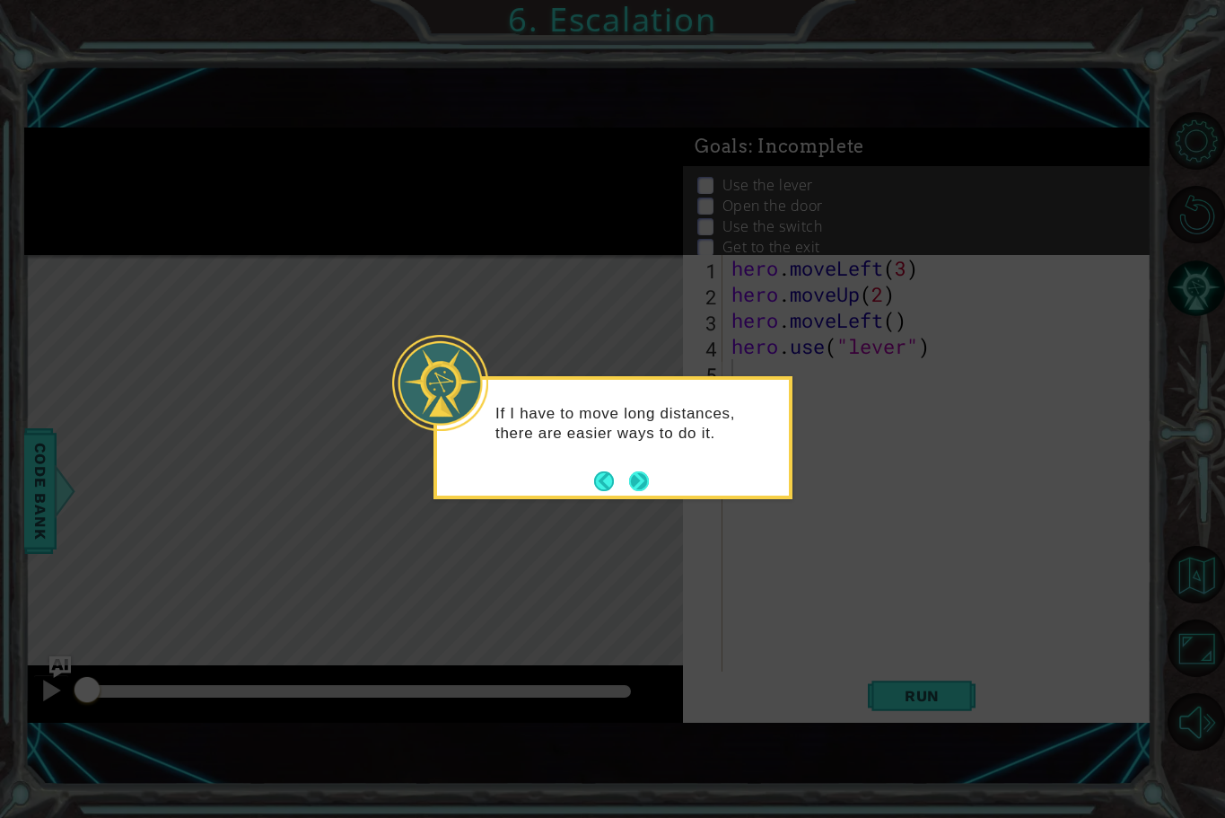
click at [635, 477] on button "Next" at bounding box center [639, 481] width 20 height 20
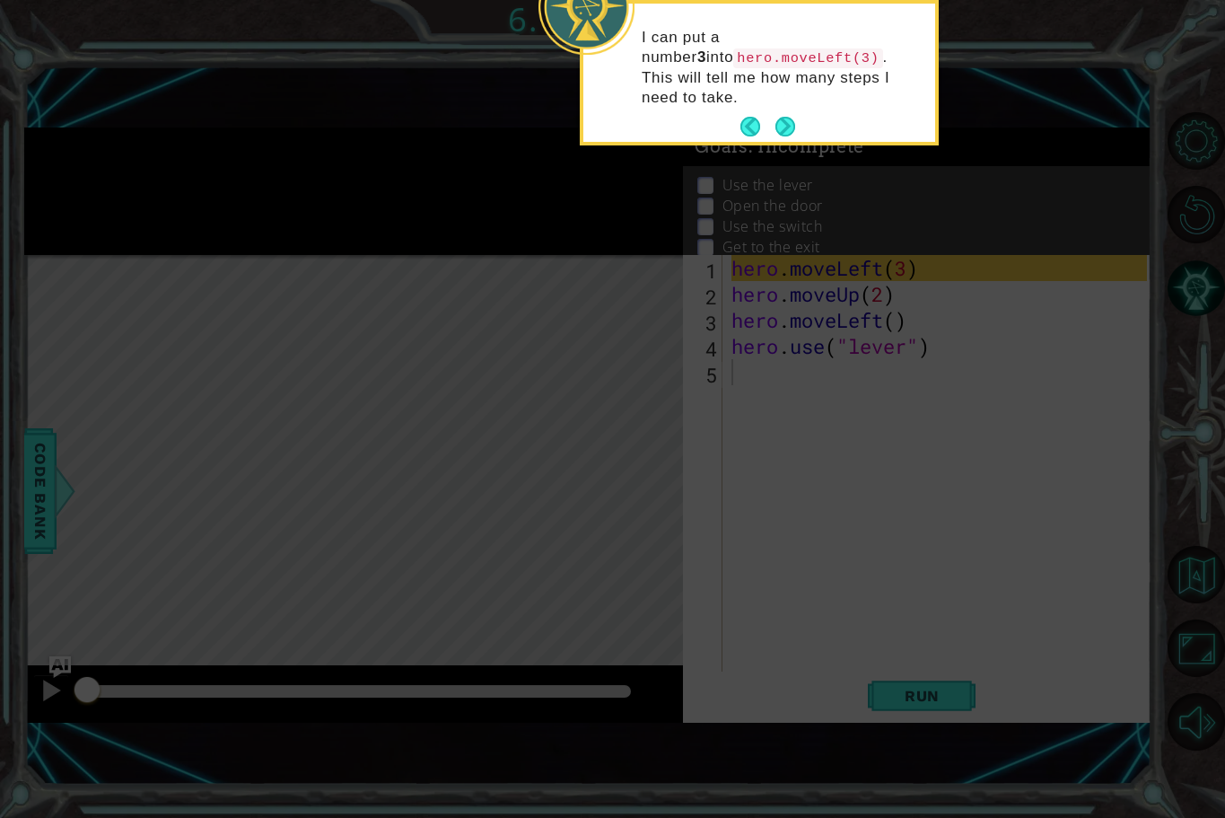
click at [803, 107] on div "I can put a number 3 into hero.moveLeft(3) . This will tell me how many steps I…" at bounding box center [759, 73] width 352 height 138
click at [783, 117] on button "Next" at bounding box center [785, 127] width 20 height 20
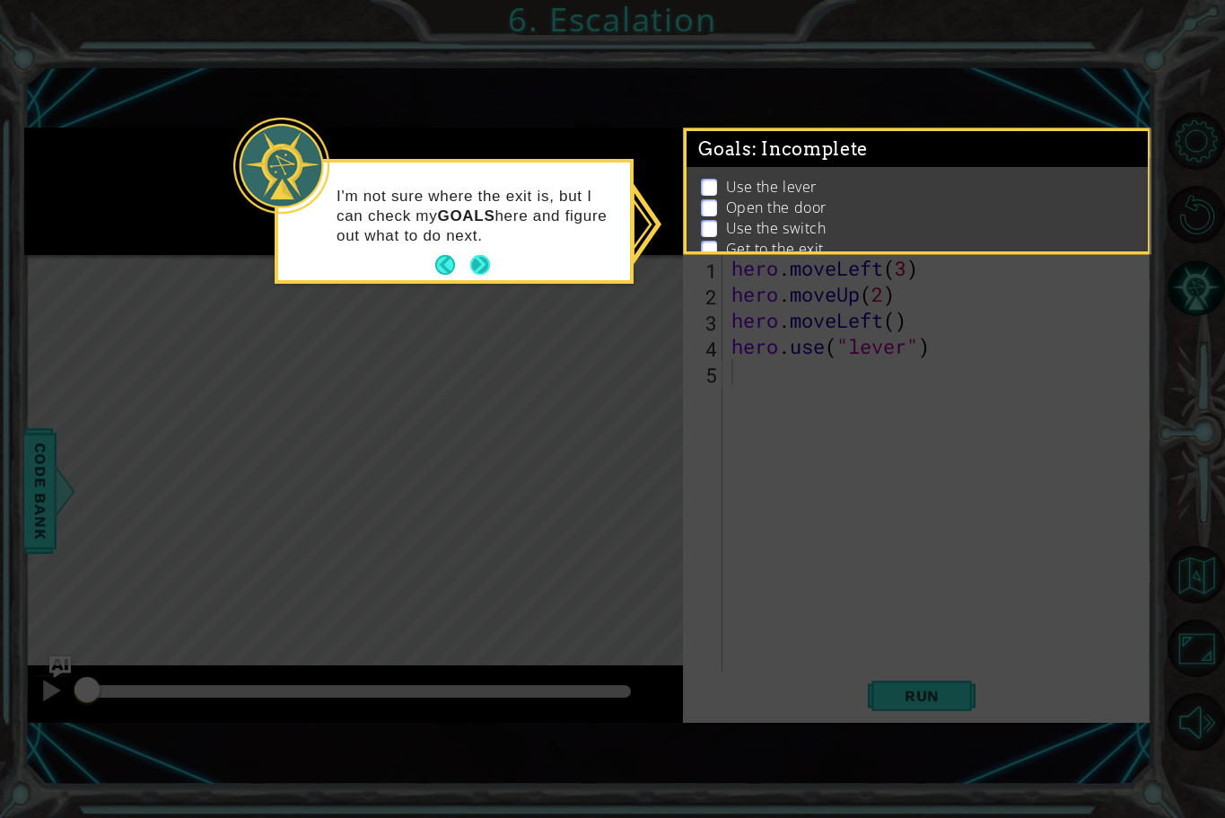
click at [482, 255] on button "Next" at bounding box center [480, 265] width 20 height 20
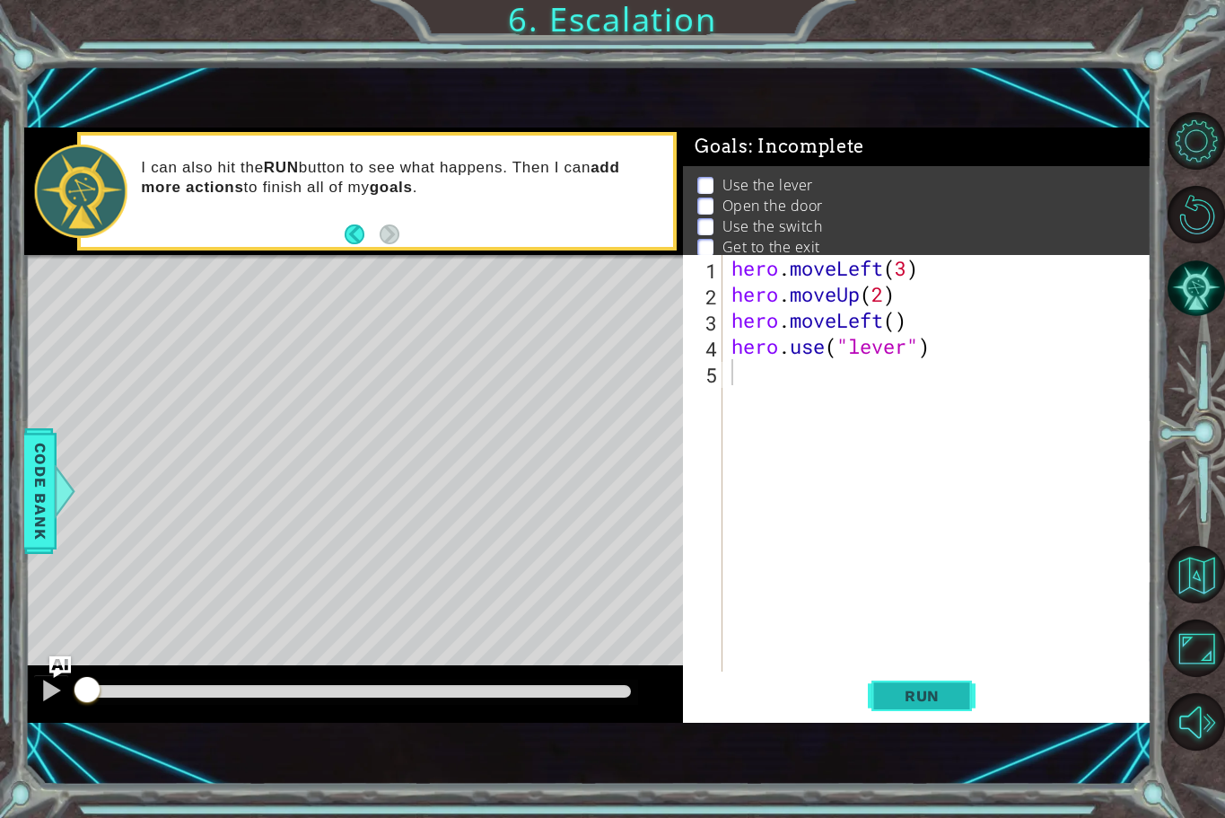
click at [906, 689] on span "Run" at bounding box center [922, 696] width 71 height 18
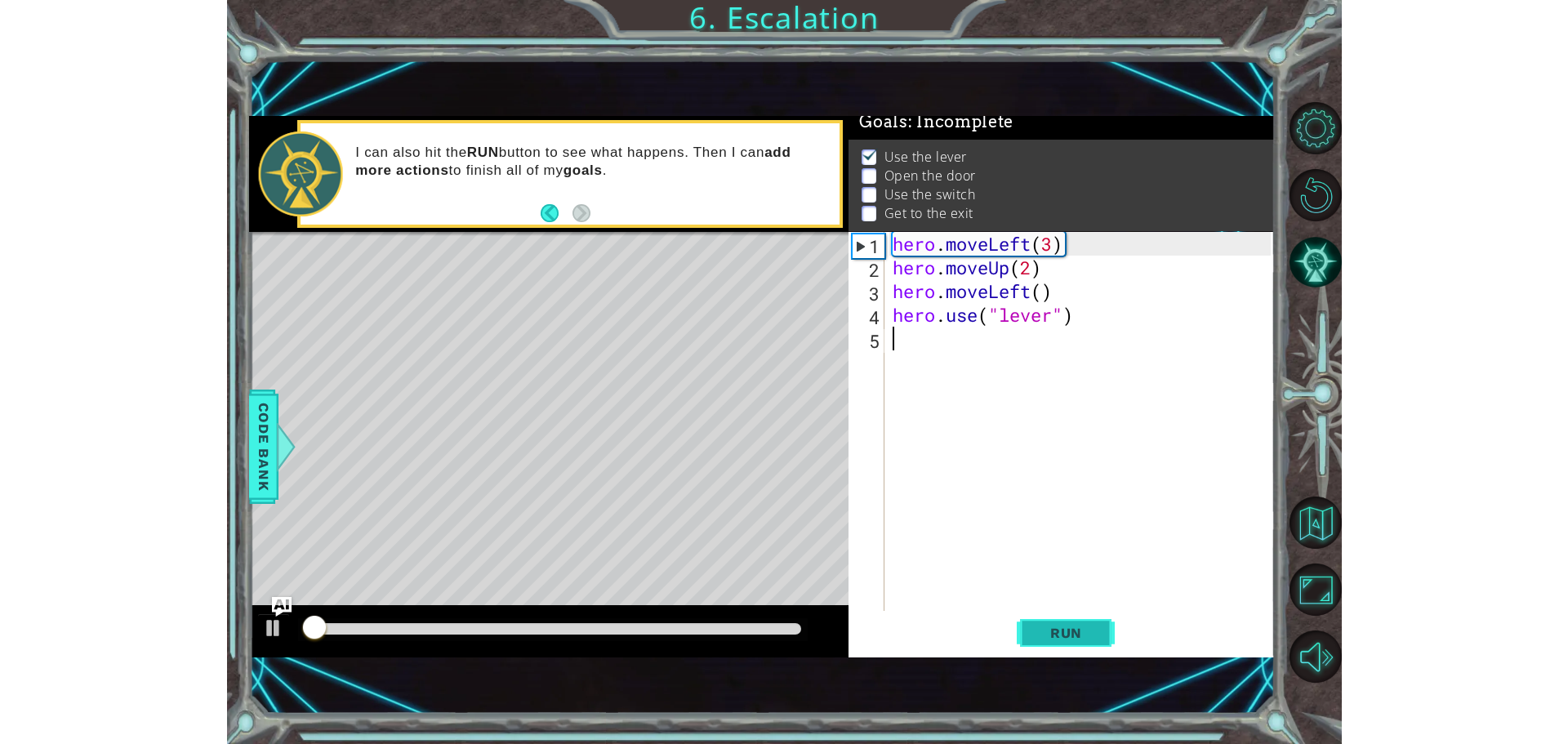
scroll to position [16, 0]
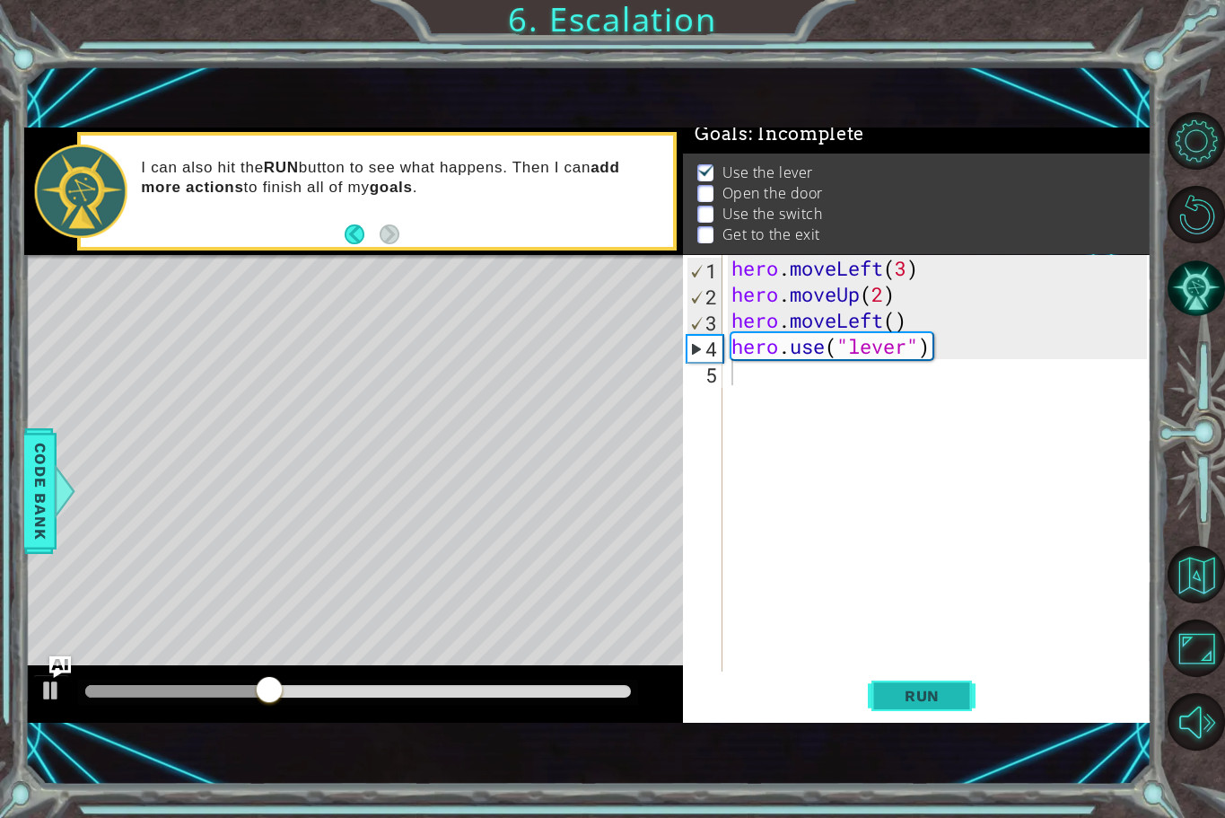
click at [909, 691] on span "Run" at bounding box center [922, 696] width 71 height 18
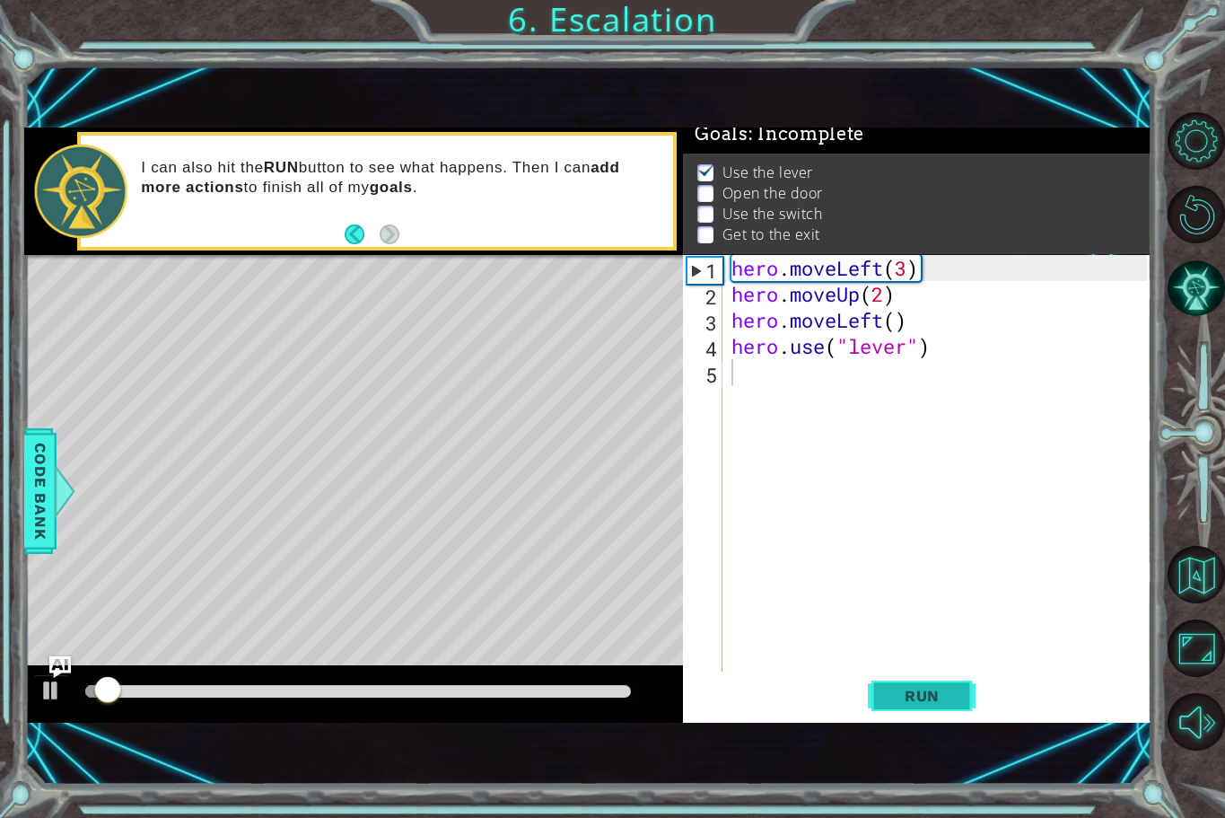
click at [909, 691] on span "Run" at bounding box center [922, 696] width 71 height 18
click at [744, 380] on div "hero . moveLeft ( 3 ) hero . moveUp ( 2 ) hero . moveLeft ( ) hero . use ( "lev…" at bounding box center [942, 489] width 428 height 468
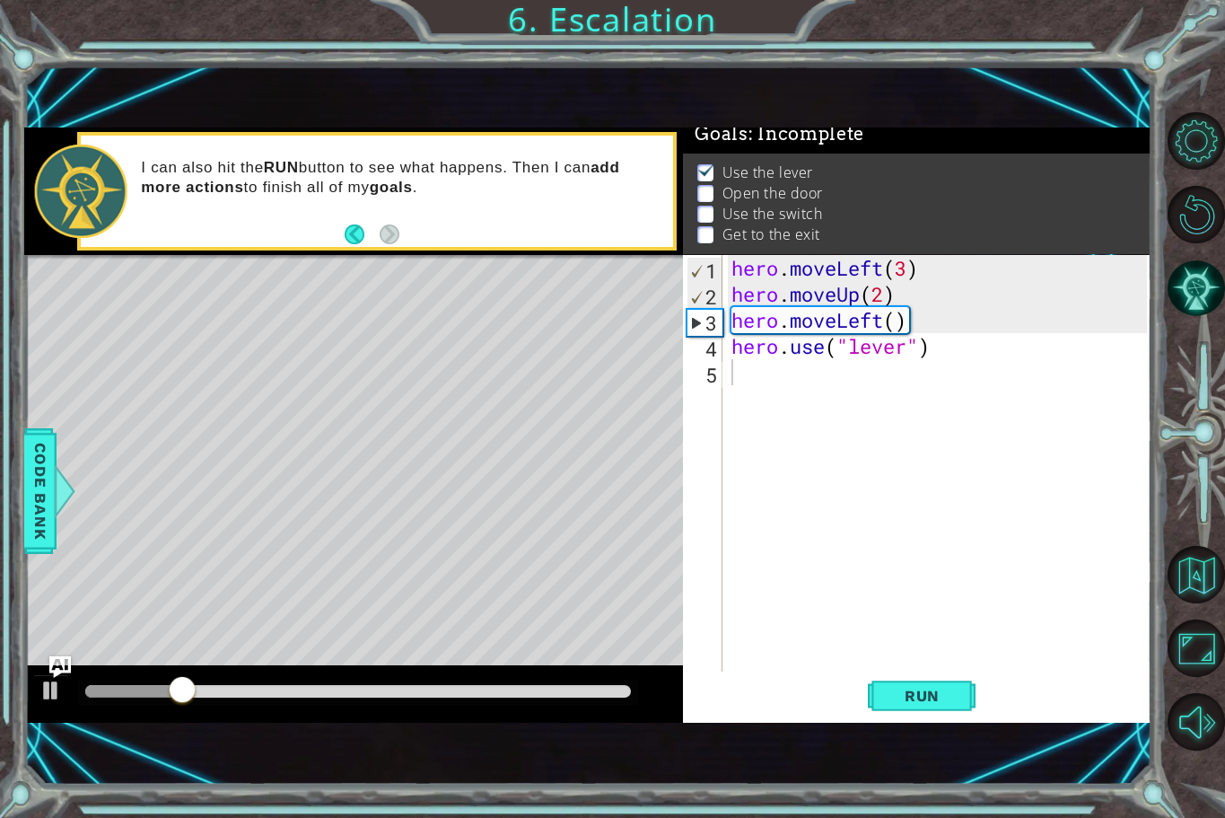
click at [684, 232] on div "Use the lever Open the door Use the switch Get to the exit" at bounding box center [917, 203] width 468 height 101
click at [695, 219] on ul "Use the lever Open the door Use the switch Get to the exit" at bounding box center [918, 203] width 450 height 83
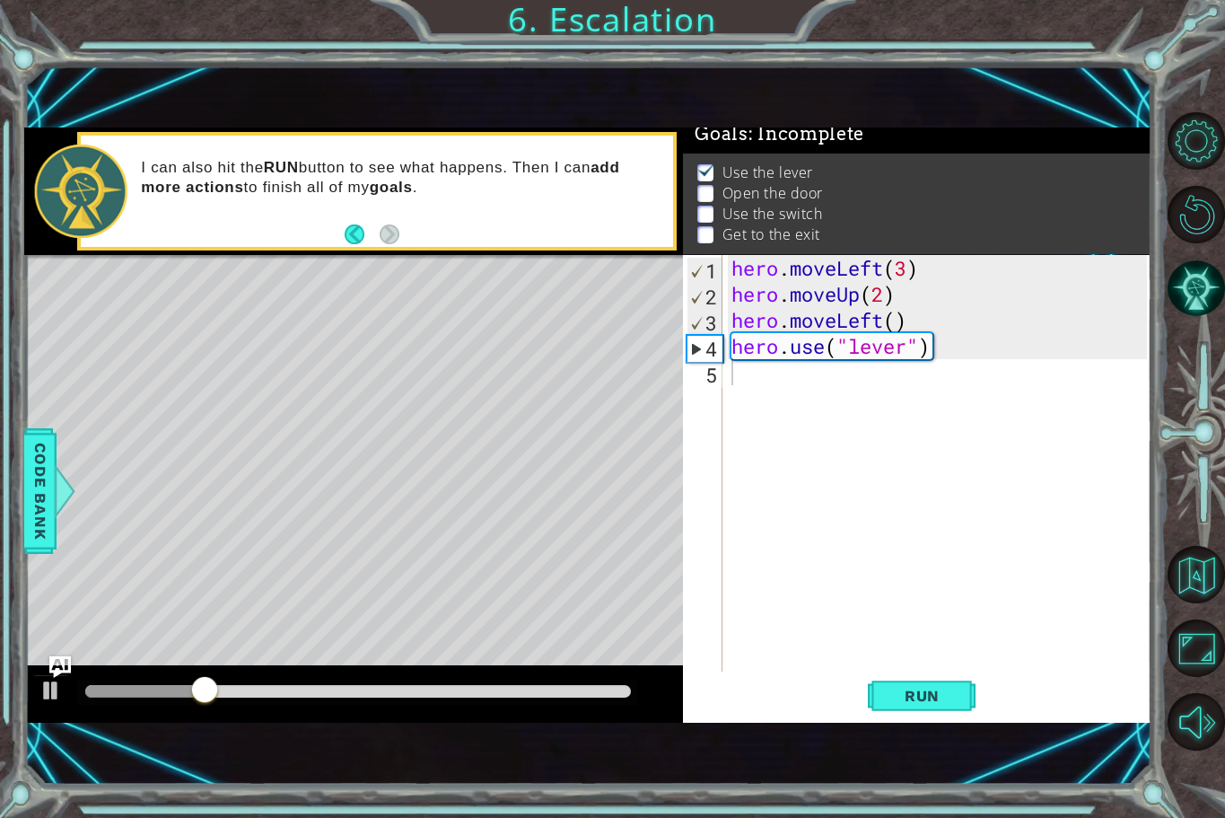
click at [698, 226] on p at bounding box center [705, 234] width 16 height 17
click at [789, 276] on div "hero . moveLeft ( 3 ) hero . moveUp ( 2 ) hero . moveLeft ( ) hero . use ( "lev…" at bounding box center [942, 489] width 428 height 468
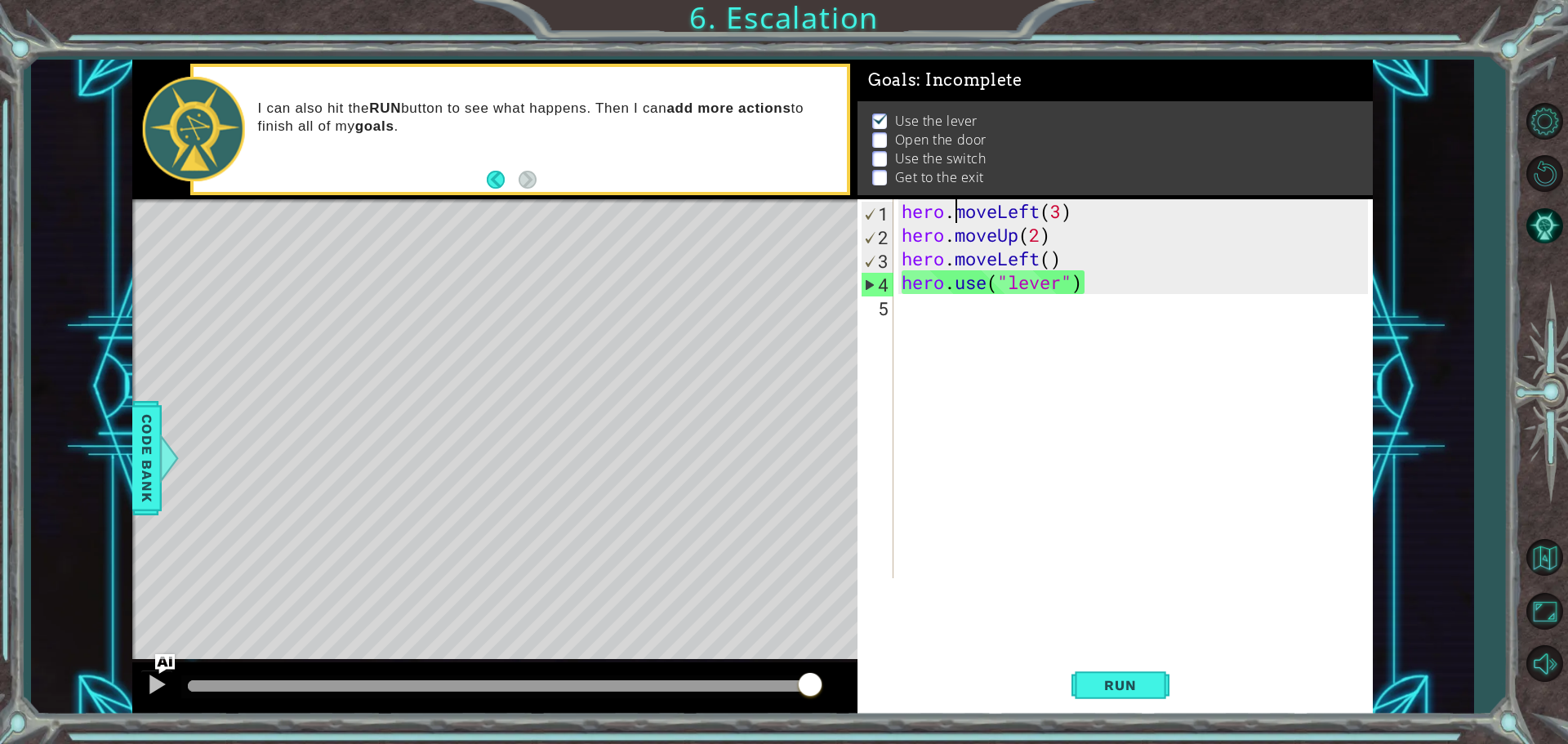
click at [1113, 287] on div "hero . moveLeft ( 3 ) hero . moveUp ( 2 ) hero . moveLeft ( ) hero . use ( "lev…" at bounding box center [1137, 412] width 478 height 426
type textarea "hero.use("lever")"
click at [956, 131] on p "Open the door" at bounding box center [941, 140] width 92 height 18
click at [941, 307] on div "hero . moveLeft ( 3 ) hero . moveUp ( 2 ) hero . moveLeft ( ) hero . use ( "lev…" at bounding box center [1137, 412] width 478 height 426
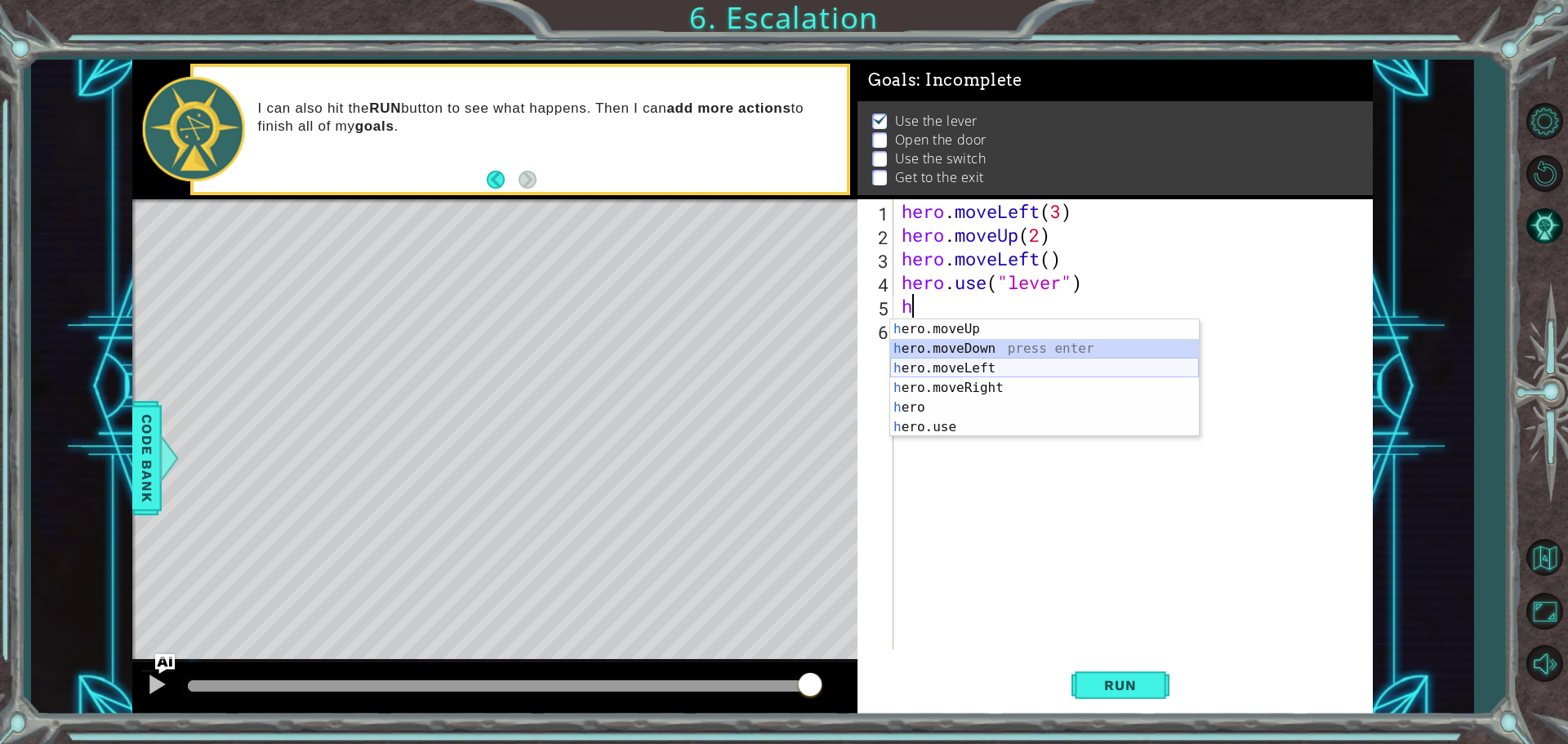
drag, startPoint x: 968, startPoint y: 367, endPoint x: 970, endPoint y: 384, distance: 17.1
click at [970, 384] on div "h ero.moveUp press enter h ero.moveDown press enter h ero.moveLeft press enter …" at bounding box center [1044, 397] width 309 height 156
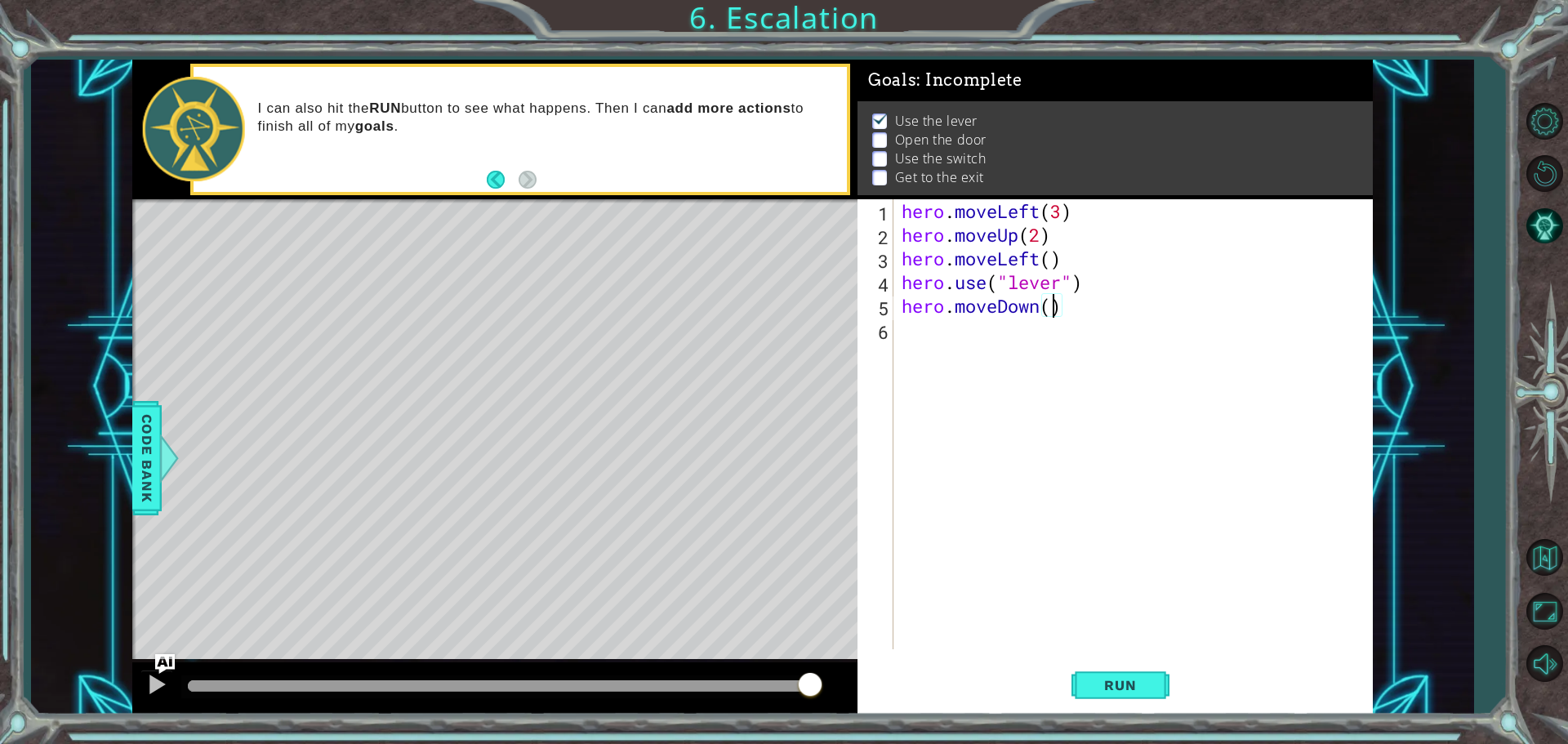
type textarea "hero.moveDown(2)"
click at [1081, 681] on button "Run" at bounding box center [1121, 684] width 98 height 52
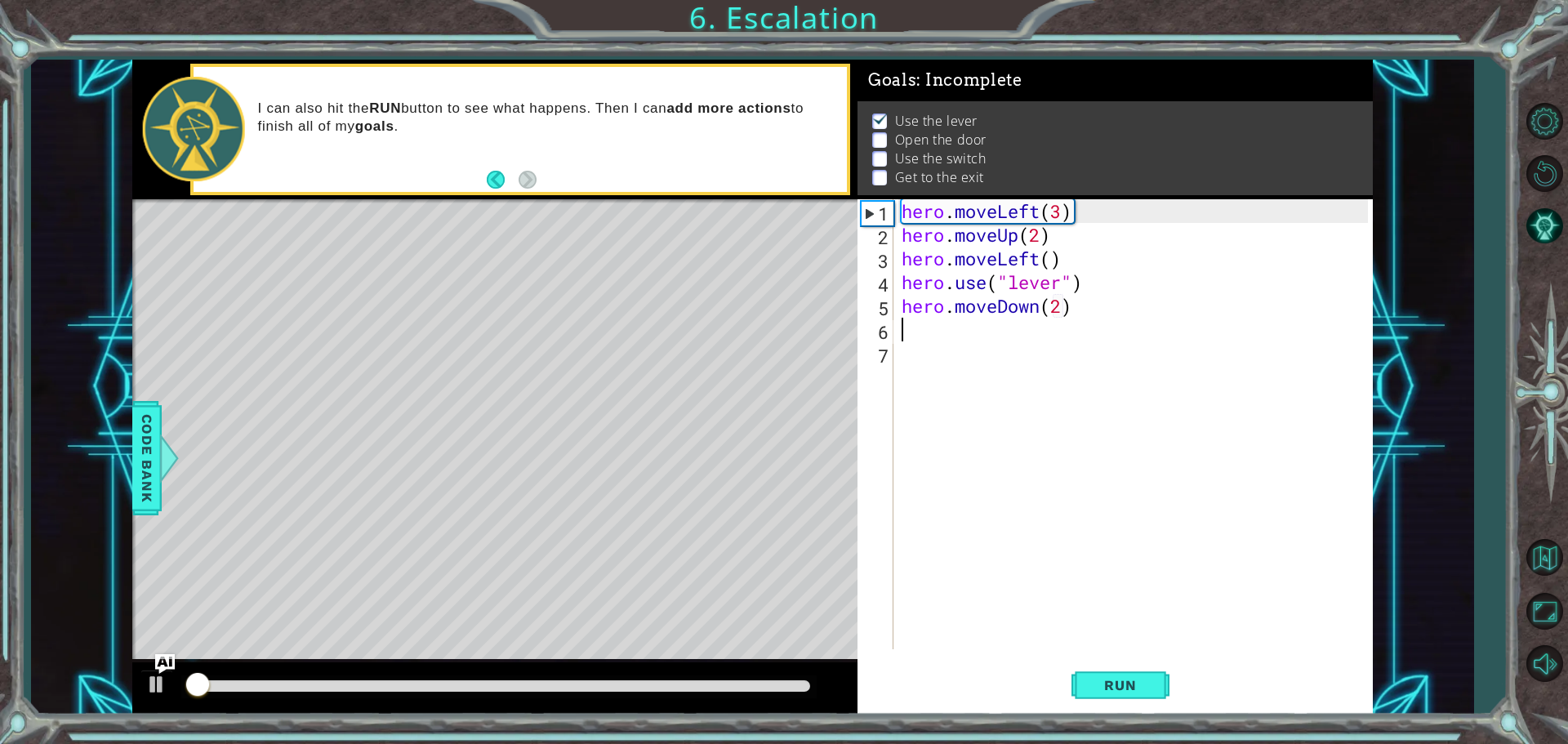
scroll to position [8, 0]
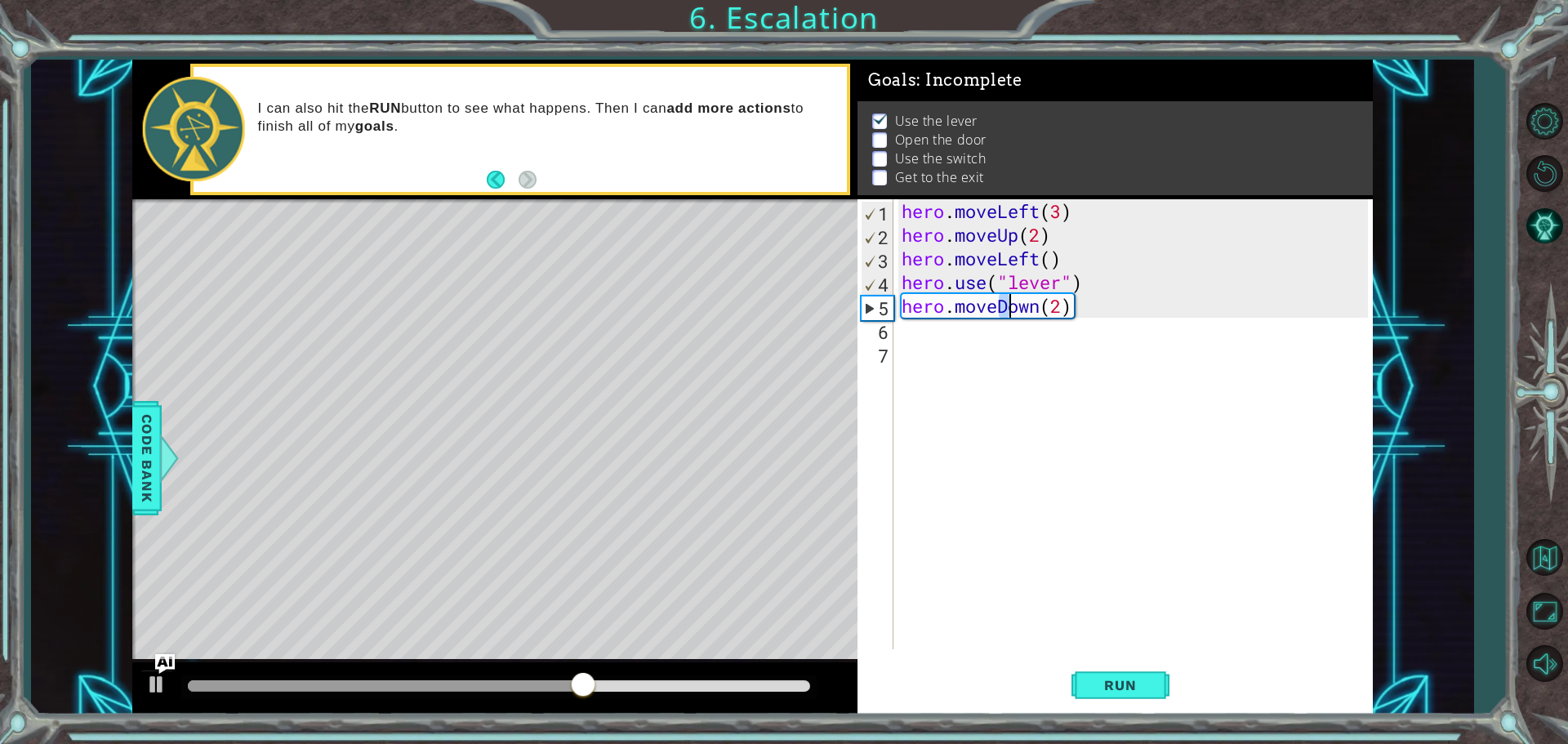
drag, startPoint x: 1000, startPoint y: 315, endPoint x: 1007, endPoint y: 298, distance: 18.4
click at [1007, 298] on div "hero . moveLeft ( 3 ) hero . moveUp ( 2 ) hero . moveLeft ( ) hero . use ( "lev…" at bounding box center [1137, 447] width 478 height 498
type textarea "hero.moven(2)"
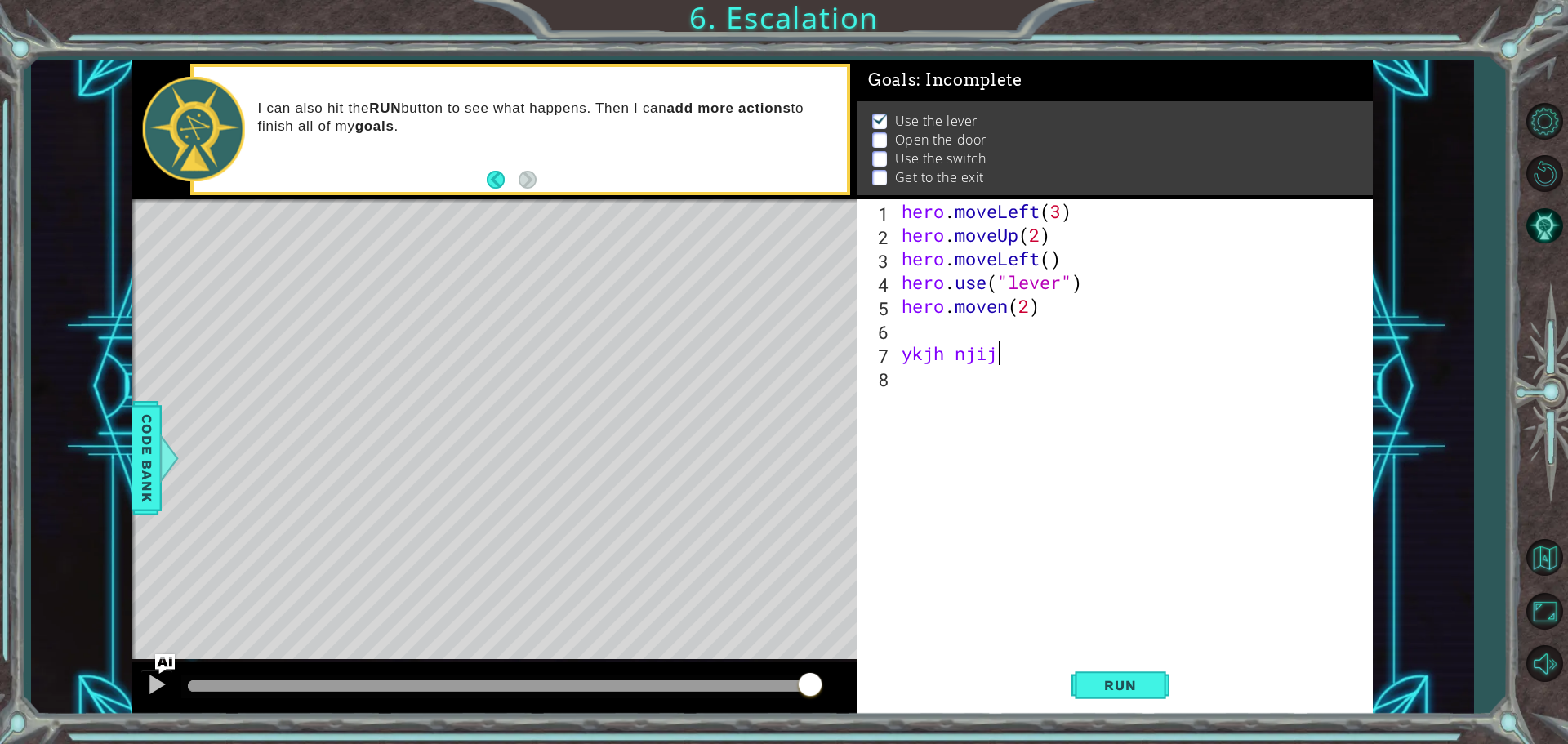
scroll to position [0, 4]
type textarea "ykjh njijih ncyuidygj hh ynnudhyhbddbnhkbnfuuhnbhhjj jt"
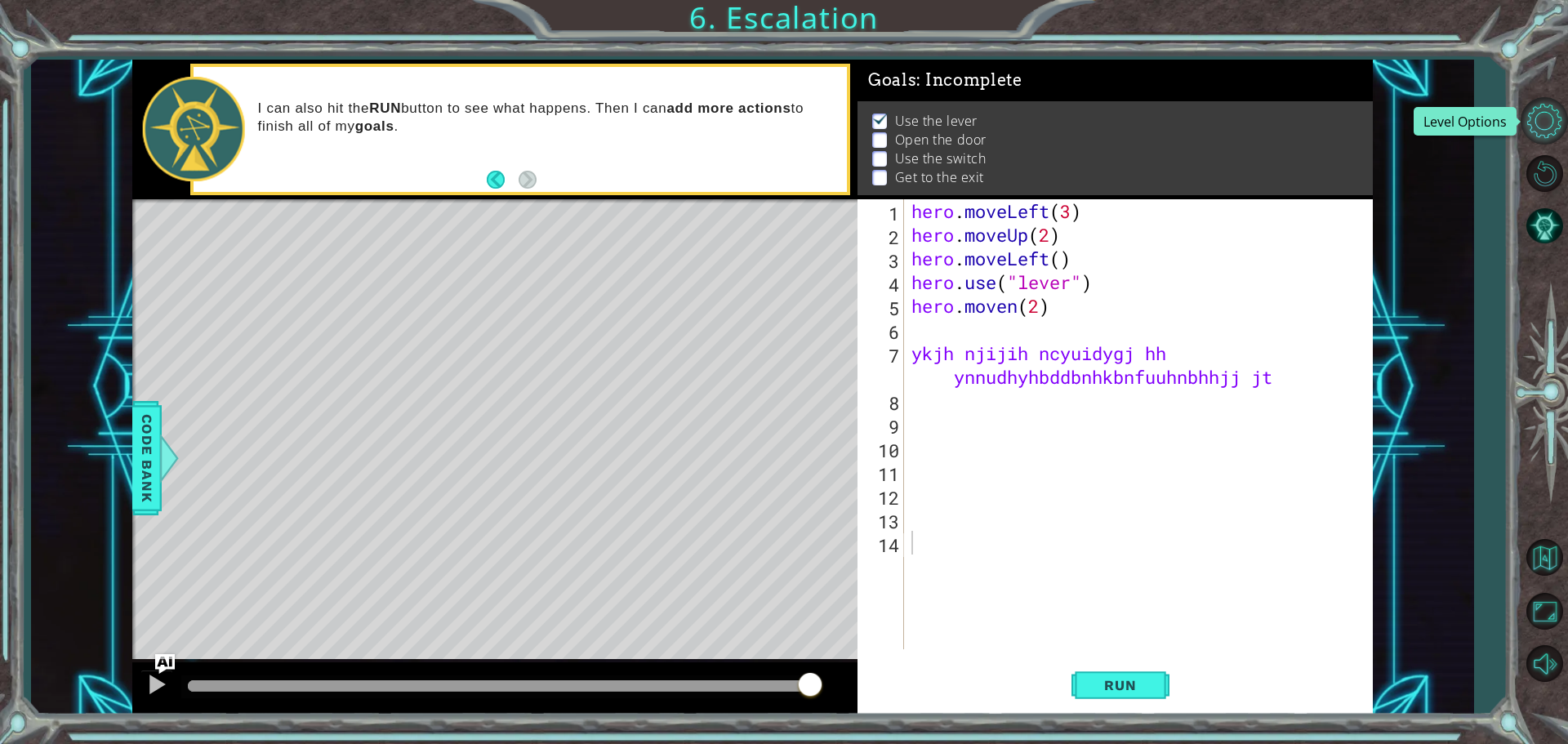
click at [1543, 109] on button "Level Options" at bounding box center [1544, 121] width 47 height 47
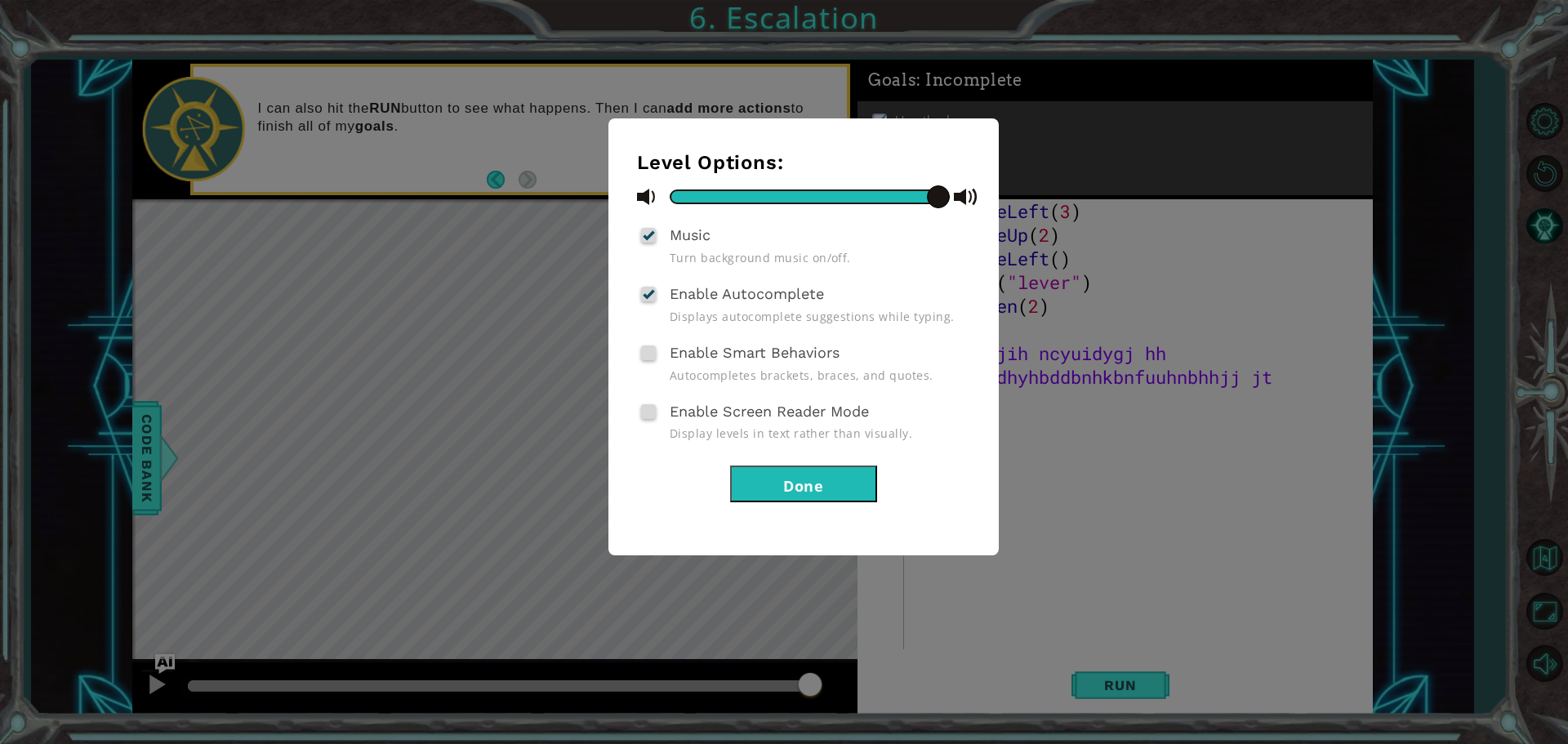
drag, startPoint x: 841, startPoint y: 450, endPoint x: 845, endPoint y: 474, distance: 24.3
click at [845, 474] on div "Level Options: Music Turn background music on/off. Enable Autocomplete Displays…" at bounding box center [804, 327] width 333 height 351
drag, startPoint x: 845, startPoint y: 474, endPoint x: 883, endPoint y: 467, distance: 38.6
click at [875, 467] on button "Done" at bounding box center [804, 484] width 147 height 36
